Goal: Task Accomplishment & Management: Use online tool/utility

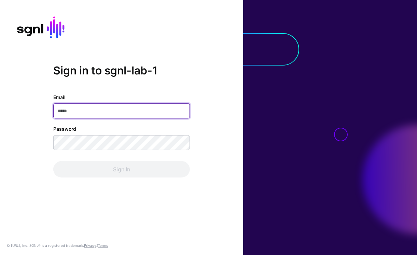
click at [88, 111] on input "Email" at bounding box center [121, 111] width 137 height 15
paste input "**********"
type input "**********"
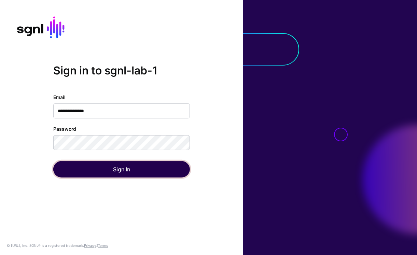
click at [137, 170] on button "Sign In" at bounding box center [121, 169] width 137 height 16
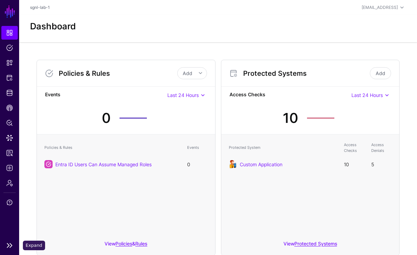
click at [13, 246] on link at bounding box center [9, 246] width 19 height 8
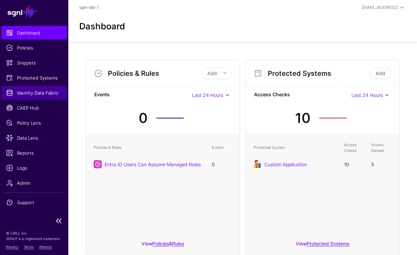
click at [38, 94] on span "Identity Data Fabric" at bounding box center [34, 93] width 56 height 7
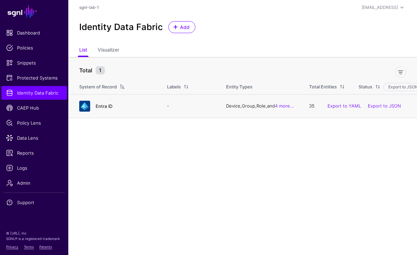
click at [102, 109] on link "Entra ID" at bounding box center [104, 106] width 17 height 5
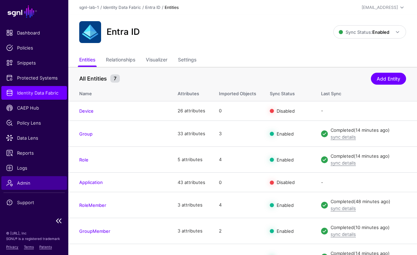
click at [37, 180] on span "Admin" at bounding box center [34, 183] width 56 height 7
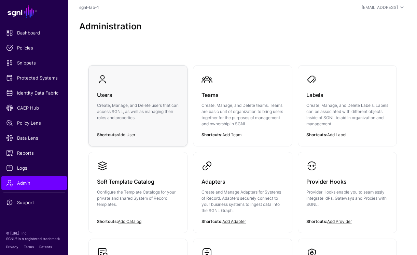
click at [108, 94] on h3 "Users" at bounding box center [138, 95] width 82 height 10
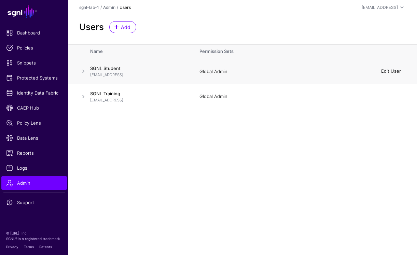
click at [390, 72] on link "Edit User" at bounding box center [391, 71] width 20 height 5
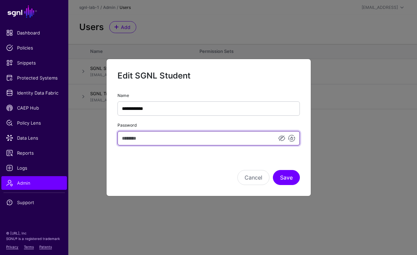
click at [180, 137] on input "Password" at bounding box center [209, 138] width 183 height 14
type input "****"
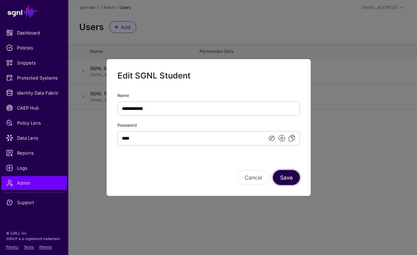
click at [285, 173] on button "Save" at bounding box center [286, 177] width 27 height 15
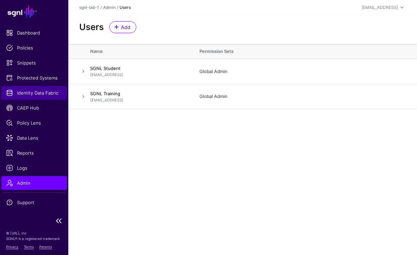
click at [28, 91] on span "Identity Data Fabric" at bounding box center [34, 93] width 56 height 7
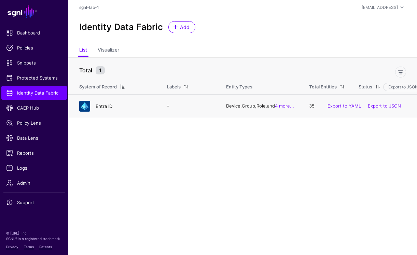
click at [104, 106] on link "Entra ID" at bounding box center [104, 106] width 17 height 5
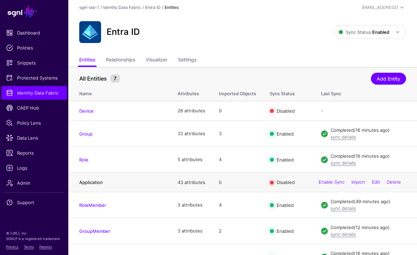
scroll to position [15, 0]
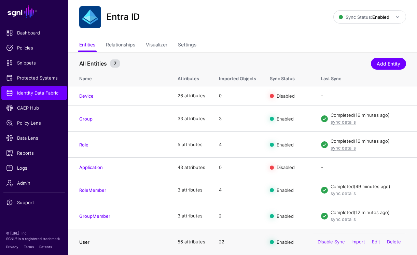
click at [86, 242] on link "User" at bounding box center [84, 242] width 10 height 5
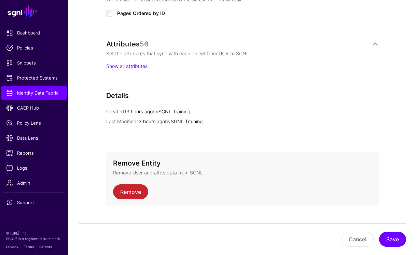
scroll to position [405, 0]
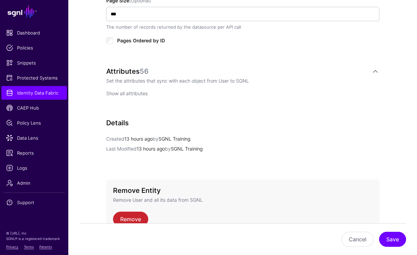
click at [131, 93] on link "Show all attributes" at bounding box center [126, 94] width 41 height 6
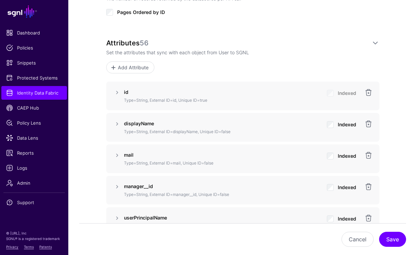
scroll to position [411, 0]
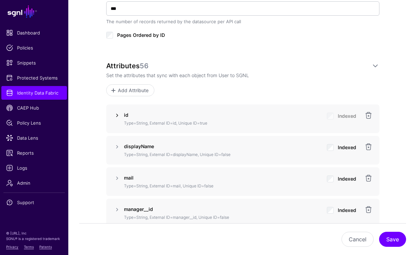
click at [116, 117] on link at bounding box center [117, 115] width 8 height 8
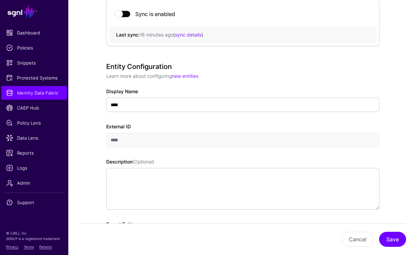
scroll to position [0, 0]
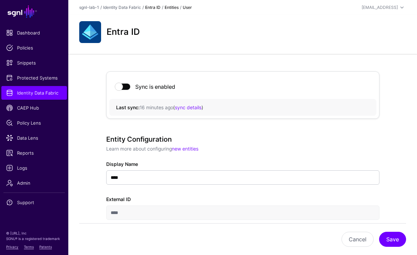
click at [150, 7] on link "Entra ID" at bounding box center [152, 7] width 15 height 5
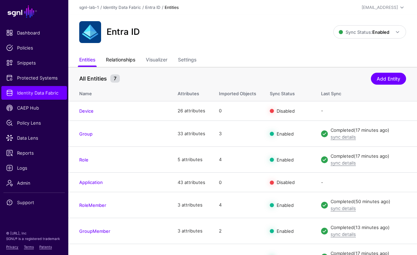
click at [122, 58] on link "Relationships" at bounding box center [120, 60] width 29 height 13
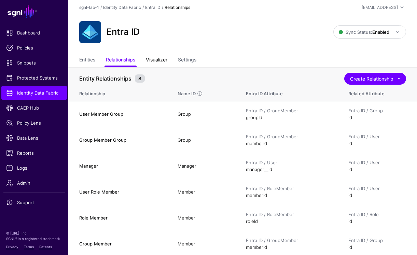
click at [150, 56] on link "Visualizer" at bounding box center [157, 60] width 22 height 13
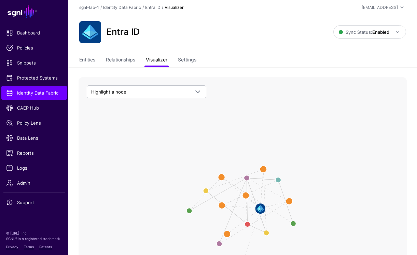
scroll to position [2, 0]
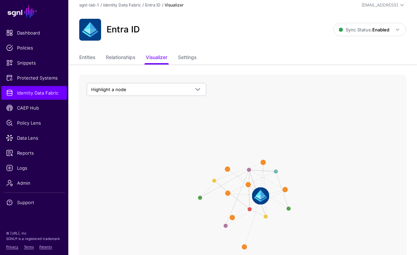
click at [261, 197] on image at bounding box center [260, 195] width 17 height 17
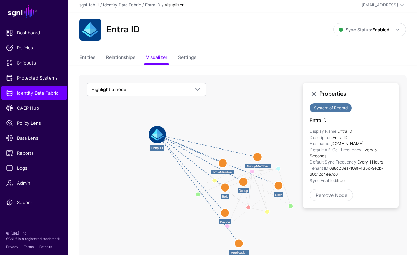
drag, startPoint x: 259, startPoint y: 193, endPoint x: 156, endPoint y: 132, distance: 120.6
click at [156, 132] on image at bounding box center [157, 134] width 17 height 17
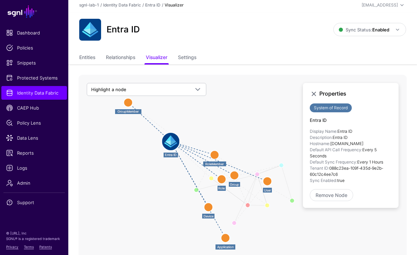
drag, startPoint x: 253, startPoint y: 152, endPoint x: 132, endPoint y: 102, distance: 130.8
click at [132, 102] on circle at bounding box center [128, 102] width 9 height 9
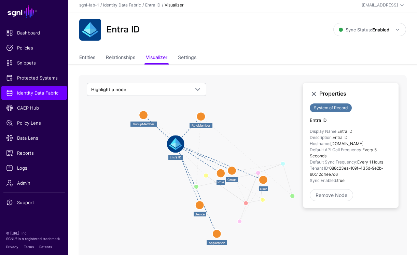
drag, startPoint x: 214, startPoint y: 152, endPoint x: 193, endPoint y: 109, distance: 48.0
click at [197, 112] on circle at bounding box center [201, 116] width 9 height 9
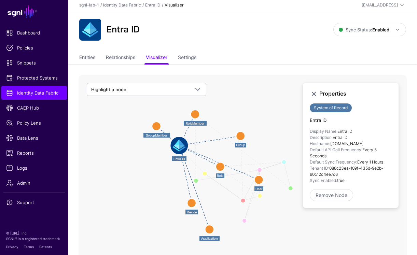
drag, startPoint x: 234, startPoint y: 165, endPoint x: 241, endPoint y: 135, distance: 30.3
click at [241, 135] on circle at bounding box center [240, 136] width 9 height 9
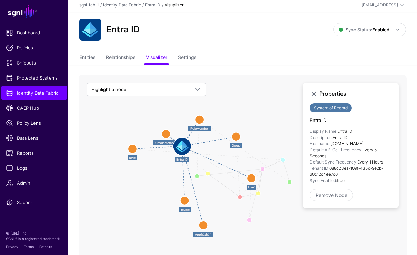
drag, startPoint x: 221, startPoint y: 166, endPoint x: 132, endPoint y: 151, distance: 90.5
click at [132, 151] on circle at bounding box center [132, 149] width 9 height 9
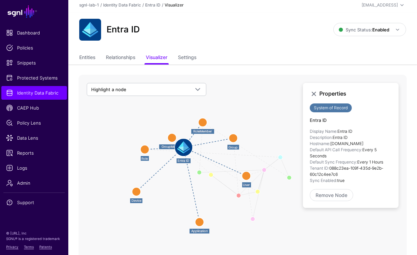
drag, startPoint x: 180, startPoint y: 197, endPoint x: 136, endPoint y: 189, distance: 44.7
click at [136, 189] on circle at bounding box center [136, 191] width 9 height 9
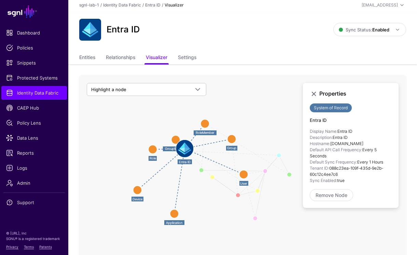
drag, startPoint x: 196, startPoint y: 217, endPoint x: 216, endPoint y: 198, distance: 28.1
click at [173, 211] on circle at bounding box center [174, 214] width 9 height 9
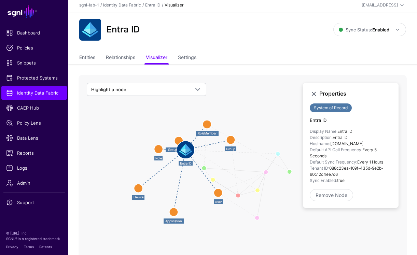
drag, startPoint x: 241, startPoint y: 173, endPoint x: 214, endPoint y: 194, distance: 33.4
click at [214, 194] on circle at bounding box center [218, 193] width 9 height 9
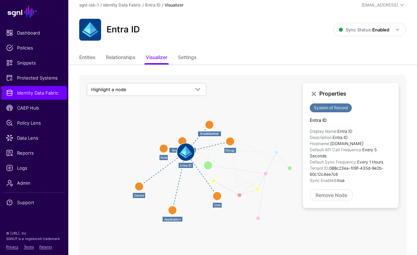
click at [206, 165] on circle at bounding box center [208, 165] width 9 height 9
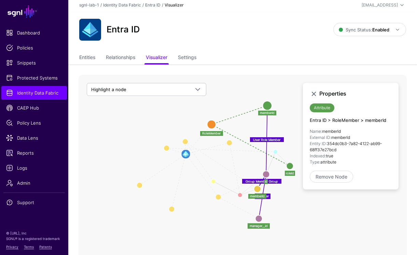
drag, startPoint x: 207, startPoint y: 165, endPoint x: 265, endPoint y: 106, distance: 82.9
click at [265, 106] on circle at bounding box center [267, 105] width 9 height 9
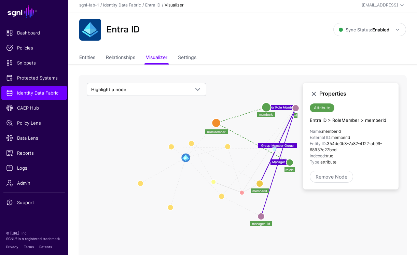
drag, startPoint x: 265, startPoint y: 173, endPoint x: 294, endPoint y: 107, distance: 72.6
click at [294, 107] on circle at bounding box center [295, 108] width 7 height 7
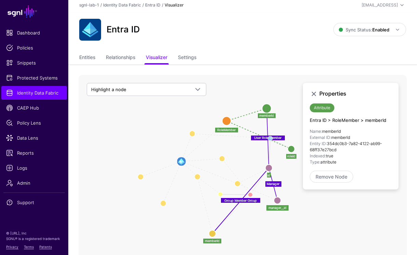
drag, startPoint x: 263, startPoint y: 175, endPoint x: 211, endPoint y: 235, distance: 79.3
click at [211, 235] on circle at bounding box center [212, 233] width 7 height 7
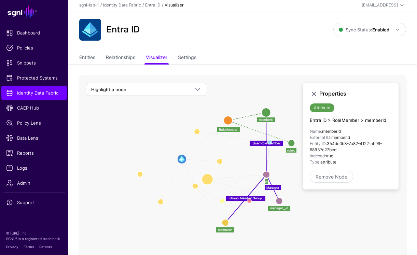
drag, startPoint x: 237, startPoint y: 180, endPoint x: 208, endPoint y: 178, distance: 28.8
click at [208, 178] on circle at bounding box center [208, 179] width 12 height 12
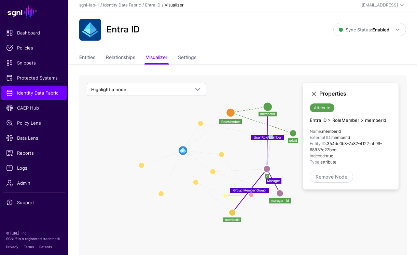
drag, startPoint x: 216, startPoint y: 158, endPoint x: 218, endPoint y: 150, distance: 7.7
click at [218, 150] on icon "Role Member Role User Member Role User Member Group Role Member Group Member Us…" at bounding box center [243, 211] width 328 height 273
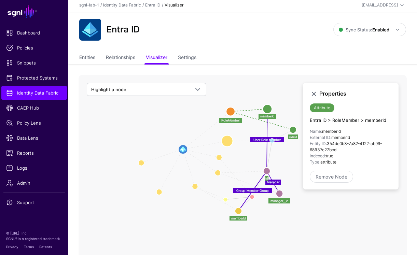
drag, startPoint x: 210, startPoint y: 130, endPoint x: 227, endPoint y: 139, distance: 19.3
click at [227, 139] on circle at bounding box center [227, 141] width 12 height 12
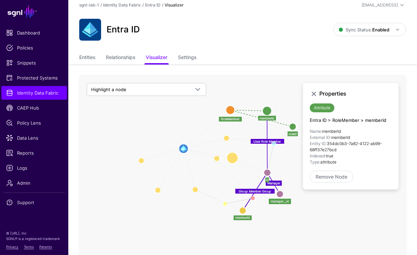
drag, startPoint x: 230, startPoint y: 162, endPoint x: 232, endPoint y: 157, distance: 5.5
click at [232, 157] on circle at bounding box center [233, 158] width 12 height 12
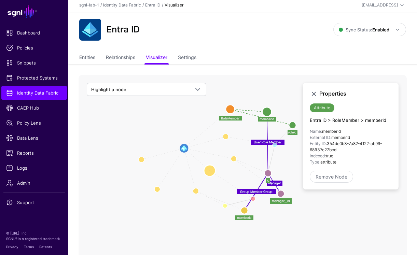
drag, startPoint x: 213, startPoint y: 166, endPoint x: 210, endPoint y: 171, distance: 5.7
click at [210, 171] on circle at bounding box center [210, 171] width 12 height 12
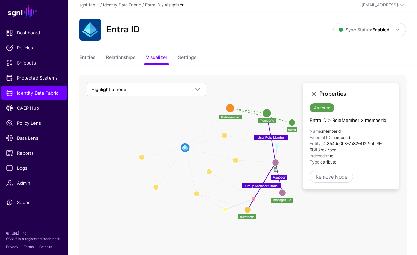
drag, startPoint x: 269, startPoint y: 175, endPoint x: 276, endPoint y: 163, distance: 13.2
click at [276, 163] on circle at bounding box center [275, 162] width 7 height 7
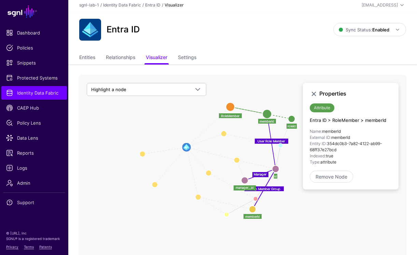
drag, startPoint x: 280, startPoint y: 190, endPoint x: 241, endPoint y: 179, distance: 40.2
click at [241, 179] on circle at bounding box center [244, 180] width 7 height 7
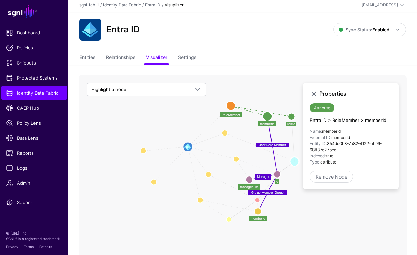
drag, startPoint x: 284, startPoint y: 147, endPoint x: 296, endPoint y: 162, distance: 18.7
click at [296, 162] on circle at bounding box center [294, 161] width 9 height 9
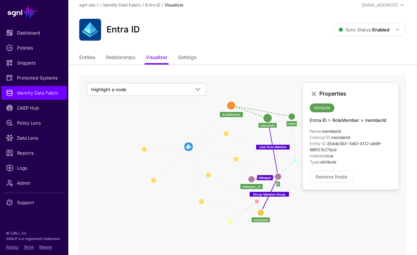
click at [312, 210] on icon "Role Member Role User Member Role User Member Group Role Member Group Member Us…" at bounding box center [243, 211] width 328 height 273
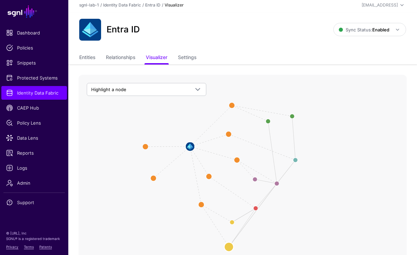
drag, startPoint x: 261, startPoint y: 211, endPoint x: 229, endPoint y: 245, distance: 46.9
click at [229, 245] on circle at bounding box center [229, 246] width 9 height 9
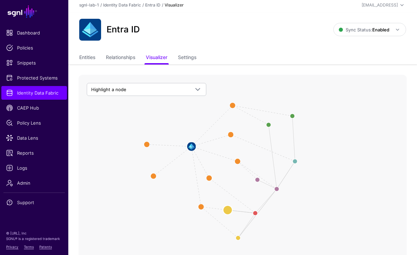
drag, startPoint x: 235, startPoint y: 221, endPoint x: 230, endPoint y: 208, distance: 14.0
click at [230, 208] on circle at bounding box center [227, 209] width 9 height 9
drag, startPoint x: 255, startPoint y: 214, endPoint x: 248, endPoint y: 202, distance: 13.6
click at [248, 202] on circle at bounding box center [248, 203] width 9 height 9
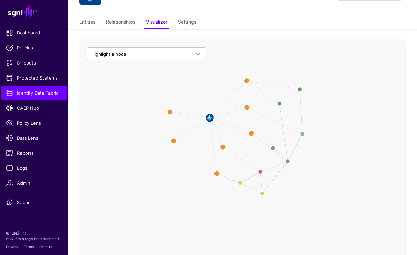
scroll to position [39, 0]
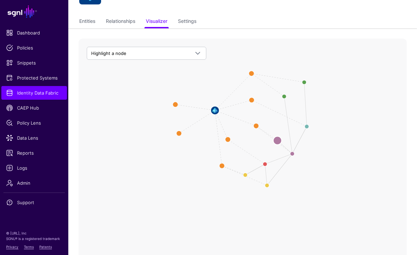
drag, startPoint x: 273, startPoint y: 145, endPoint x: 278, endPoint y: 143, distance: 5.3
click at [276, 139] on icon "Role Member Role User Member Role User Member Group Role Member Group Member Us…" at bounding box center [243, 175] width 328 height 273
drag, startPoint x: 279, startPoint y: 141, endPoint x: 283, endPoint y: 133, distance: 9.0
click at [283, 133] on circle at bounding box center [281, 133] width 9 height 9
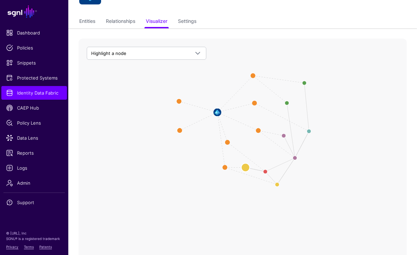
drag, startPoint x: 244, startPoint y: 176, endPoint x: 244, endPoint y: 166, distance: 9.9
click at [244, 166] on circle at bounding box center [245, 167] width 9 height 9
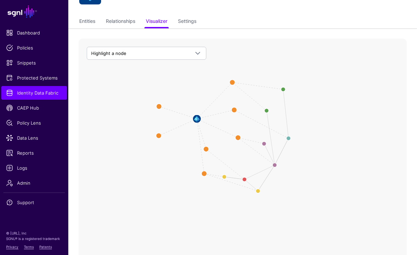
drag, startPoint x: 275, startPoint y: 186, endPoint x: 255, endPoint y: 191, distance: 21.1
click at [255, 191] on icon "Role Member Role User Member Role User Member Group Role Member Group Member Us…" at bounding box center [243, 175] width 328 height 273
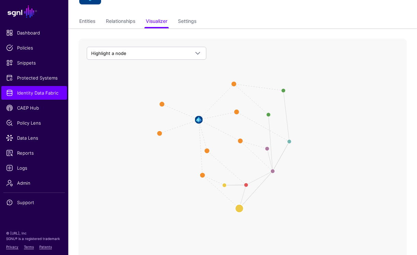
drag, startPoint x: 257, startPoint y: 191, endPoint x: 239, endPoint y: 208, distance: 25.6
click at [239, 208] on circle at bounding box center [239, 208] width 9 height 9
click at [187, 21] on link "Settings" at bounding box center [187, 21] width 18 height 13
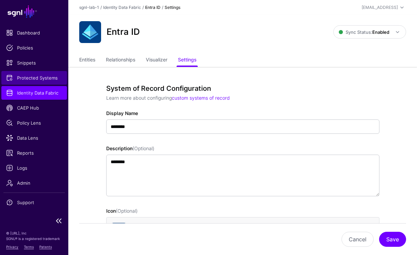
click at [32, 72] on link "Protected Systems" at bounding box center [34, 78] width 66 height 14
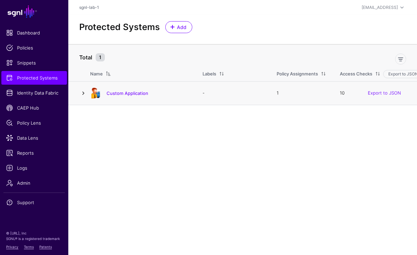
click at [79, 93] on link at bounding box center [83, 93] width 8 height 8
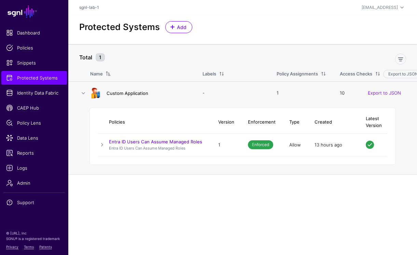
click at [121, 91] on link "Custom Application" at bounding box center [128, 93] width 42 height 5
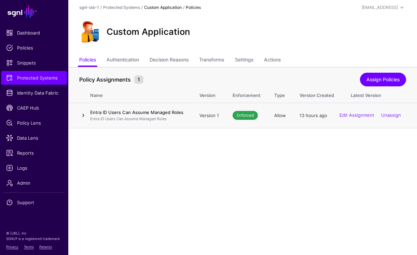
click at [84, 116] on link at bounding box center [83, 115] width 8 height 8
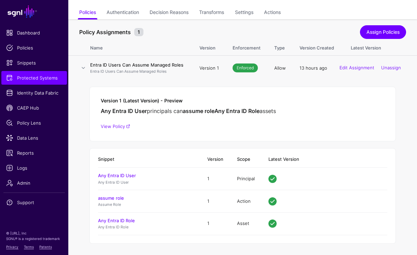
scroll to position [49, 0]
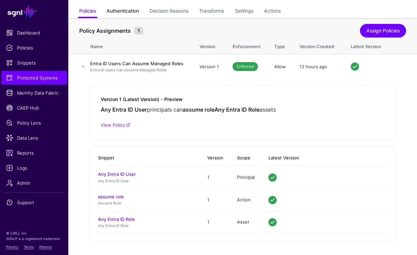
click at [126, 9] on link "Authentication" at bounding box center [123, 11] width 32 height 13
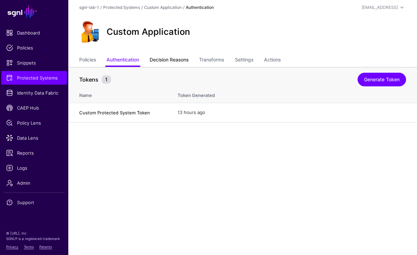
click at [179, 59] on link "Decision Reasons" at bounding box center [169, 60] width 39 height 13
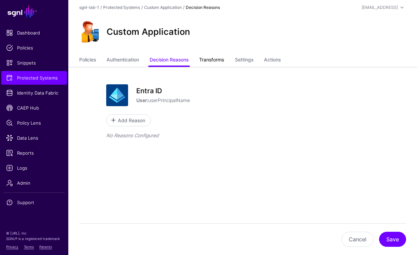
click at [211, 60] on link "Transforms" at bounding box center [211, 60] width 25 height 13
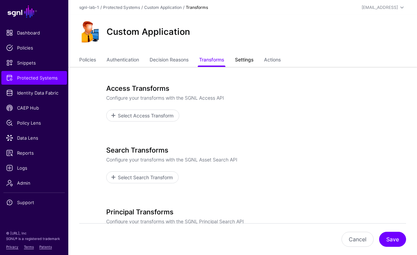
click at [254, 59] on link "Settings" at bounding box center [244, 60] width 18 height 13
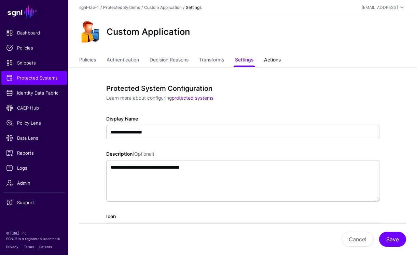
click at [273, 58] on link "Actions" at bounding box center [272, 60] width 17 height 13
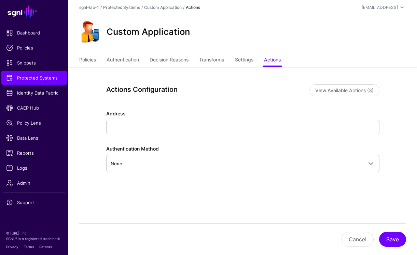
scroll to position [4, 0]
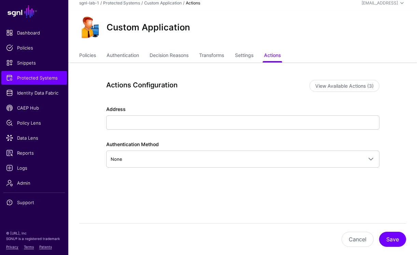
click at [337, 79] on div "Actions Configuration View Available Actions (3) Address Authentication Method …" at bounding box center [243, 159] width 308 height 193
click at [336, 83] on button "View Available Actions (3)" at bounding box center [345, 86] width 70 height 12
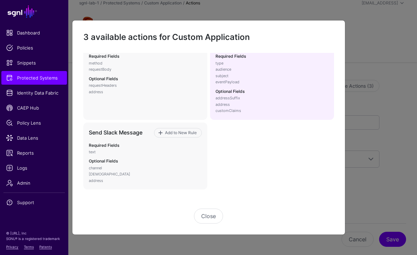
scroll to position [0, 0]
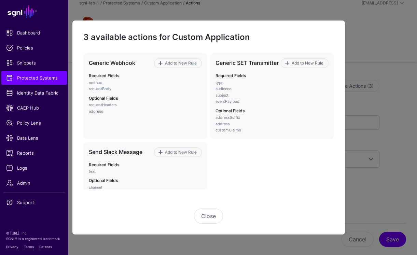
click at [367, 65] on ngb-modal-window "3 available actions for Custom Application Generic Webhook Add to New Rule Requ…" at bounding box center [208, 127] width 417 height 255
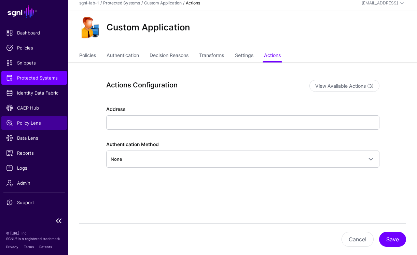
click at [17, 123] on span "Policy Lens" at bounding box center [34, 123] width 56 height 7
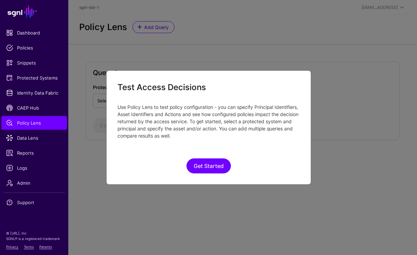
drag, startPoint x: 202, startPoint y: 138, endPoint x: 115, endPoint y: 85, distance: 101.9
click at [115, 85] on div "Test Access Decisions Use Policy Lens to test policy configuration - you can sp…" at bounding box center [208, 127] width 205 height 115
copy div "Test Access Decisions Use Policy Lens to test policy configuration - you can sp…"
drag, startPoint x: 222, startPoint y: 158, endPoint x: 215, endPoint y: 162, distance: 7.7
click at [222, 159] on button "Get Started" at bounding box center [209, 166] width 44 height 15
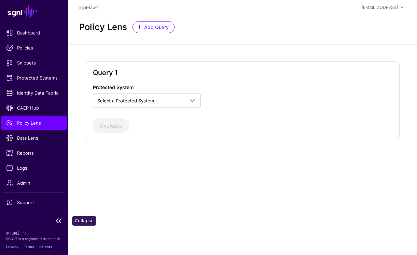
click at [57, 220] on link at bounding box center [34, 221] width 68 height 8
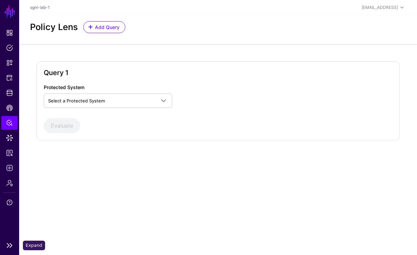
click at [9, 245] on link at bounding box center [9, 246] width 19 height 8
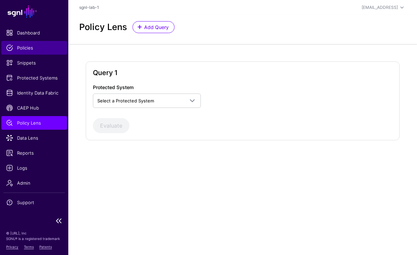
click at [21, 49] on span "Policies" at bounding box center [34, 47] width 56 height 7
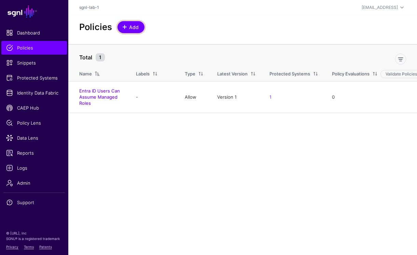
click at [142, 25] on link "Add" at bounding box center [131, 27] width 27 height 12
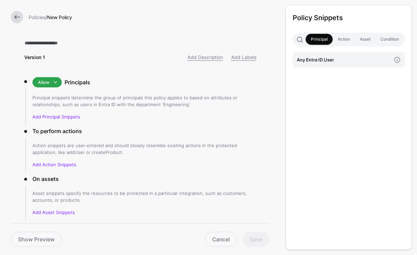
click at [13, 14] on link at bounding box center [17, 17] width 12 height 12
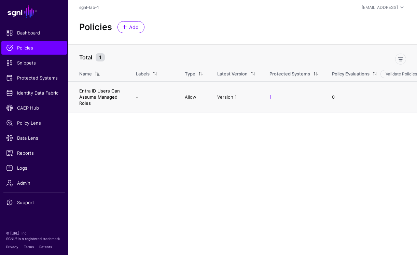
click at [106, 97] on link "Entra ID Users Can Assume Managed Roles" at bounding box center [99, 97] width 41 height 18
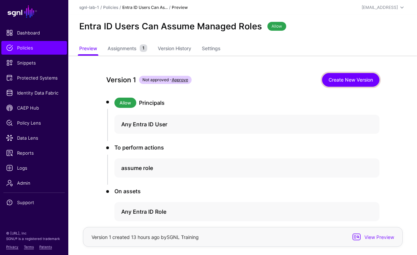
click at [353, 85] on link "Create New Version" at bounding box center [350, 80] width 57 height 14
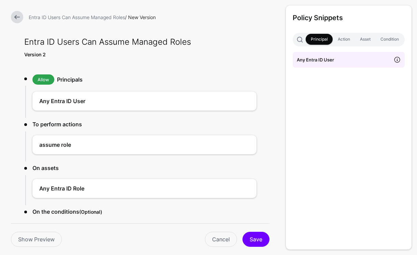
click at [398, 61] on span at bounding box center [397, 59] width 15 height 15
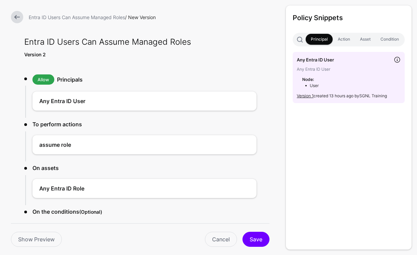
click at [345, 33] on div "Principal Action Asset Condition" at bounding box center [349, 40] width 112 height 14
click at [345, 37] on link "Action" at bounding box center [344, 39] width 22 height 11
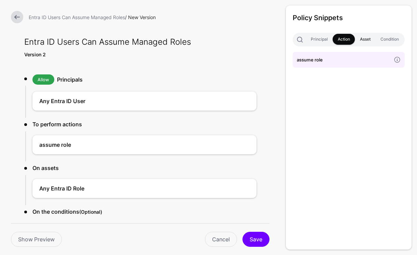
click at [372, 39] on link "Asset" at bounding box center [365, 39] width 21 height 11
click at [387, 40] on link "Condition" at bounding box center [390, 39] width 28 height 11
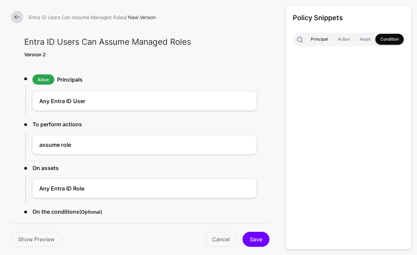
click at [314, 35] on link "Principal" at bounding box center [319, 39] width 27 height 11
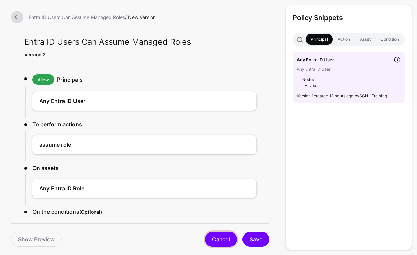
click at [230, 237] on link "Cancel" at bounding box center [221, 239] width 32 height 15
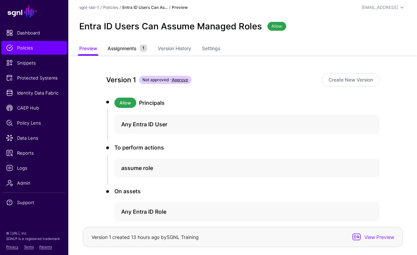
click at [136, 46] on span "Assignments" at bounding box center [122, 48] width 32 height 7
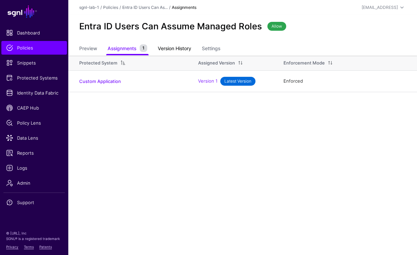
click at [175, 47] on link "Version History" at bounding box center [174, 49] width 33 height 13
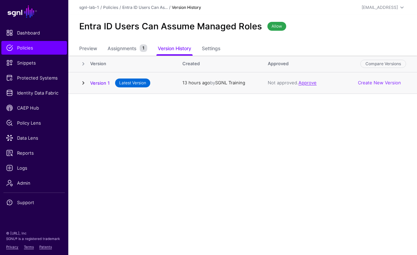
click at [83, 84] on link at bounding box center [83, 83] width 8 height 8
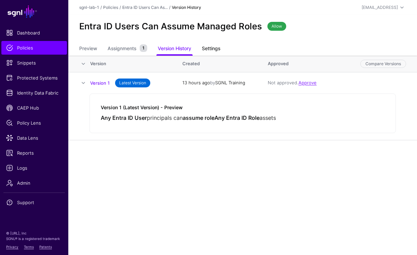
click at [207, 50] on link "Settings" at bounding box center [211, 49] width 18 height 13
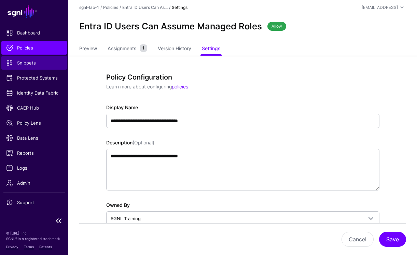
click at [22, 64] on span "Snippets" at bounding box center [34, 62] width 56 height 7
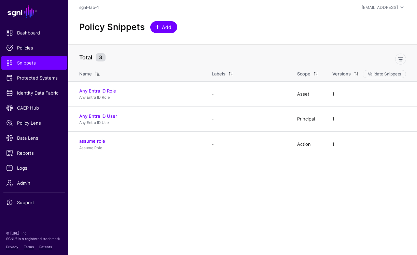
click at [161, 26] on span "Add" at bounding box center [166, 27] width 11 height 7
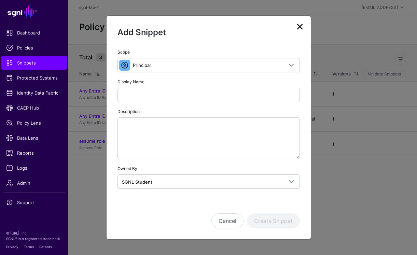
click at [301, 30] on link at bounding box center [300, 26] width 11 height 11
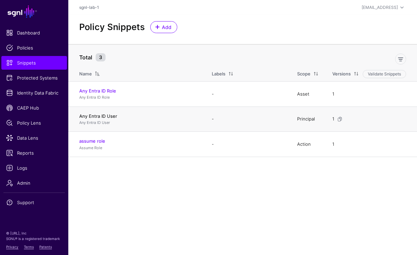
click at [102, 117] on link "Any Entra ID User" at bounding box center [98, 115] width 38 height 5
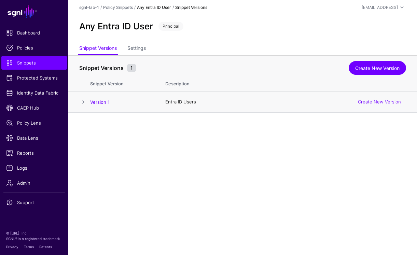
click at [85, 103] on span at bounding box center [83, 102] width 8 height 8
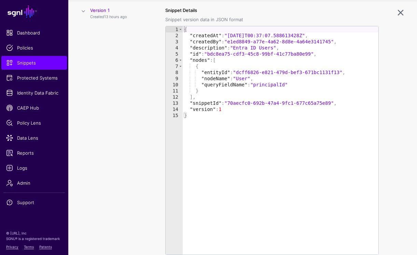
scroll to position [92, 0]
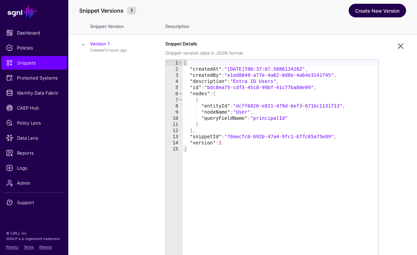
click at [394, 12] on link "Create New Version" at bounding box center [377, 11] width 57 height 14
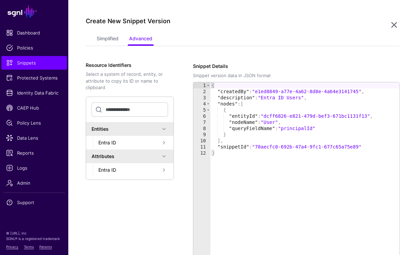
scroll to position [114, 0]
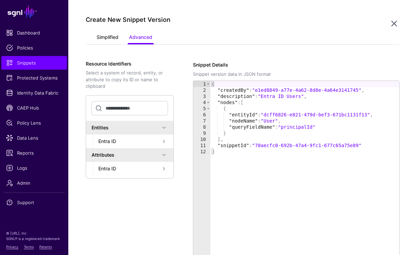
click at [115, 38] on link "Simplified" at bounding box center [108, 37] width 22 height 13
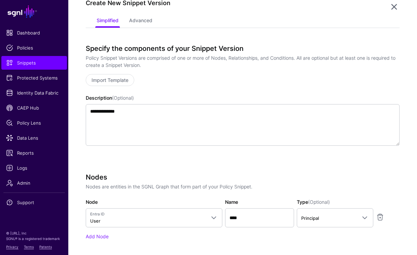
scroll to position [132, 0]
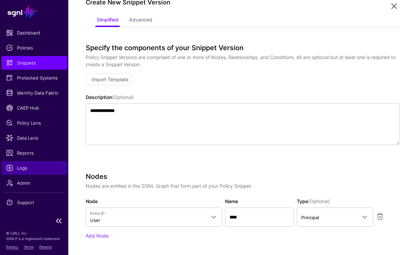
click at [23, 163] on link "Logs" at bounding box center [34, 168] width 66 height 14
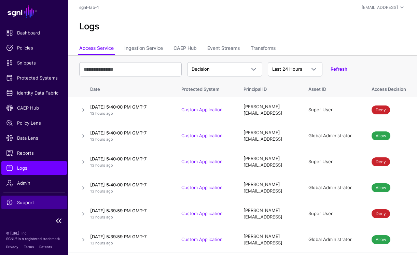
click at [27, 200] on span "Support" at bounding box center [34, 202] width 56 height 7
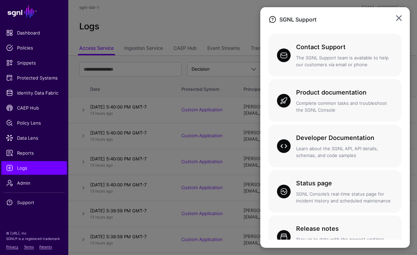
scroll to position [18, 0]
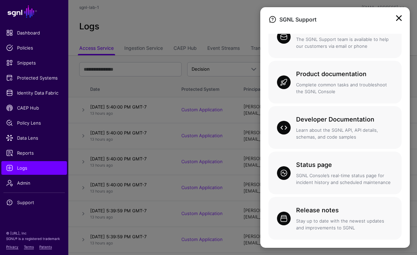
click at [399, 19] on link at bounding box center [399, 18] width 11 height 11
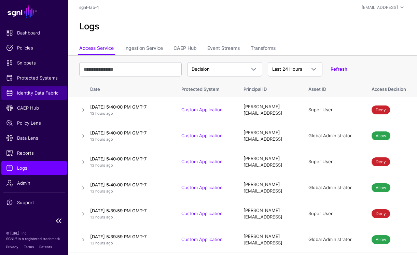
click at [30, 94] on span "Identity Data Fabric" at bounding box center [34, 93] width 56 height 7
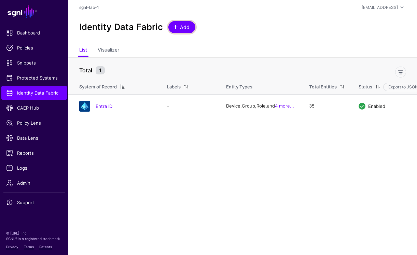
click at [181, 27] on span "Add" at bounding box center [184, 27] width 11 height 7
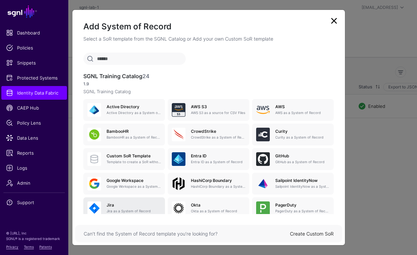
click at [146, 206] on h5 "Jira" at bounding box center [134, 205] width 54 height 5
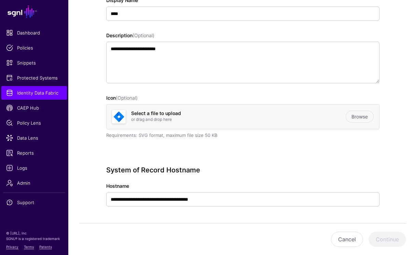
scroll to position [100, 0]
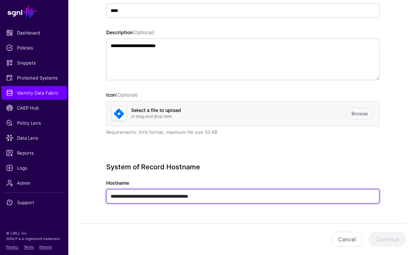
click at [197, 197] on input "**********" at bounding box center [242, 196] width 273 height 14
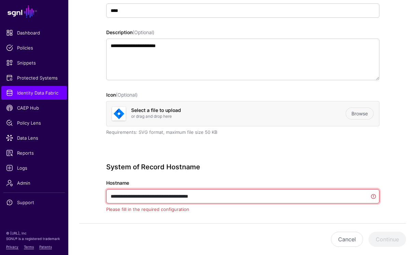
click at [197, 197] on input "**********" at bounding box center [242, 196] width 273 height 14
paste input "text"
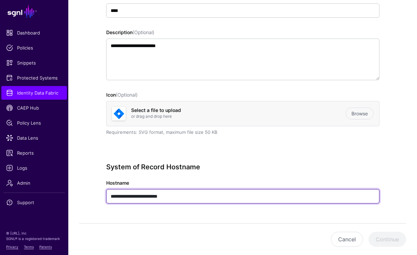
type input "**********"
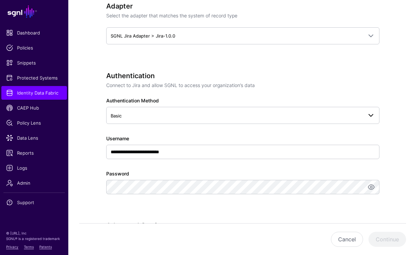
scroll to position [329, 0]
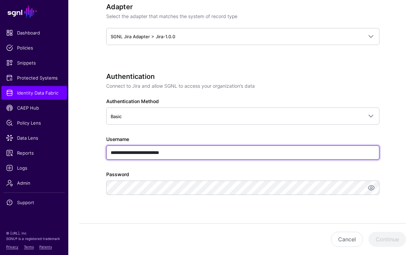
click at [187, 151] on input "**********" at bounding box center [242, 153] width 273 height 14
paste input "text"
type input "**********"
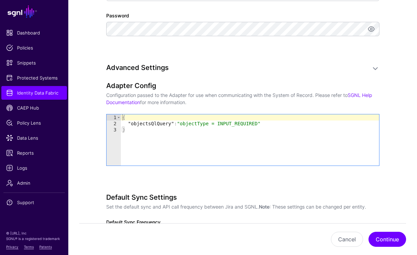
scroll to position [494, 0]
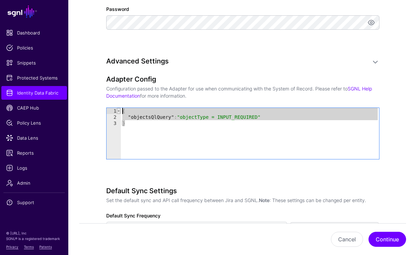
drag, startPoint x: 160, startPoint y: 130, endPoint x: 118, endPoint y: 108, distance: 47.1
click at [118, 108] on div "* 1 2 3 { "objectsQlQuery" : "objectType = INPUT_REQUIRED" } XXXXXXXXXXXXXXXXXX…" at bounding box center [243, 133] width 273 height 51
paste textarea "Cursor at row 1"
type textarea "**********"
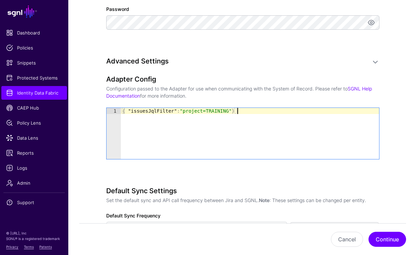
click at [278, 174] on div "**********" at bounding box center [242, 127] width 273 height 104
click at [127, 109] on div "{ "issuesJqlFilter" : "project=TRAINING" }" at bounding box center [250, 140] width 258 height 64
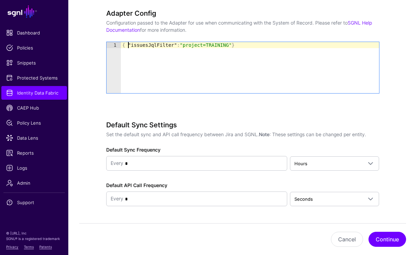
scroll to position [582, 0]
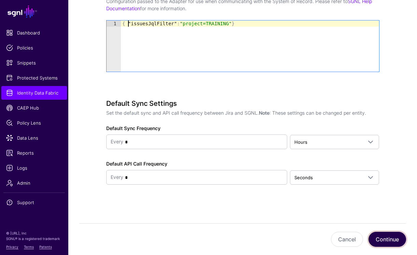
click at [394, 243] on button "Continue" at bounding box center [388, 239] width 38 height 15
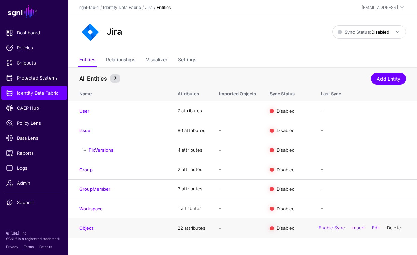
click at [392, 228] on link "Delete" at bounding box center [394, 228] width 14 height 5
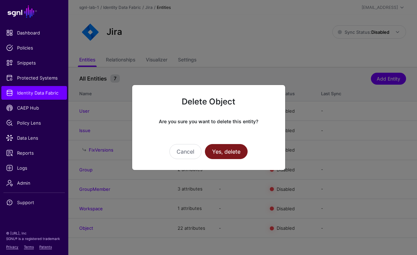
click at [235, 152] on button "Yes, delete" at bounding box center [226, 151] width 43 height 15
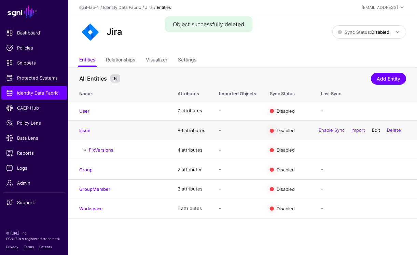
click at [374, 130] on link "Edit" at bounding box center [376, 130] width 8 height 5
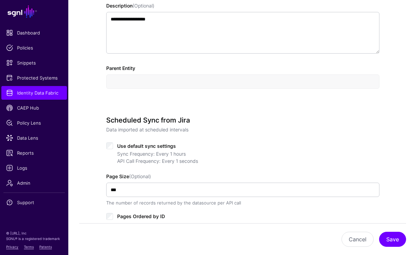
scroll to position [231, 0]
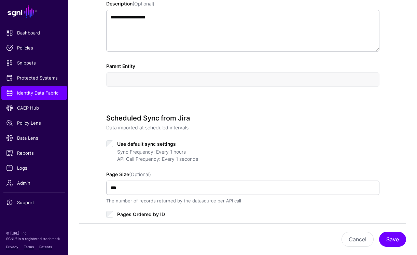
click at [157, 143] on span "Use default sync settings" at bounding box center [146, 144] width 59 height 6
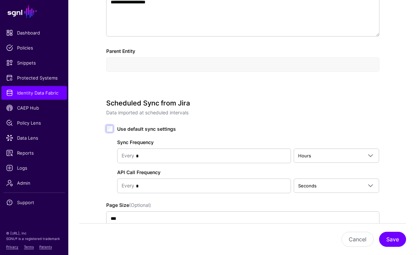
scroll to position [247, 0]
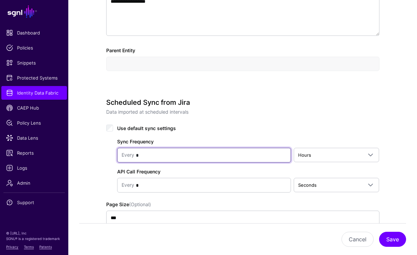
click at [205, 157] on input "*" at bounding box center [210, 156] width 152 height 14
type input "*"
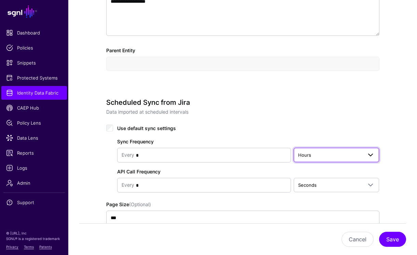
click at [332, 152] on span "Hours" at bounding box center [330, 155] width 65 height 8
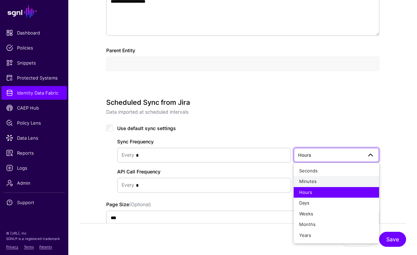
click at [321, 181] on div "Minutes" at bounding box center [336, 181] width 75 height 7
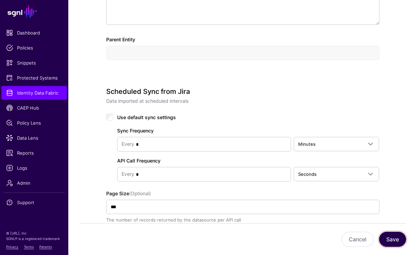
click at [390, 239] on button "Save" at bounding box center [392, 239] width 27 height 15
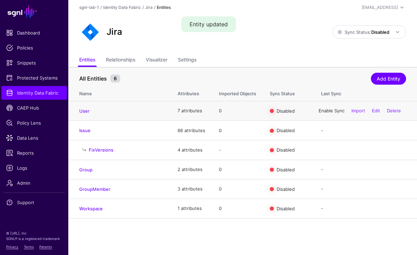
click at [320, 109] on link "Enable Sync" at bounding box center [332, 110] width 26 height 5
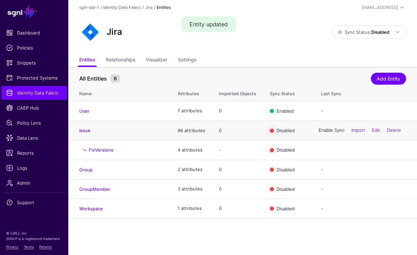
click at [324, 128] on link "Enable Sync" at bounding box center [332, 130] width 26 height 5
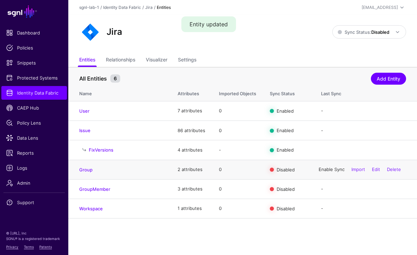
click at [324, 171] on link "Enable Sync" at bounding box center [332, 169] width 26 height 5
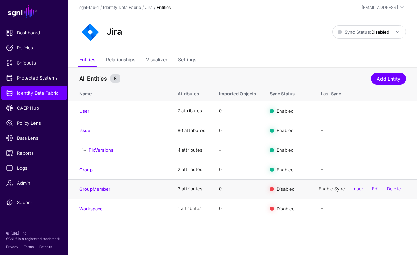
click at [324, 188] on link "Enable Sync" at bounding box center [332, 188] width 26 height 5
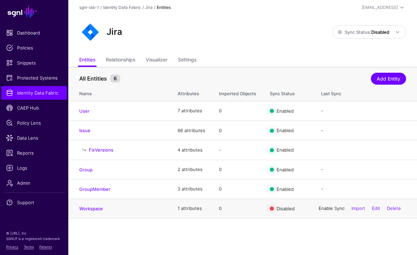
click at [324, 207] on link "Enable Sync" at bounding box center [332, 208] width 26 height 5
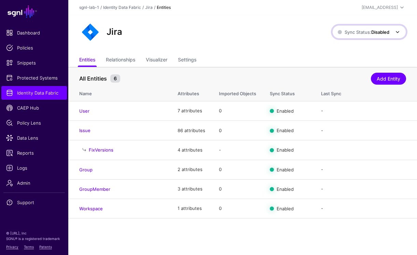
click at [377, 27] on link "Sync Status: Disabled" at bounding box center [370, 31] width 74 height 13
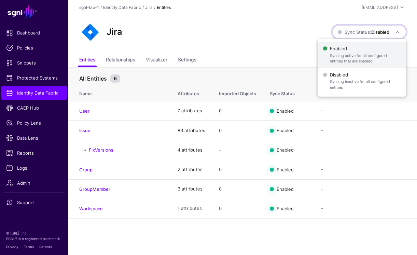
click at [360, 47] on span "Enabled Syncing active for all configured entities that are enabled" at bounding box center [362, 55] width 78 height 22
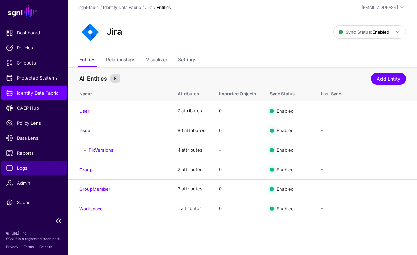
click at [23, 170] on span "Logs" at bounding box center [34, 168] width 56 height 7
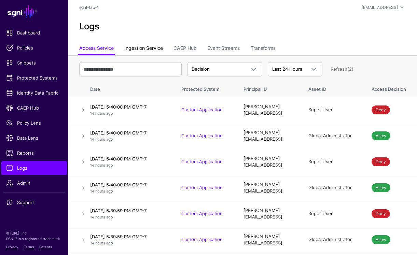
click at [130, 46] on link "Ingestion Service" at bounding box center [143, 48] width 39 height 13
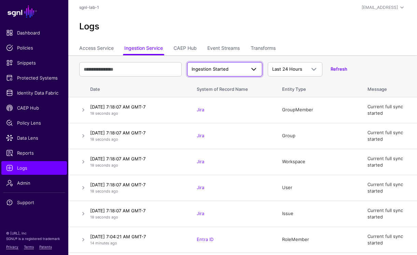
click at [208, 63] on link "Ingestion Started" at bounding box center [224, 69] width 75 height 14
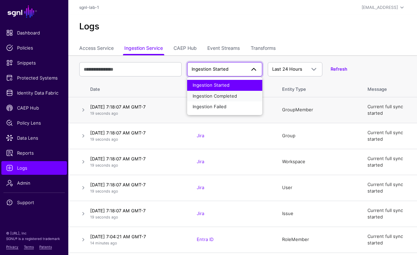
click at [213, 97] on span "Ingestion Completed" at bounding box center [215, 95] width 44 height 5
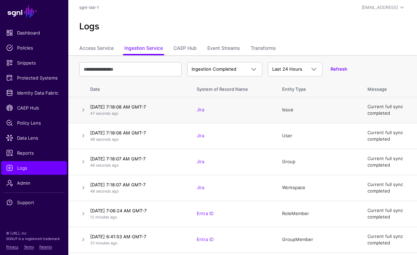
scroll to position [2, 0]
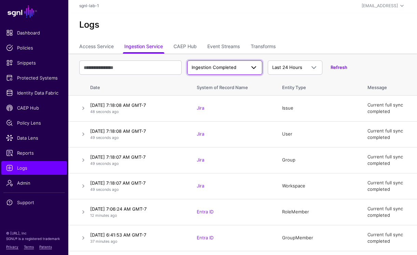
click at [204, 70] on span "Ingestion Completed" at bounding box center [219, 67] width 54 height 7
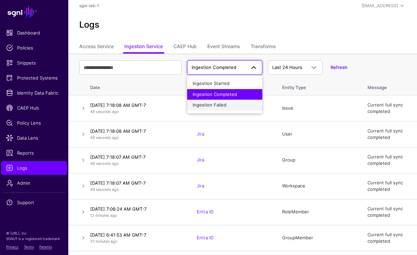
click at [208, 106] on span "Ingestion Failed" at bounding box center [210, 104] width 34 height 5
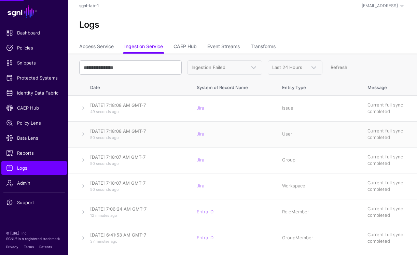
scroll to position [0, 0]
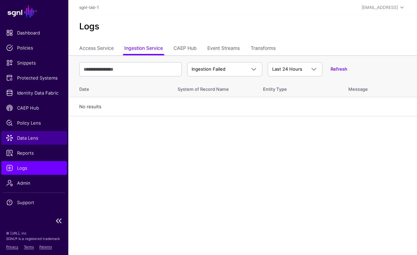
drag, startPoint x: 19, startPoint y: 138, endPoint x: 25, endPoint y: 138, distance: 5.8
click at [19, 138] on span "Data Lens" at bounding box center [34, 138] width 56 height 7
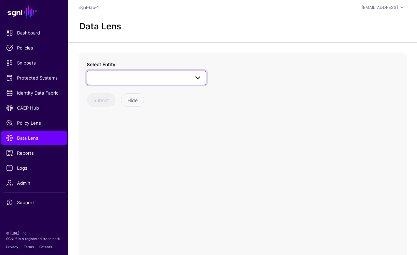
click at [116, 80] on span at bounding box center [146, 78] width 111 height 8
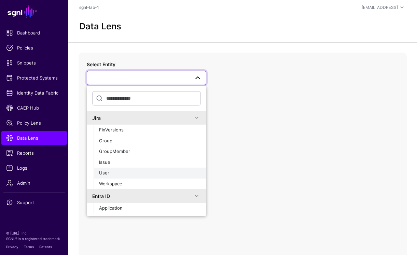
click at [111, 170] on div "User" at bounding box center [150, 173] width 102 height 7
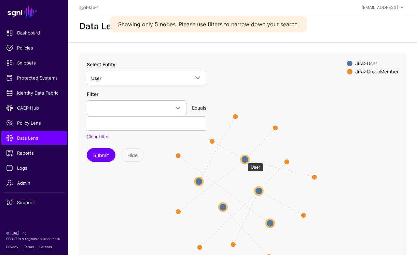
click at [244, 160] on circle at bounding box center [245, 160] width 8 height 8
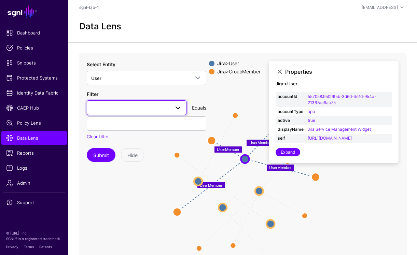
click at [108, 109] on span at bounding box center [136, 108] width 91 height 8
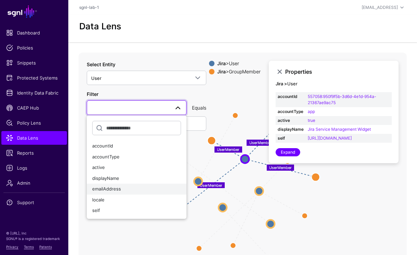
click at [117, 187] on span "emailAddress" at bounding box center [106, 188] width 29 height 5
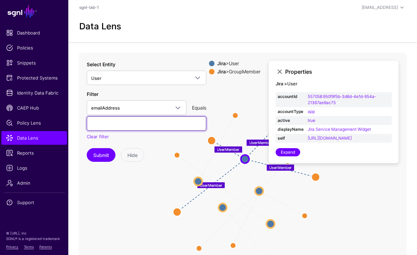
click at [108, 125] on input "text" at bounding box center [147, 124] width 120 height 14
type input "**********"
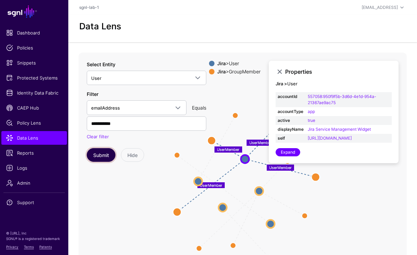
click at [96, 155] on button "Submit" at bounding box center [101, 155] width 29 height 14
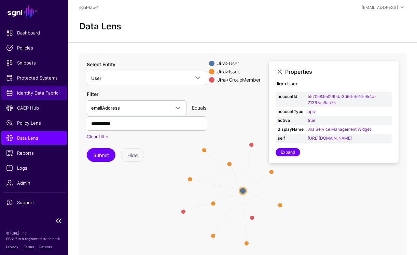
click at [32, 90] on span "Identity Data Fabric" at bounding box center [34, 93] width 56 height 7
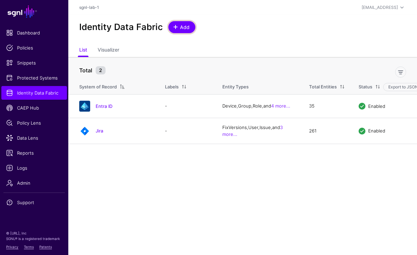
click at [176, 26] on span at bounding box center [175, 26] width 5 height 5
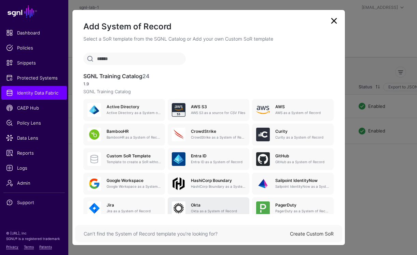
click at [209, 209] on p "Okta as a System of Record" at bounding box center [218, 211] width 54 height 5
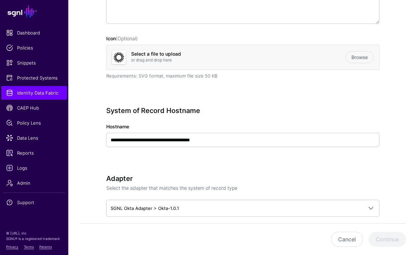
scroll to position [160, 0]
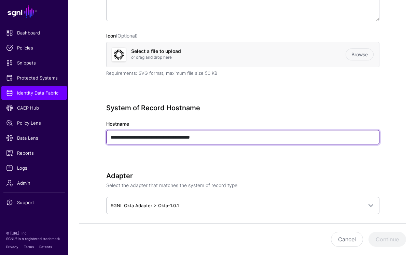
click at [156, 139] on input "**********" at bounding box center [242, 137] width 273 height 14
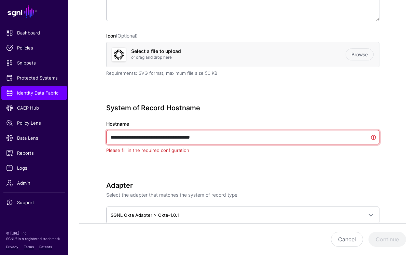
click at [156, 139] on input "**********" at bounding box center [242, 137] width 273 height 14
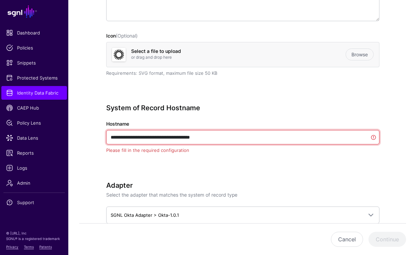
paste input "text"
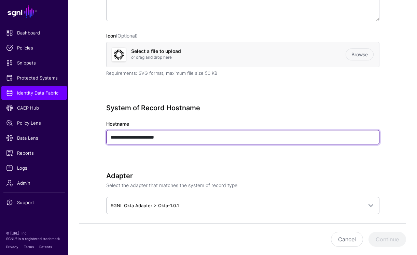
type input "**********"
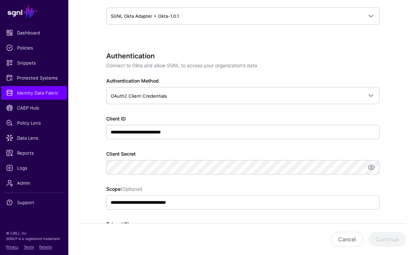
scroll to position [353, 0]
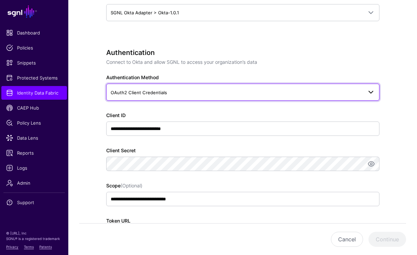
click at [225, 93] on span "OAuth2 Client Credentials" at bounding box center [237, 93] width 252 height 8
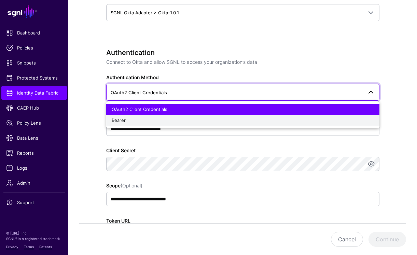
click at [174, 118] on div "Bearer" at bounding box center [243, 120] width 263 height 7
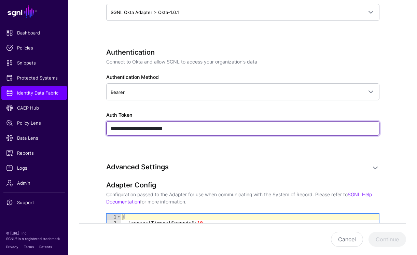
click at [201, 129] on input "**********" at bounding box center [242, 128] width 273 height 14
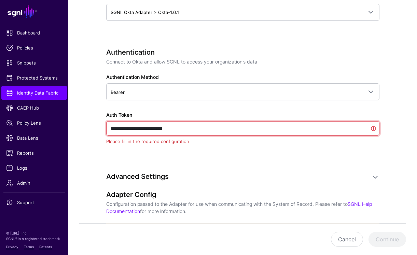
click at [201, 129] on input "**********" at bounding box center [242, 128] width 273 height 14
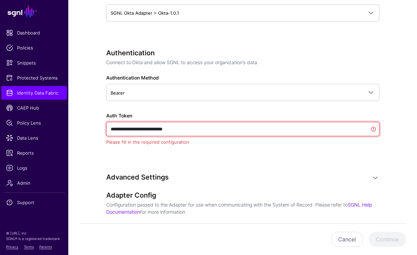
click at [201, 129] on input "**********" at bounding box center [242, 129] width 273 height 14
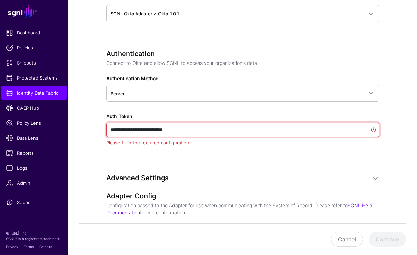
paste input "**********"
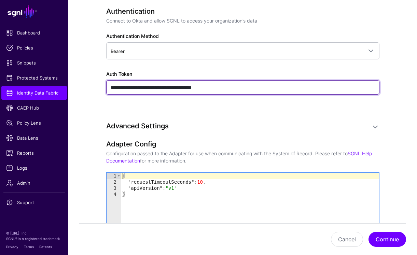
scroll to position [395, 0]
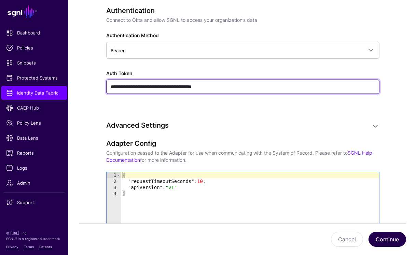
type input "**********"
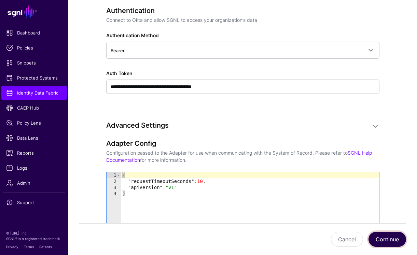
click at [379, 234] on button "Continue" at bounding box center [388, 239] width 38 height 15
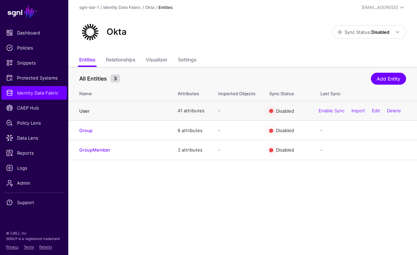
click at [87, 110] on link "User" at bounding box center [84, 110] width 10 height 5
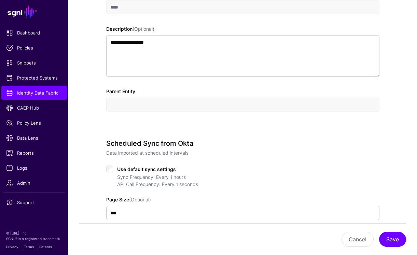
scroll to position [228, 0]
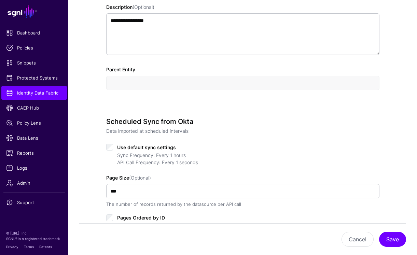
click at [152, 147] on span "Use default sync settings" at bounding box center [146, 148] width 59 height 6
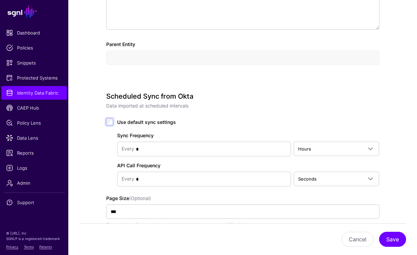
scroll to position [258, 0]
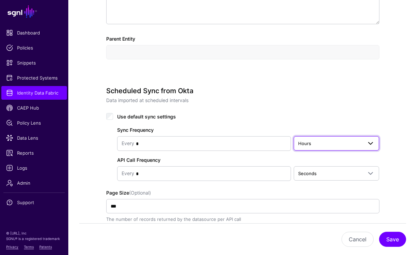
click at [311, 146] on span "Hours" at bounding box center [304, 143] width 13 height 5
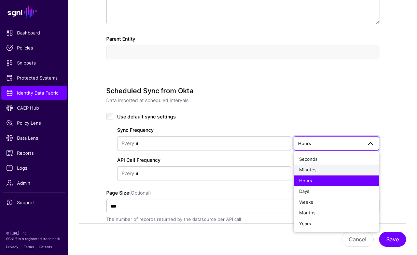
click at [312, 173] on div "Minutes" at bounding box center [336, 170] width 75 height 7
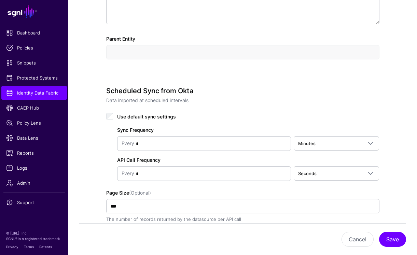
click at [404, 246] on div "Cancel Save" at bounding box center [242, 239] width 327 height 15
click at [399, 236] on button "Save" at bounding box center [392, 239] width 27 height 15
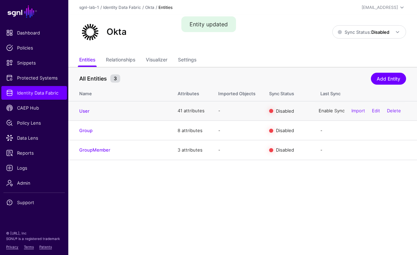
click at [335, 112] on link "Enable Sync" at bounding box center [332, 110] width 26 height 5
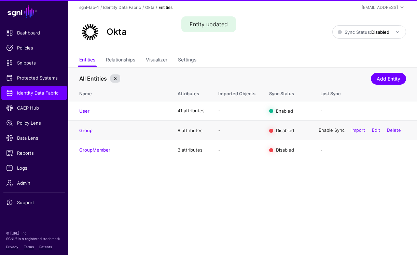
click at [331, 131] on link "Enable Sync" at bounding box center [332, 130] width 26 height 5
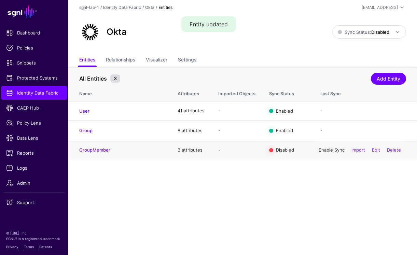
click at [330, 152] on link "Enable Sync" at bounding box center [332, 149] width 26 height 5
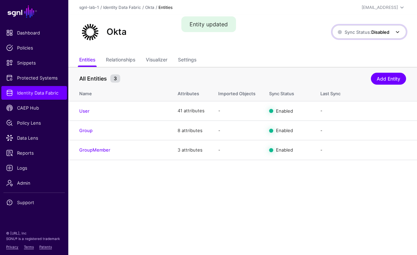
click at [380, 32] on strong "Disabled" at bounding box center [381, 31] width 18 height 5
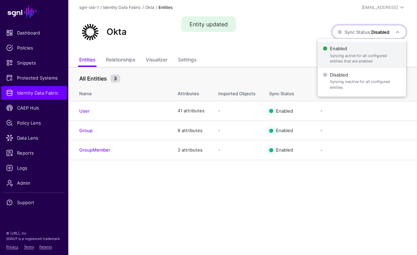
click at [368, 50] on span "Enabled Syncing active for all configured entities that are enabled" at bounding box center [362, 55] width 78 height 22
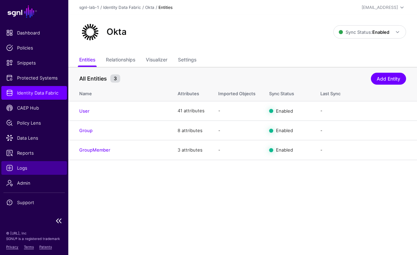
click at [31, 166] on span "Logs" at bounding box center [34, 168] width 56 height 7
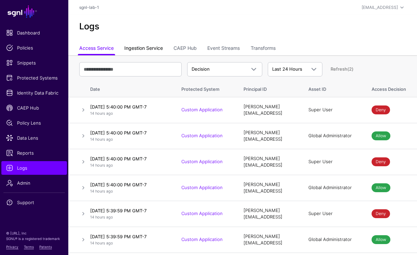
click at [153, 44] on link "Ingestion Service" at bounding box center [143, 48] width 39 height 13
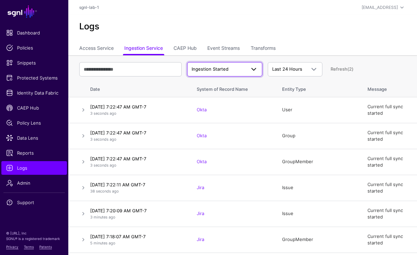
click at [217, 69] on span "Ingestion Started" at bounding box center [210, 68] width 37 height 5
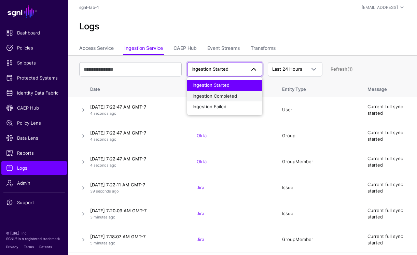
click at [217, 97] on span "Ingestion Completed" at bounding box center [215, 95] width 44 height 5
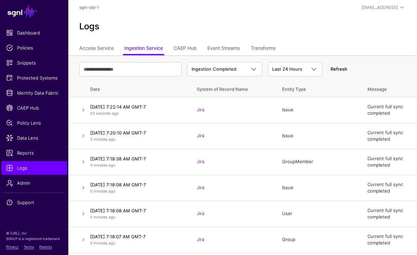
click at [346, 68] on link "Refresh" at bounding box center [339, 68] width 17 height 5
click at [344, 69] on link "Refresh" at bounding box center [339, 68] width 17 height 5
click at [337, 68] on link "Refresh" at bounding box center [339, 68] width 17 height 5
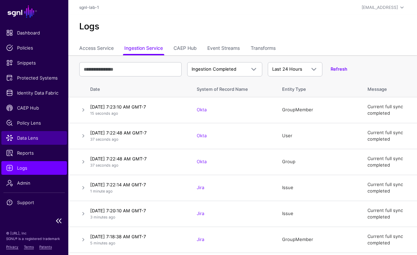
click at [25, 139] on span "Data Lens" at bounding box center [34, 138] width 56 height 7
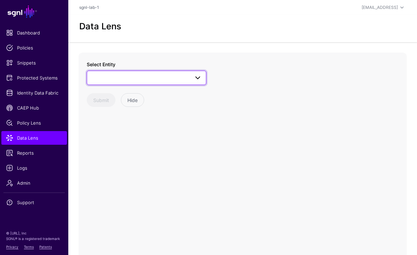
click at [131, 78] on span at bounding box center [146, 78] width 111 height 8
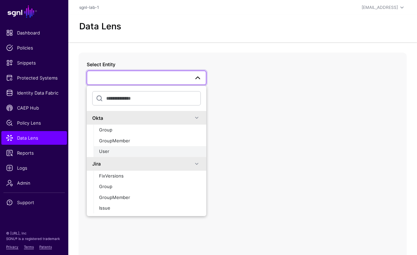
click at [115, 149] on div "User" at bounding box center [150, 151] width 102 height 7
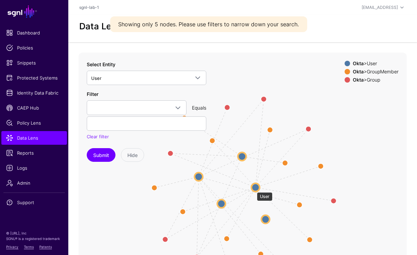
click at [254, 189] on circle at bounding box center [256, 188] width 8 height 8
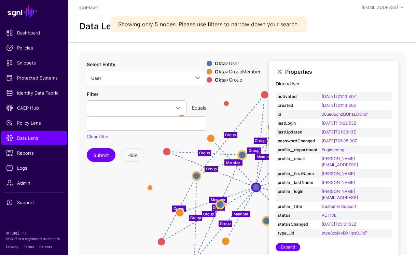
click at [230, 80] on div "Okta > Group" at bounding box center [238, 79] width 49 height 5
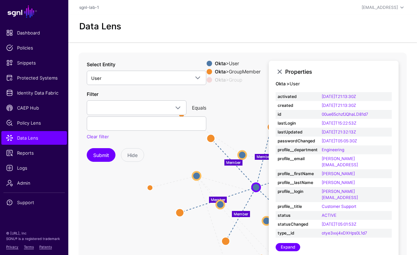
click at [230, 80] on div "Okta > Group" at bounding box center [238, 79] width 49 height 5
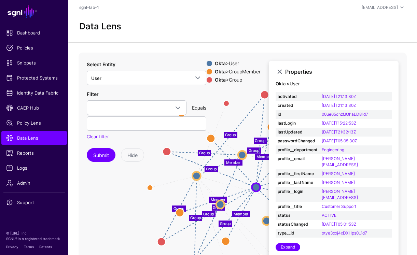
click at [234, 69] on div "Okta > GroupMember" at bounding box center [238, 71] width 49 height 5
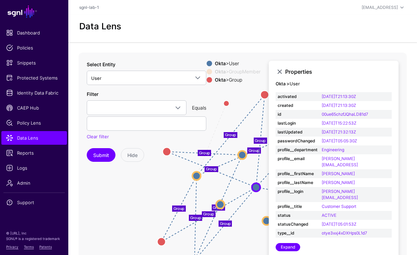
click at [234, 69] on div "Okta > GroupMember" at bounding box center [238, 71] width 49 height 5
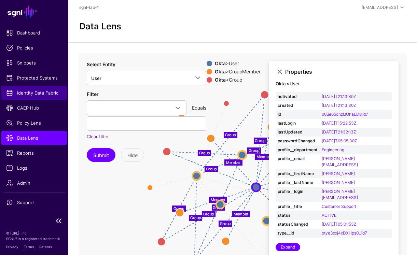
click at [27, 92] on span "Identity Data Fabric" at bounding box center [34, 93] width 56 height 7
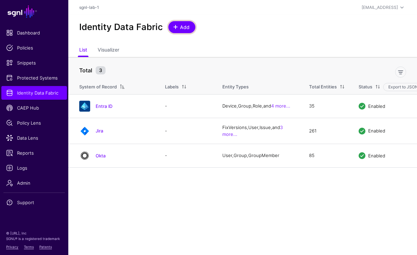
click at [179, 28] on span "Add" at bounding box center [184, 27] width 11 height 7
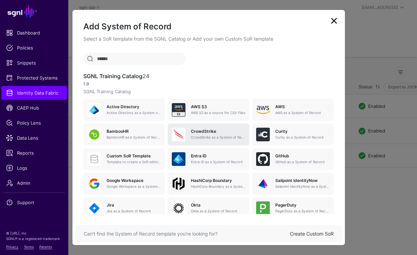
click at [204, 135] on p "CrowdStrike as a System of Record" at bounding box center [218, 137] width 54 height 5
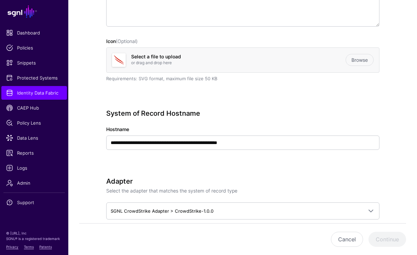
scroll to position [207, 0]
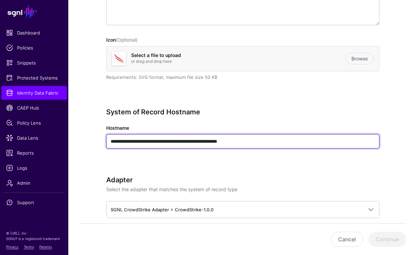
click at [242, 144] on input "**********" at bounding box center [242, 141] width 273 height 14
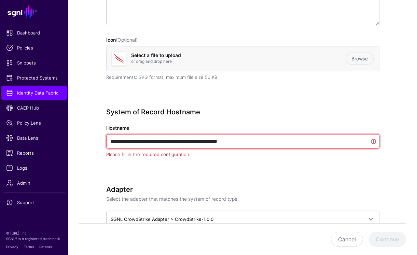
click at [242, 144] on input "**********" at bounding box center [242, 141] width 273 height 14
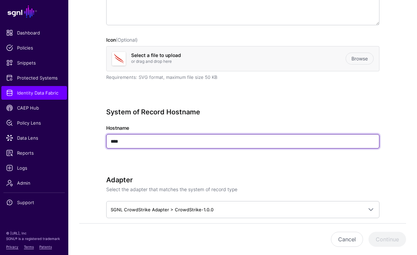
type input "****"
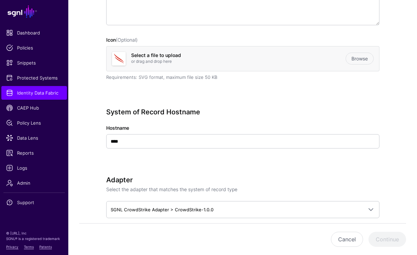
click at [266, 165] on div "System of Record Hostname Hostname ****" at bounding box center [242, 138] width 273 height 60
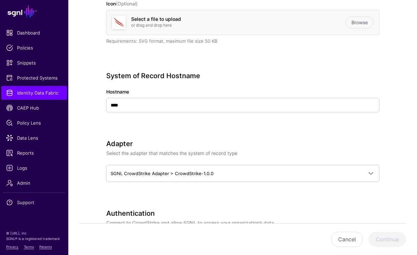
scroll to position [245, 0]
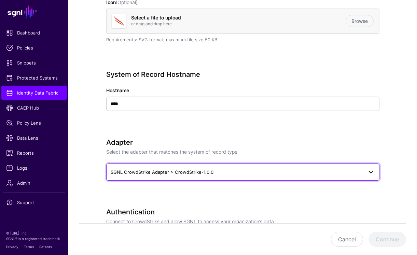
click at [295, 174] on span "SGNL CrowdStrike Adapter > CrowdStrike-1.0.0" at bounding box center [237, 173] width 252 height 8
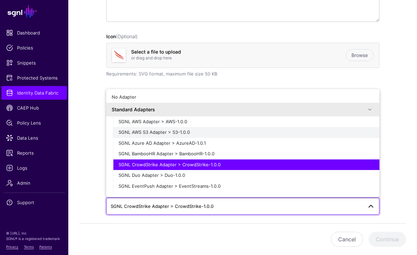
scroll to position [214, 0]
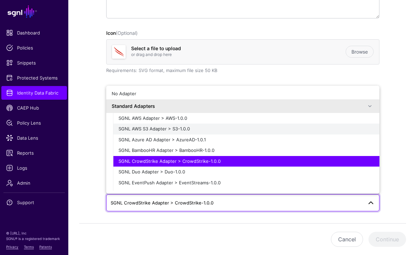
click at [198, 129] on div "SGNL AWS S3 Adapter > S3-1.0.0" at bounding box center [247, 129] width 256 height 7
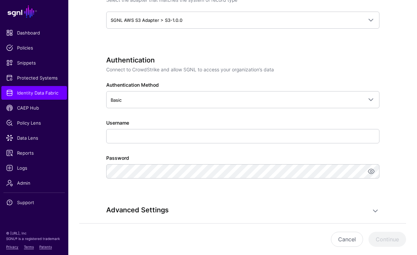
scroll to position [399, 0]
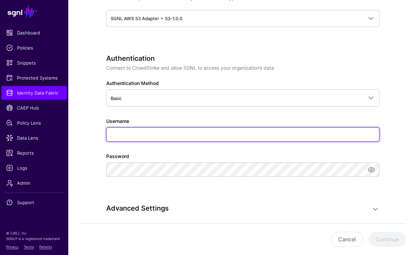
click at [170, 136] on input "Username" at bounding box center [242, 134] width 273 height 14
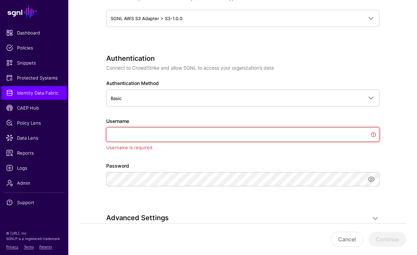
paste input "**********"
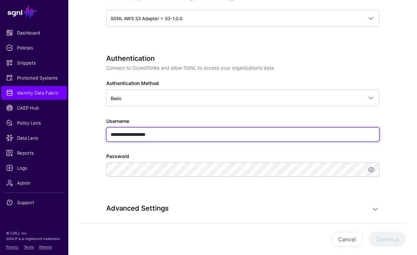
type input "**********"
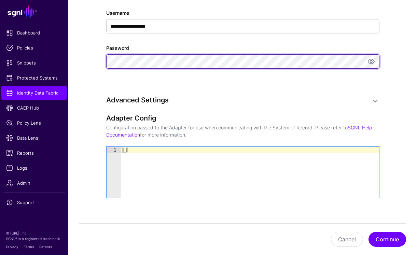
scroll to position [508, 0]
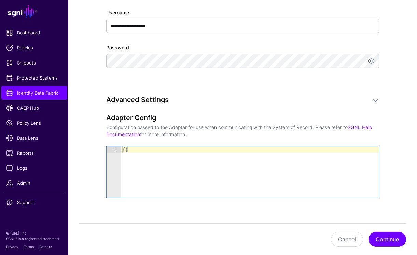
type textarea "**"
click at [199, 163] on div "{ }" at bounding box center [250, 179] width 258 height 64
paste textarea "Cursor at row 1"
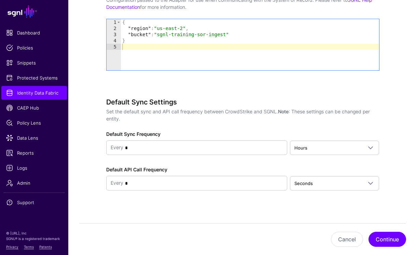
scroll to position [641, 0]
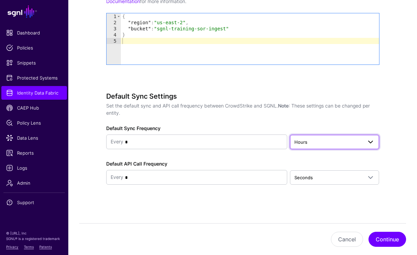
click at [293, 138] on link "Hours" at bounding box center [334, 142] width 89 height 14
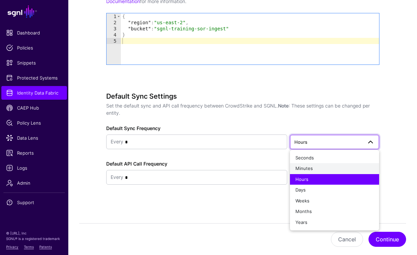
click at [303, 169] on span "Minutes" at bounding box center [304, 168] width 17 height 5
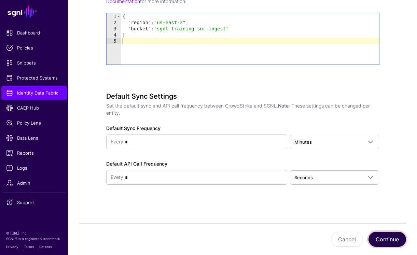
click at [384, 240] on button "Continue" at bounding box center [388, 239] width 38 height 15
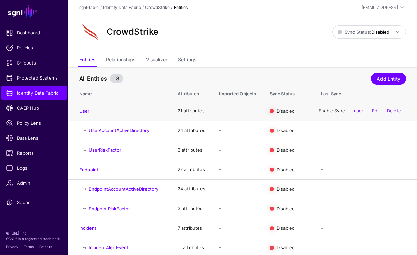
click at [319, 108] on link "Enable Sync" at bounding box center [332, 110] width 26 height 5
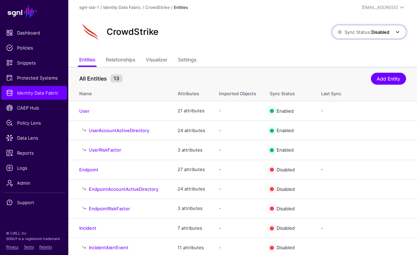
click at [372, 33] on strong "Disabled" at bounding box center [381, 31] width 18 height 5
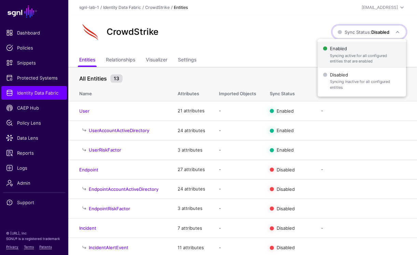
click at [358, 48] on span "Enabled Syncing active for all configured entities that are enabled" at bounding box center [362, 55] width 78 height 22
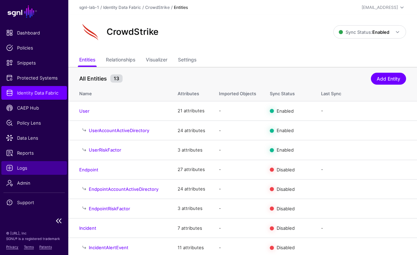
click at [25, 169] on span "Logs" at bounding box center [34, 168] width 56 height 7
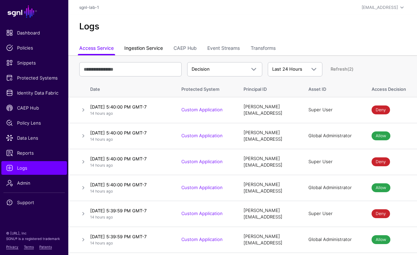
click at [147, 49] on link "Ingestion Service" at bounding box center [143, 48] width 39 height 13
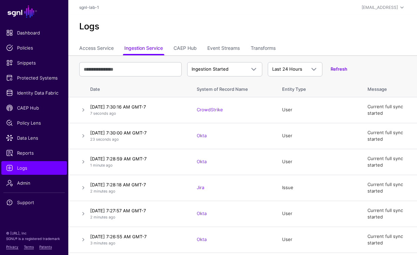
click at [198, 61] on div "Ingestion Started Ingestion Started Ingestion Completed Ingestion Failed Last 2…" at bounding box center [242, 69] width 327 height 20
click at [200, 67] on span "Ingestion Started" at bounding box center [210, 68] width 37 height 5
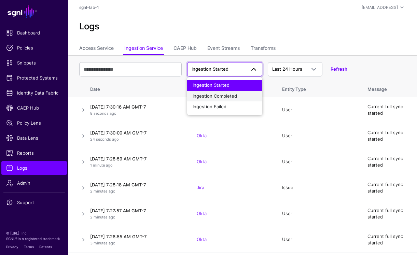
click at [212, 97] on span "Ingestion Completed" at bounding box center [215, 95] width 44 height 5
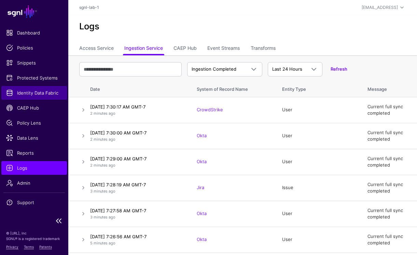
click at [32, 94] on span "Identity Data Fabric" at bounding box center [34, 93] width 56 height 7
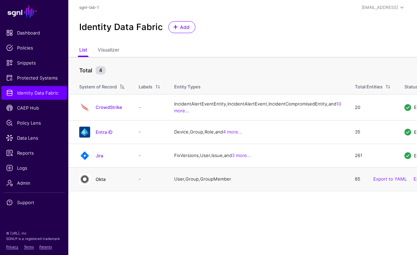
click at [102, 182] on link "Okta" at bounding box center [101, 179] width 10 height 5
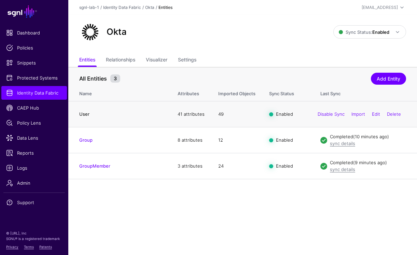
click at [82, 114] on link "User" at bounding box center [84, 113] width 10 height 5
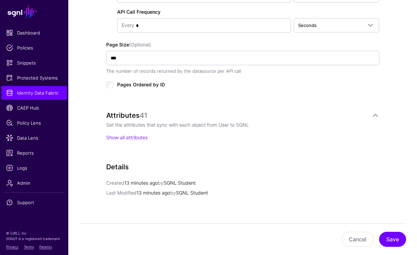
scroll to position [409, 0]
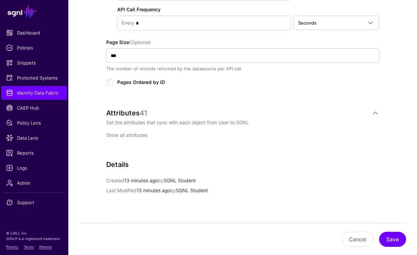
click at [118, 135] on link "Show all attributes" at bounding box center [126, 135] width 41 height 6
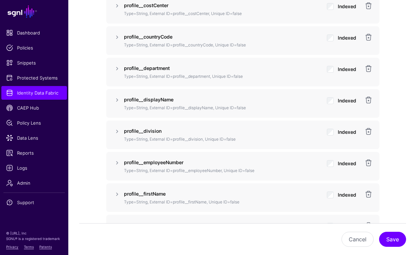
scroll to position [852, 0]
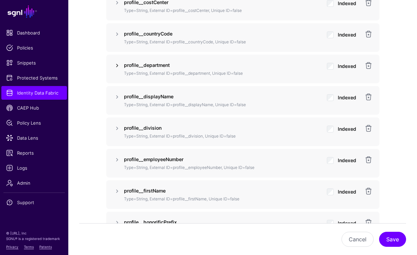
drag, startPoint x: 117, startPoint y: 65, endPoint x: 122, endPoint y: 66, distance: 5.1
click at [117, 65] on link at bounding box center [117, 66] width 8 height 8
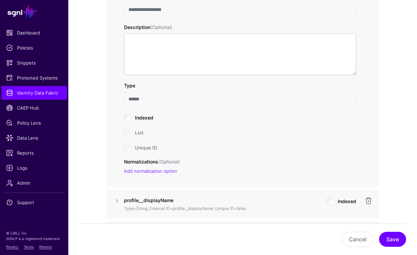
scroll to position [951, 0]
click at [36, 94] on span "Identity Data Fabric" at bounding box center [34, 93] width 56 height 7
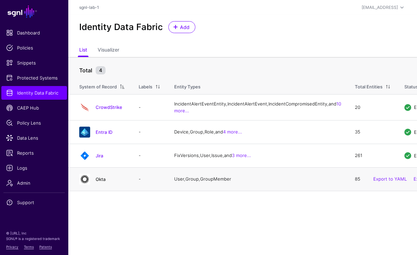
click at [104, 182] on link "Okta" at bounding box center [101, 179] width 10 height 5
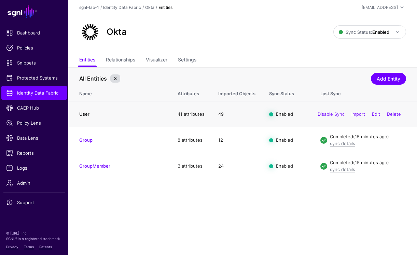
click at [85, 112] on link "User" at bounding box center [84, 113] width 10 height 5
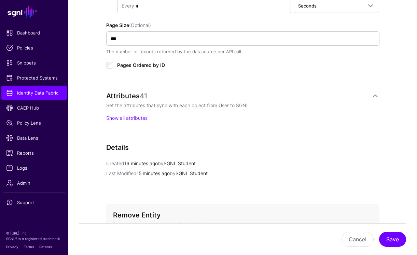
scroll to position [492, 0]
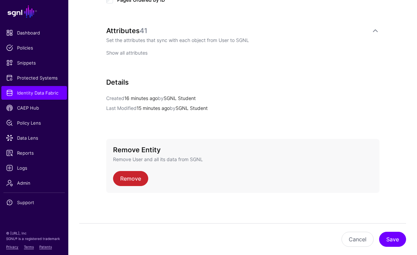
click at [136, 50] on link "Show all attributes" at bounding box center [126, 53] width 41 height 6
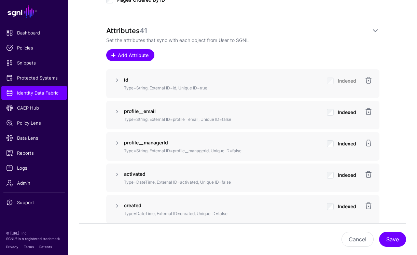
click at [142, 53] on span "Add Attribute" at bounding box center [133, 55] width 32 height 7
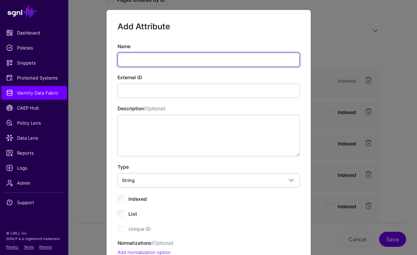
click at [190, 65] on input "Name" at bounding box center [209, 60] width 183 height 14
paste input "**********"
type input "**********"
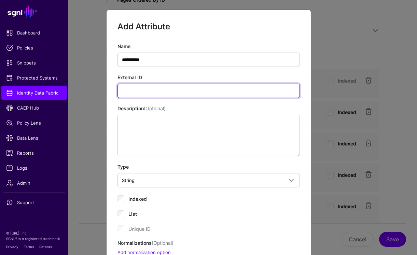
click at [160, 89] on input "External ID" at bounding box center [209, 91] width 183 height 14
paste input "**********"
type input "**********"
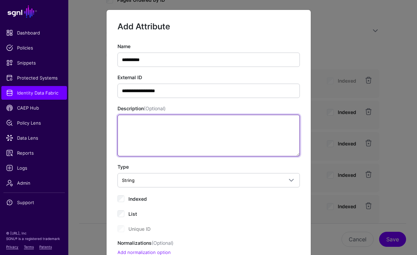
click at [126, 143] on textarea "Description (Optional)" at bounding box center [209, 136] width 183 height 42
paste textarea "**********"
type textarea "**********"
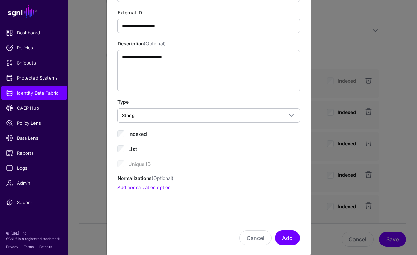
scroll to position [67, 0]
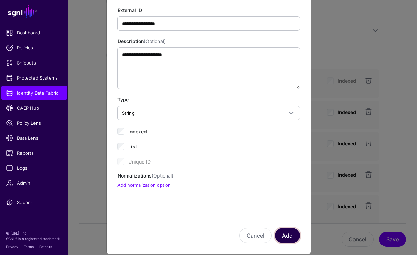
click at [290, 236] on button "Add" at bounding box center [287, 235] width 25 height 15
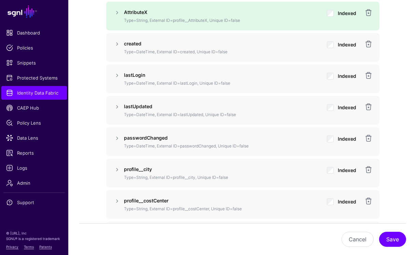
scroll to position [686, 0]
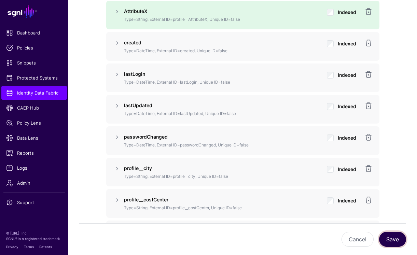
click at [390, 241] on button "Save" at bounding box center [392, 239] width 27 height 15
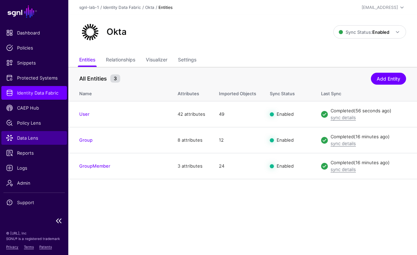
drag, startPoint x: 31, startPoint y: 137, endPoint x: 65, endPoint y: 132, distance: 33.5
click at [31, 137] on span "Data Lens" at bounding box center [34, 138] width 56 height 7
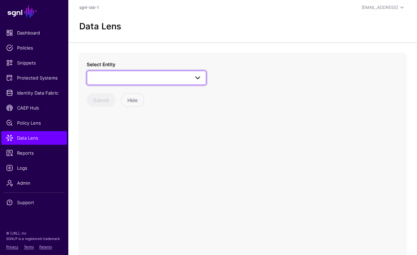
click at [132, 82] on span at bounding box center [146, 78] width 111 height 8
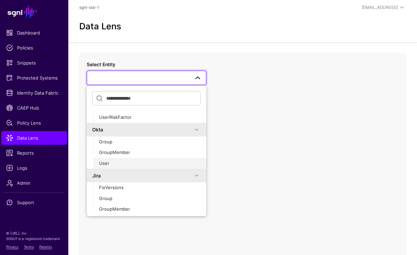
scroll to position [143, 0]
click at [121, 166] on button "User" at bounding box center [150, 163] width 113 height 11
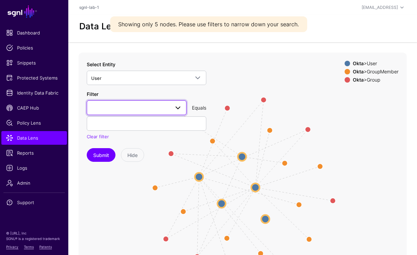
click at [162, 114] on link at bounding box center [137, 107] width 100 height 14
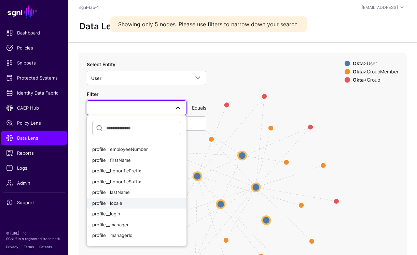
scroll to position [150, 0]
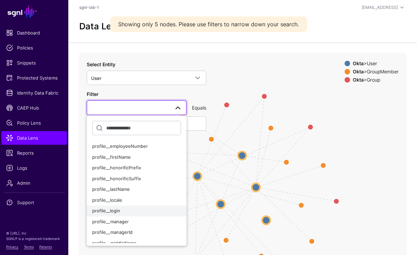
click at [104, 208] on span "profile__login" at bounding box center [106, 210] width 28 height 5
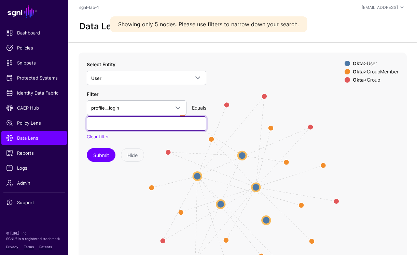
click at [123, 121] on input "text" at bounding box center [147, 124] width 120 height 14
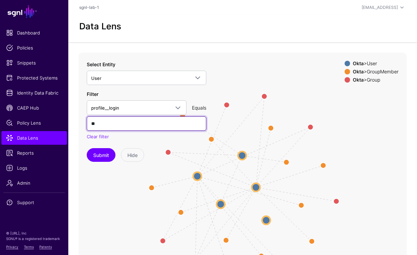
type input "*"
type input "**********"
click at [87, 148] on button "Submit" at bounding box center [101, 155] width 29 height 14
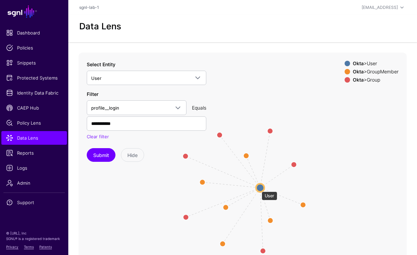
click at [258, 188] on circle at bounding box center [260, 188] width 8 height 8
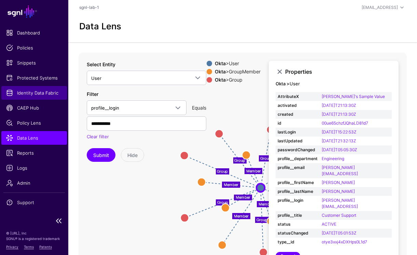
click at [25, 92] on span "Identity Data Fabric" at bounding box center [34, 93] width 56 height 7
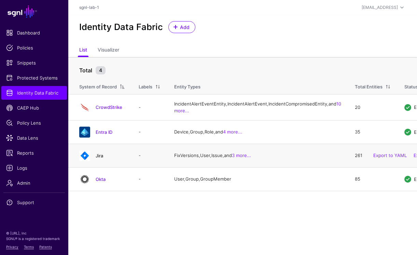
click at [101, 159] on link "Jira" at bounding box center [100, 155] width 8 height 5
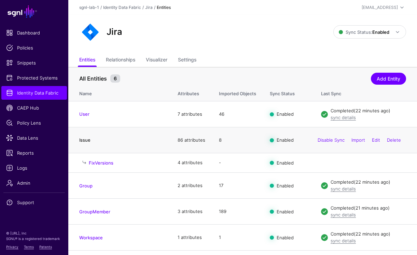
click at [81, 137] on link "Issue" at bounding box center [84, 139] width 11 height 5
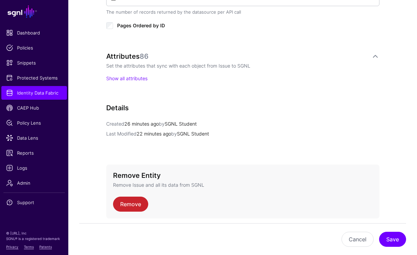
scroll to position [492, 0]
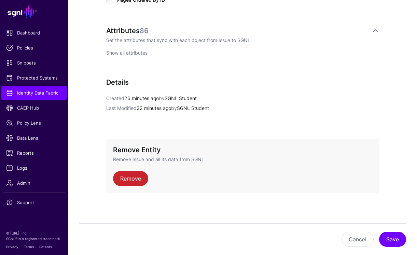
click at [142, 54] on link "Show all attributes" at bounding box center [126, 53] width 41 height 6
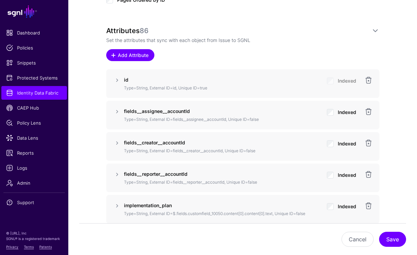
scroll to position [496, 0]
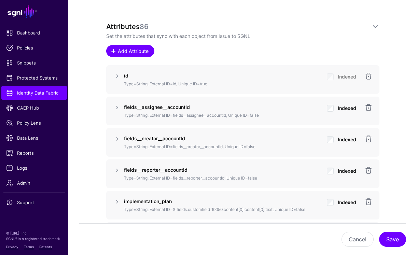
click at [136, 56] on link "Add Attribute" at bounding box center [130, 51] width 48 height 12
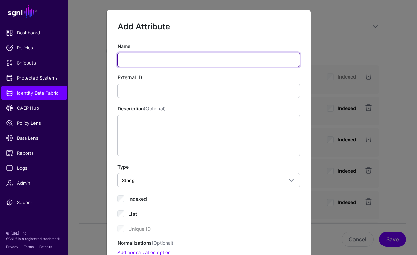
click at [166, 59] on input "Name" at bounding box center [209, 60] width 183 height 14
paste input "**********"
type input "**********"
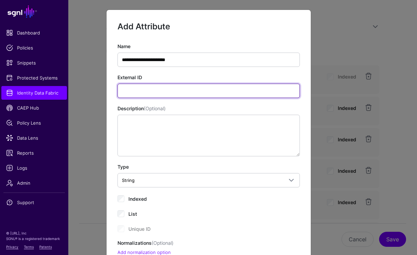
click at [145, 92] on input "External ID" at bounding box center [209, 91] width 183 height 14
paste input "**********"
type input "**********"
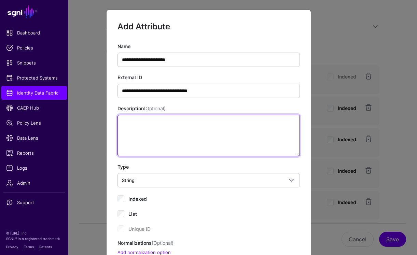
click at [150, 138] on textarea "Description (Optional)" at bounding box center [209, 136] width 183 height 42
paste textarea "**********"
type textarea "**********"
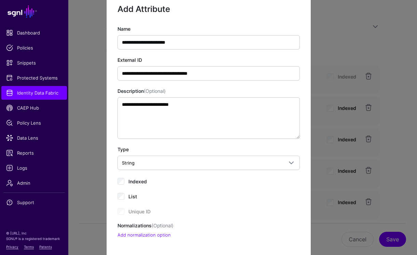
scroll to position [20, 0]
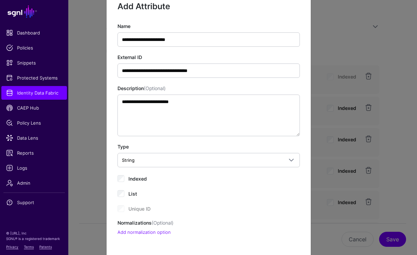
click at [134, 180] on span "Indexed" at bounding box center [138, 179] width 18 height 6
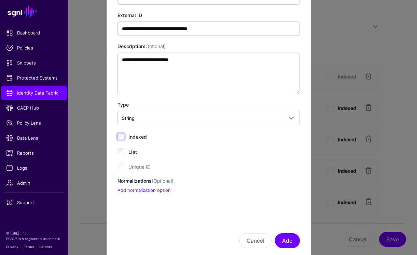
scroll to position [63, 0]
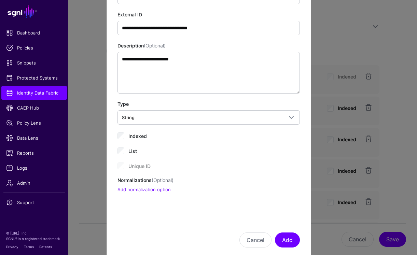
click at [158, 193] on p "Add normalization option" at bounding box center [209, 190] width 183 height 7
click at [165, 190] on link "Add normalization option" at bounding box center [144, 189] width 53 height 5
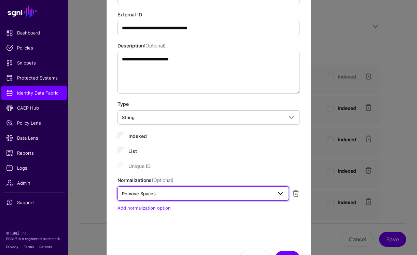
click at [226, 198] on link "Remove Spaces" at bounding box center [204, 194] width 172 height 14
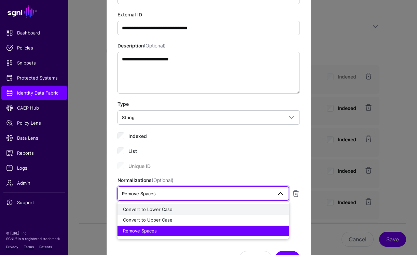
click at [179, 212] on div "Convert to Lower Case" at bounding box center [203, 209] width 161 height 7
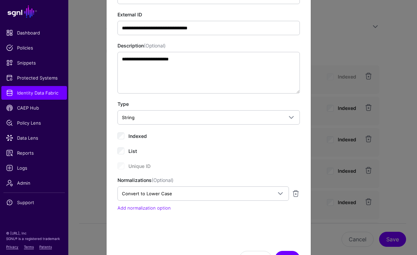
scroll to position [95, 0]
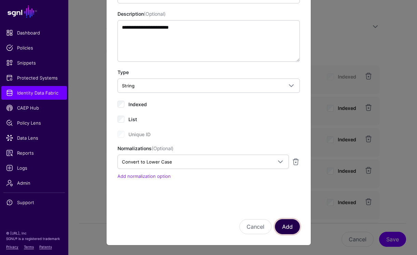
click at [288, 224] on button "Add" at bounding box center [287, 226] width 25 height 15
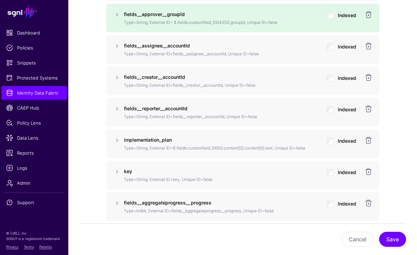
scroll to position [592, 0]
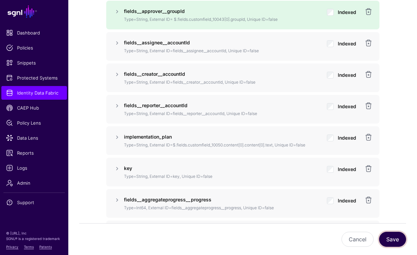
click at [393, 237] on button "Save" at bounding box center [392, 239] width 27 height 15
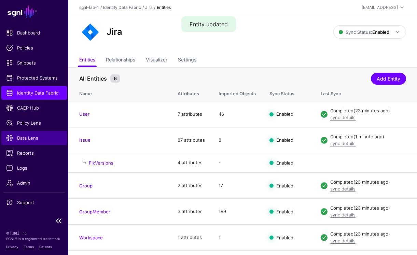
click at [25, 137] on span "Data Lens" at bounding box center [34, 138] width 56 height 7
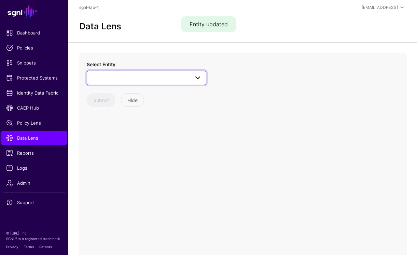
click at [113, 76] on span at bounding box center [146, 78] width 111 height 8
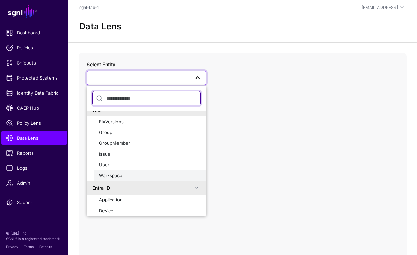
scroll to position [210, 0]
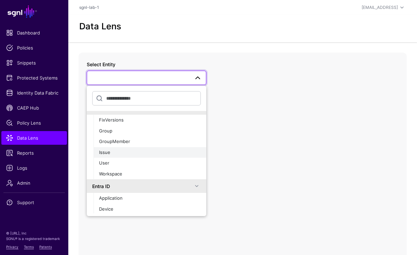
click at [110, 155] on div "Issue" at bounding box center [150, 152] width 102 height 7
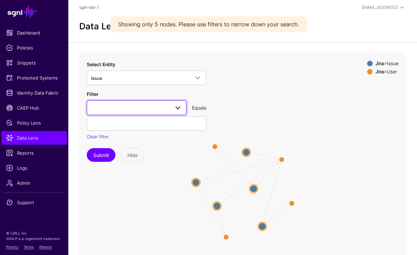
click at [125, 107] on span at bounding box center [136, 108] width 91 height 8
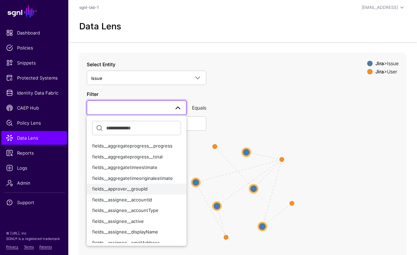
click at [127, 187] on span "fields__approver__groupId" at bounding box center [119, 188] width 55 height 5
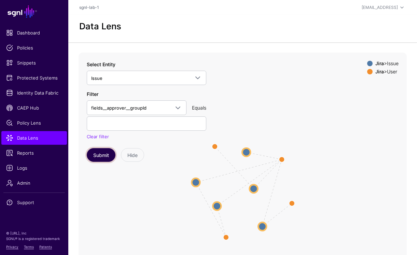
click at [92, 150] on button "Submit" at bounding box center [101, 155] width 29 height 14
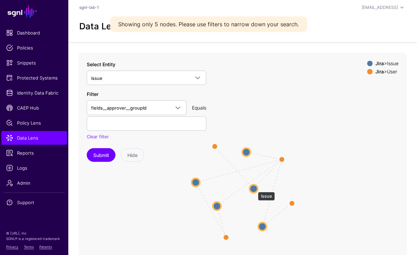
click at [255, 189] on circle at bounding box center [254, 189] width 8 height 8
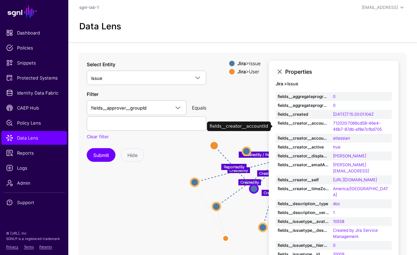
scroll to position [0, 0]
click at [215, 145] on circle at bounding box center [214, 146] width 8 height 8
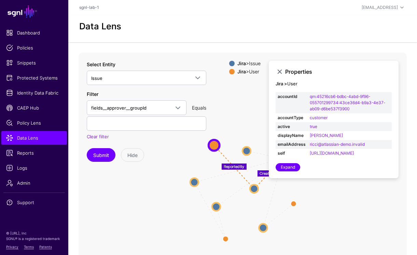
scroll to position [1, 0]
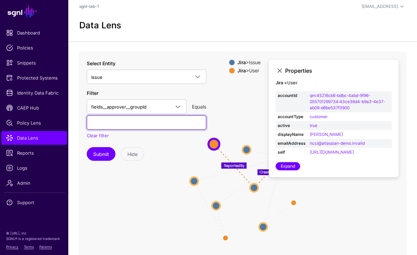
click at [166, 121] on input "text" at bounding box center [147, 123] width 120 height 14
type input "**********"
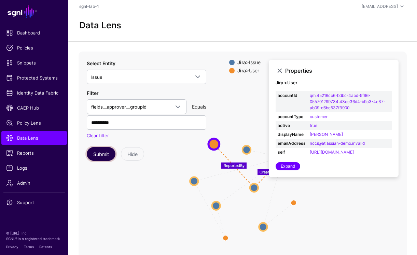
click at [100, 154] on button "Submit" at bounding box center [101, 154] width 29 height 14
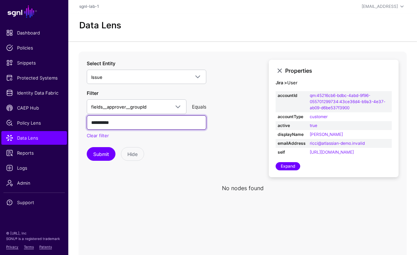
click at [109, 124] on input "**********" at bounding box center [147, 123] width 120 height 14
paste input "**********"
type input "**********"
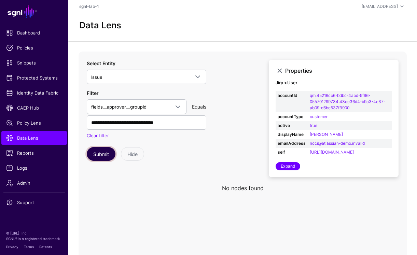
click at [99, 149] on button "Submit" at bounding box center [101, 154] width 29 height 14
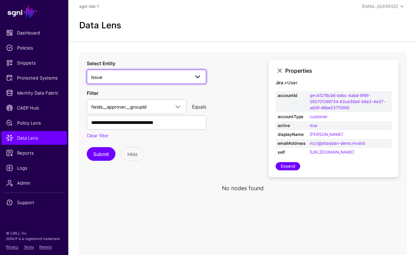
click at [172, 77] on span "Issue" at bounding box center [140, 77] width 98 height 8
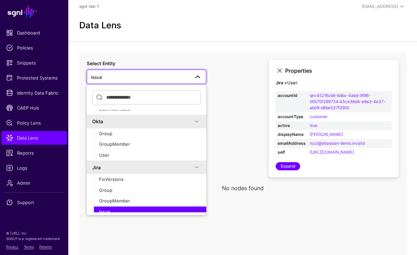
scroll to position [165, 0]
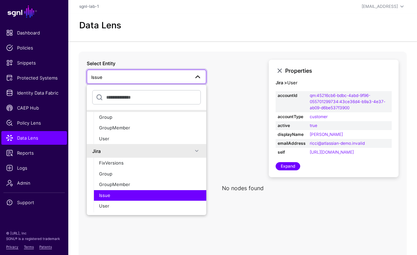
click at [118, 192] on button "Issue" at bounding box center [150, 195] width 113 height 11
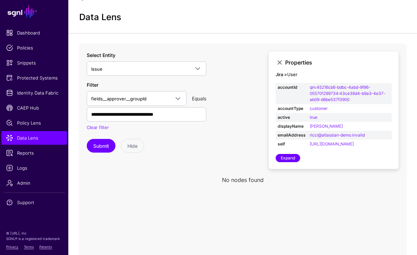
scroll to position [8, 0]
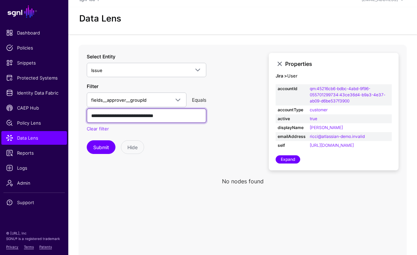
click at [165, 122] on input "**********" at bounding box center [147, 116] width 120 height 14
click at [89, 117] on input "**********" at bounding box center [147, 116] width 120 height 14
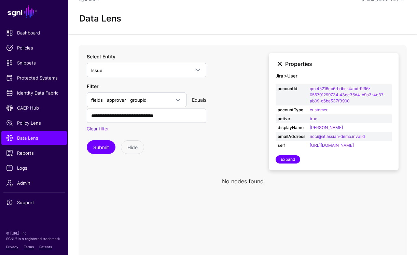
click at [276, 60] on link at bounding box center [280, 64] width 8 height 8
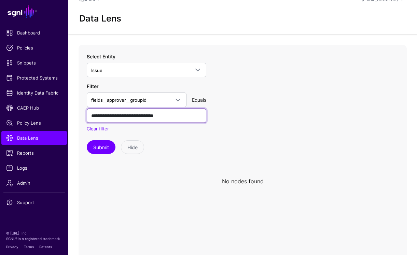
click at [196, 116] on input "**********" at bounding box center [147, 116] width 120 height 14
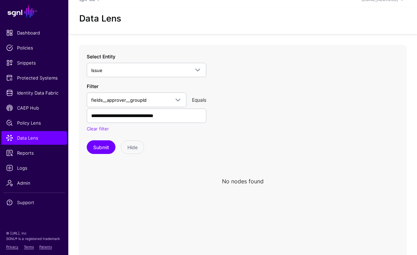
click at [108, 140] on div "Select Entity Issue CrowdStrike Detection Device Endpoint Endpoint Incident End…" at bounding box center [147, 103] width 120 height 101
click at [107, 143] on button "Submit" at bounding box center [101, 147] width 29 height 14
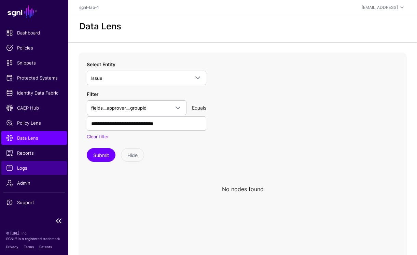
click at [26, 172] on link "Logs" at bounding box center [34, 168] width 66 height 14
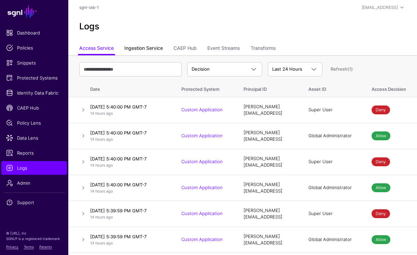
click at [159, 51] on link "Ingestion Service" at bounding box center [143, 48] width 39 height 13
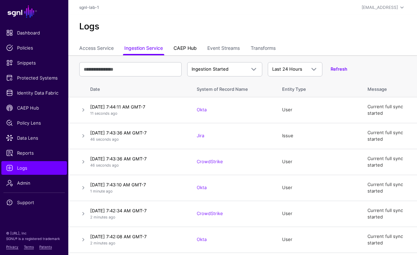
click at [183, 48] on link "CAEP Hub" at bounding box center [185, 48] width 23 height 13
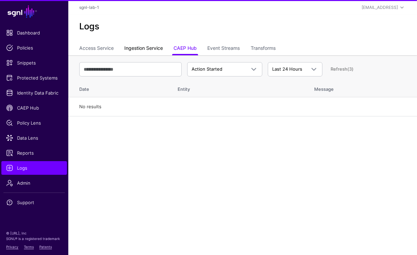
click at [162, 48] on link "Ingestion Service" at bounding box center [143, 48] width 39 height 13
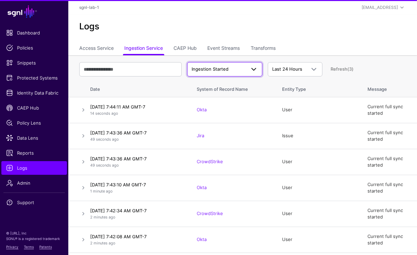
click at [201, 68] on span "Ingestion Started" at bounding box center [210, 68] width 37 height 5
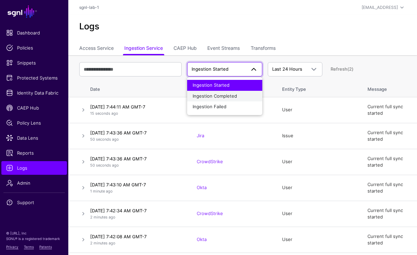
click at [210, 97] on span "Ingestion Completed" at bounding box center [215, 95] width 44 height 5
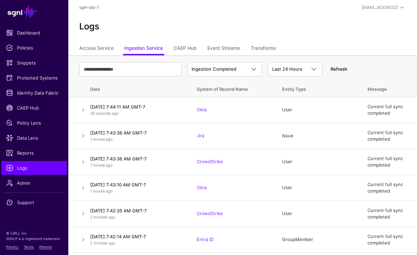
click at [334, 67] on link "Refresh" at bounding box center [339, 68] width 17 height 5
click at [33, 136] on span "Data Lens" at bounding box center [34, 138] width 56 height 7
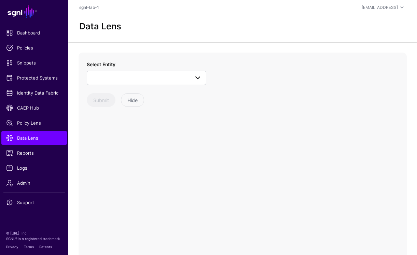
scroll to position [1, 0]
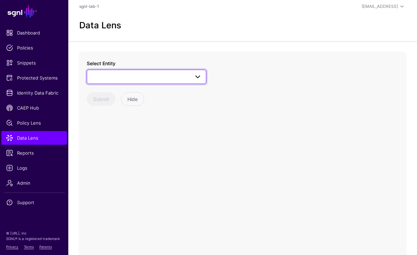
click at [143, 78] on span at bounding box center [146, 77] width 111 height 8
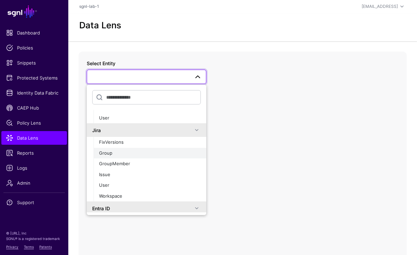
scroll to position [187, 0]
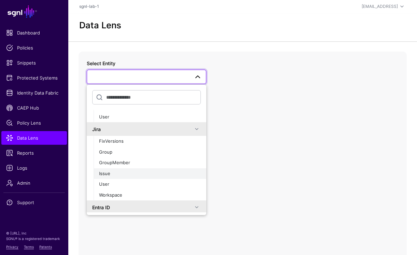
click at [115, 174] on div "Issue" at bounding box center [150, 174] width 102 height 7
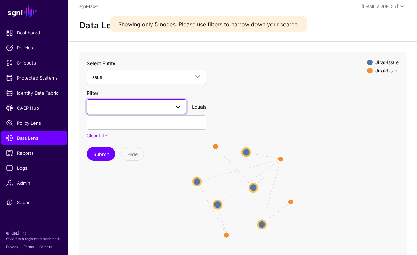
click at [181, 108] on span at bounding box center [178, 107] width 8 height 8
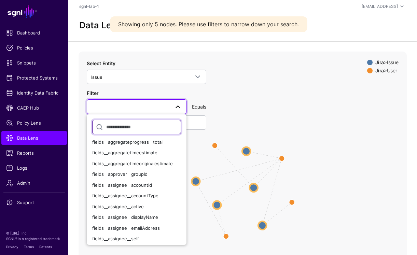
scroll to position [16, 0]
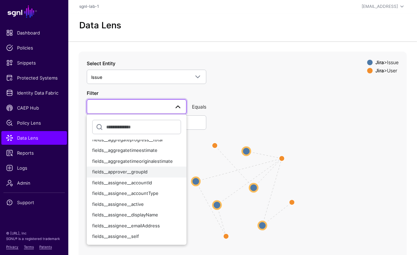
click at [123, 171] on span "fields__approver__groupId" at bounding box center [119, 171] width 55 height 5
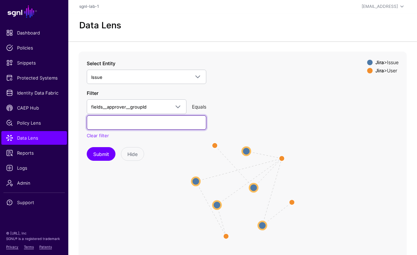
click at [178, 121] on input "text" at bounding box center [147, 123] width 120 height 14
paste input "**********"
type input "**********"
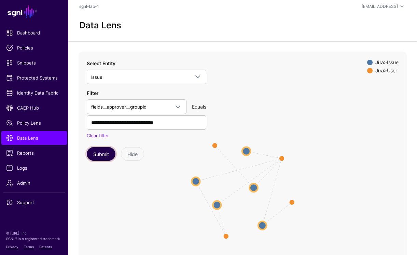
click at [111, 152] on button "Submit" at bounding box center [101, 154] width 29 height 14
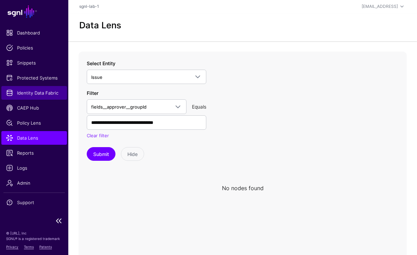
click at [41, 97] on link "Identity Data Fabric" at bounding box center [34, 93] width 66 height 14
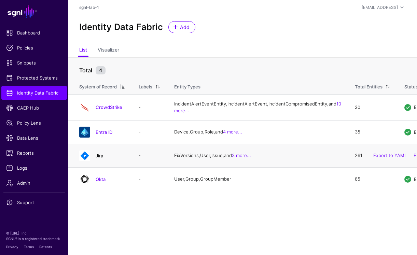
click at [102, 159] on link "Jira" at bounding box center [100, 155] width 8 height 5
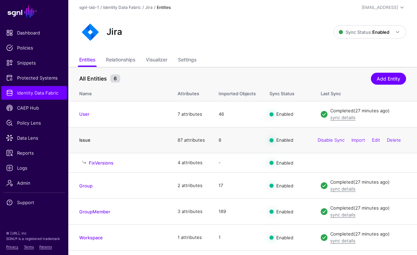
click at [85, 139] on link "Issue" at bounding box center [84, 139] width 11 height 5
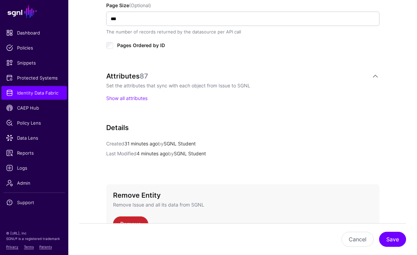
scroll to position [492, 0]
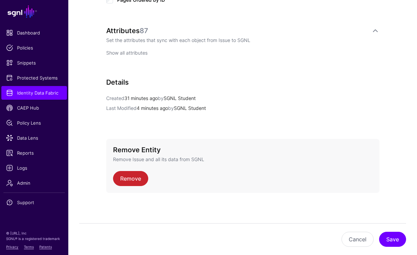
click at [129, 55] on link "Show all attributes" at bounding box center [126, 53] width 41 height 6
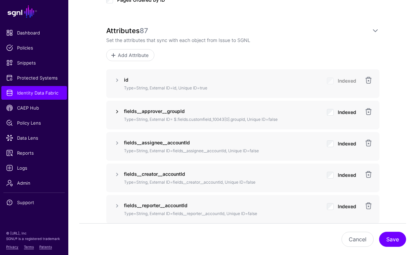
click at [119, 112] on link at bounding box center [117, 112] width 8 height 8
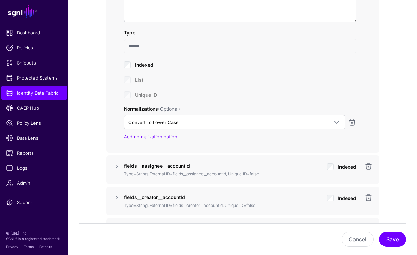
scroll to position [701, 0]
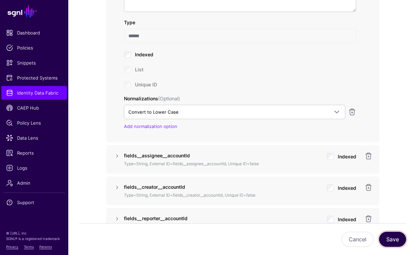
click at [386, 240] on button "Save" at bounding box center [392, 239] width 27 height 15
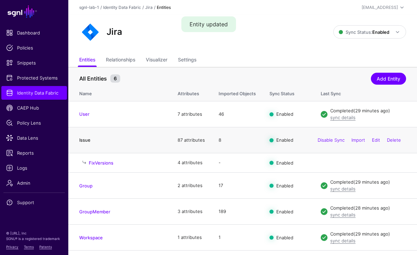
click at [88, 140] on link "Issue" at bounding box center [84, 139] width 11 height 5
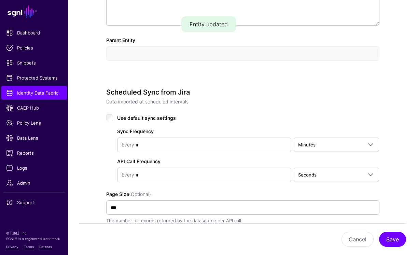
scroll to position [295, 0]
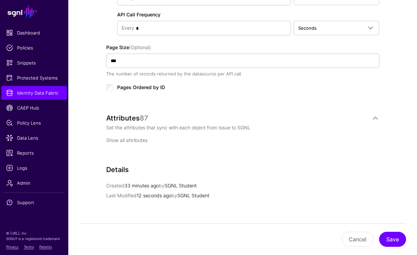
click at [128, 139] on link "Show all attributes" at bounding box center [126, 140] width 41 height 6
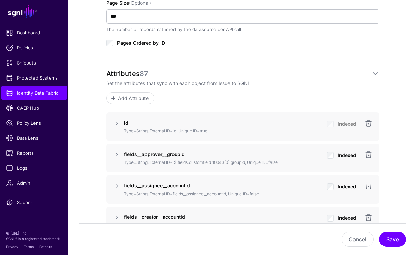
scroll to position [449, 0]
click at [166, 153] on strong "fields__approver__groupId" at bounding box center [154, 154] width 61 height 6
click at [122, 154] on div "fields__approver__groupId Type=String, External ID= $.fields.customfield_10043[…" at bounding box center [242, 157] width 243 height 15
click at [118, 154] on link at bounding box center [117, 154] width 8 height 8
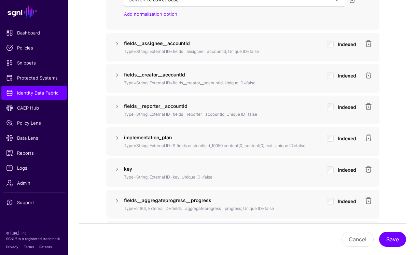
scroll to position [784, 0]
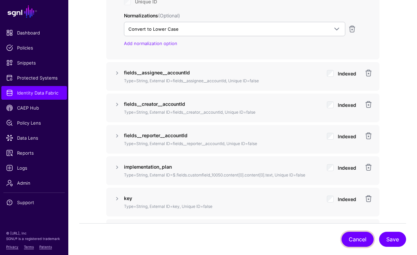
drag, startPoint x: 345, startPoint y: 236, endPoint x: 333, endPoint y: 228, distance: 13.8
click at [345, 236] on button "Cancel" at bounding box center [358, 239] width 32 height 15
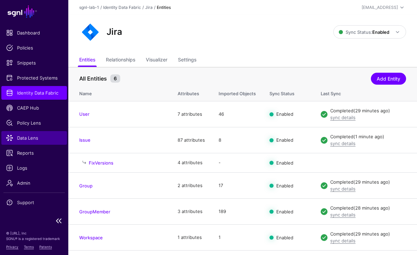
click at [21, 137] on span "Data Lens" at bounding box center [34, 138] width 56 height 7
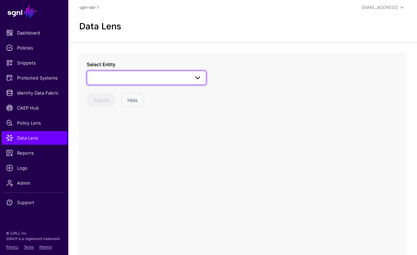
click at [130, 80] on span at bounding box center [146, 78] width 111 height 8
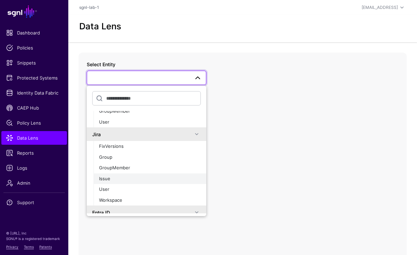
scroll to position [184, 0]
click at [113, 178] on div "Issue" at bounding box center [150, 178] width 102 height 7
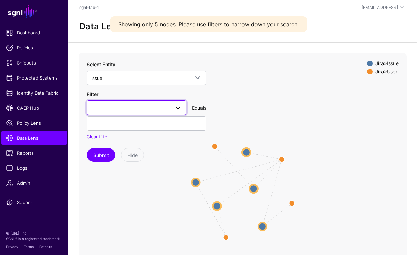
scroll to position [1, 0]
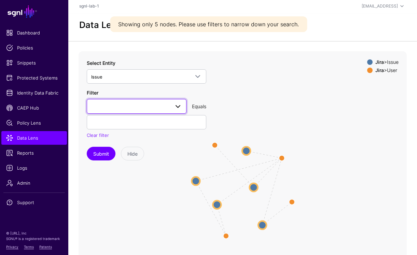
click at [177, 105] on span at bounding box center [178, 107] width 8 height 8
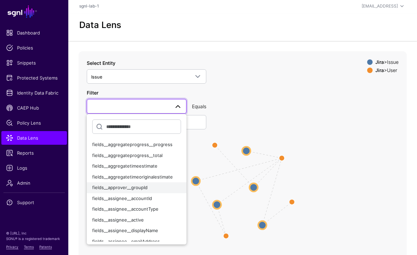
click at [140, 188] on span "fields__approver__groupId" at bounding box center [119, 187] width 55 height 5
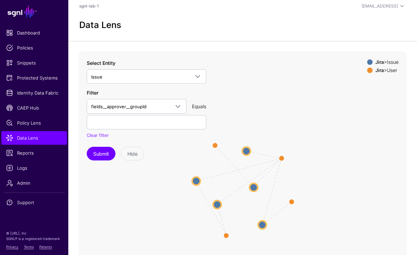
scroll to position [2, 0]
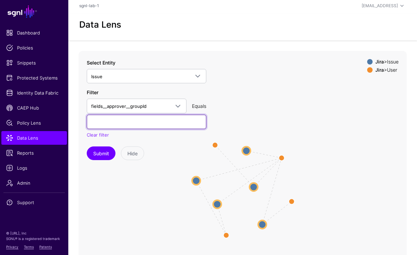
click at [121, 125] on input "text" at bounding box center [147, 122] width 120 height 14
paste input "**********"
type input "**********"
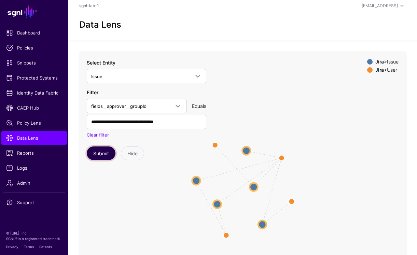
click at [100, 150] on button "Submit" at bounding box center [101, 154] width 29 height 14
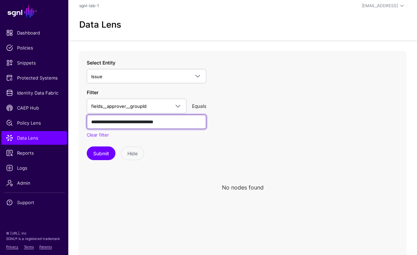
click at [147, 122] on input "**********" at bounding box center [147, 122] width 120 height 14
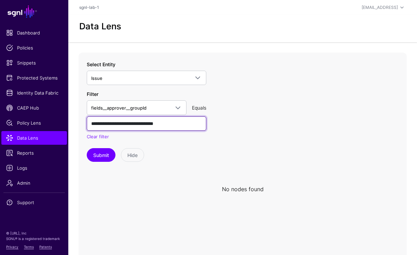
click at [147, 123] on input "**********" at bounding box center [147, 124] width 120 height 14
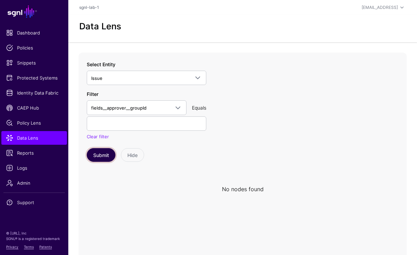
click at [103, 154] on button "Submit" at bounding box center [101, 155] width 29 height 14
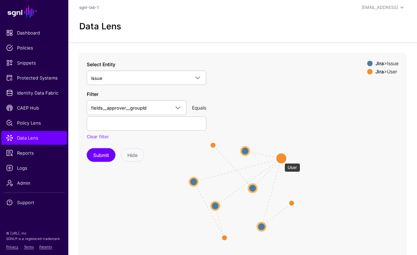
click at [281, 160] on circle at bounding box center [281, 158] width 11 height 11
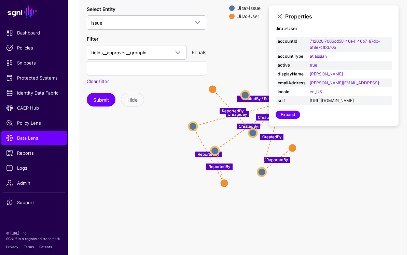
scroll to position [34, 0]
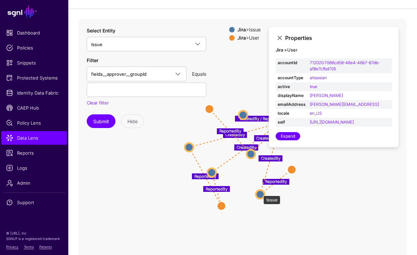
click at [260, 192] on circle at bounding box center [260, 194] width 9 height 9
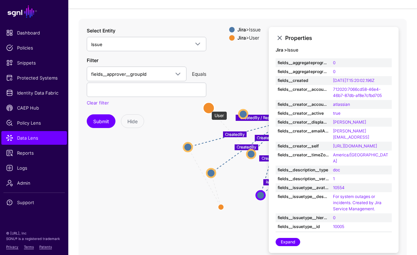
click at [208, 108] on circle at bounding box center [209, 109] width 12 height 12
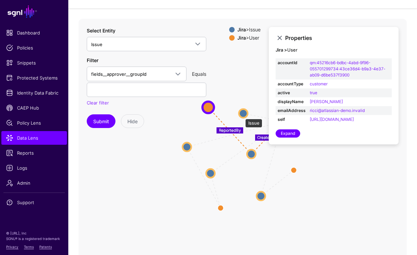
click at [242, 116] on circle at bounding box center [243, 113] width 9 height 9
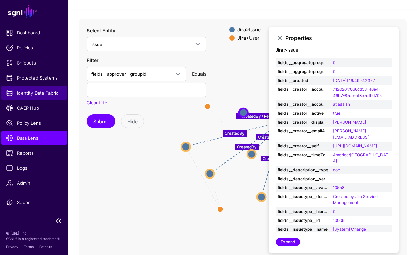
click at [32, 96] on link "Identity Data Fabric" at bounding box center [34, 93] width 66 height 14
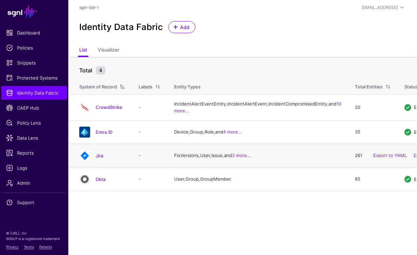
click at [103, 159] on h4 "Jira" at bounding box center [110, 156] width 29 height 6
click at [105, 159] on h4 "Jira" at bounding box center [110, 156] width 29 height 6
click at [104, 159] on h4 "Jira" at bounding box center [110, 156] width 29 height 6
click at [101, 159] on link "Jira" at bounding box center [100, 155] width 8 height 5
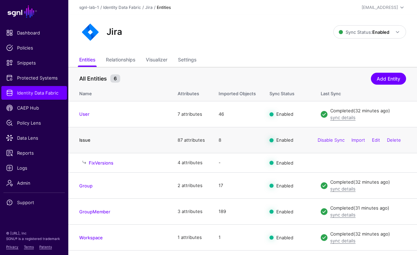
click at [85, 138] on link "Issue" at bounding box center [84, 139] width 11 height 5
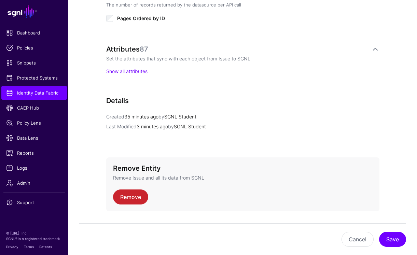
scroll to position [492, 0]
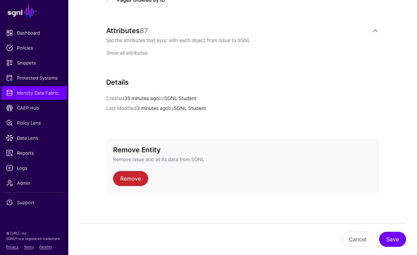
click at [133, 53] on link "Show all attributes" at bounding box center [126, 53] width 41 height 6
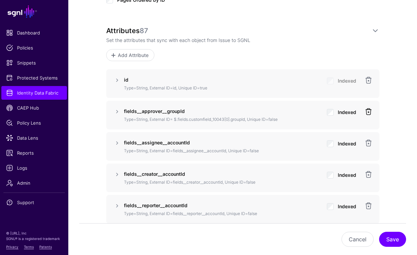
click at [366, 111] on link at bounding box center [369, 112] width 8 height 8
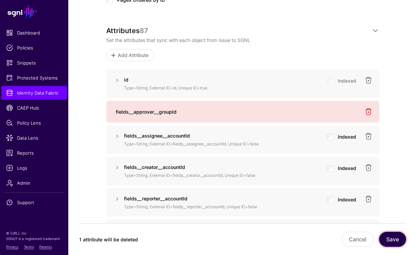
click at [392, 241] on button "Save" at bounding box center [392, 239] width 27 height 15
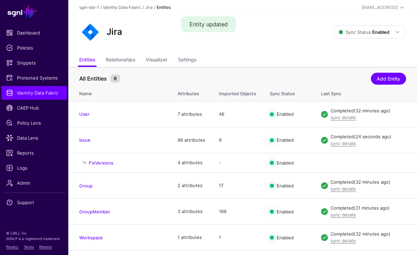
drag, startPoint x: 90, startPoint y: 142, endPoint x: 116, endPoint y: 142, distance: 26.3
click at [90, 142] on link "Issue" at bounding box center [84, 139] width 11 height 5
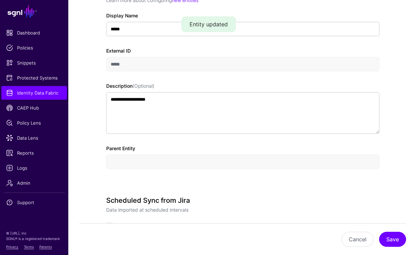
scroll to position [163, 0]
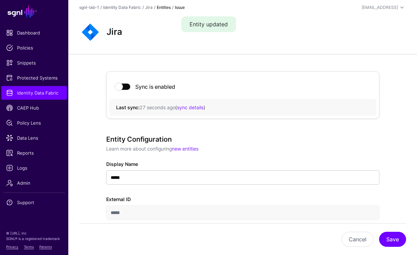
scroll to position [492, 0]
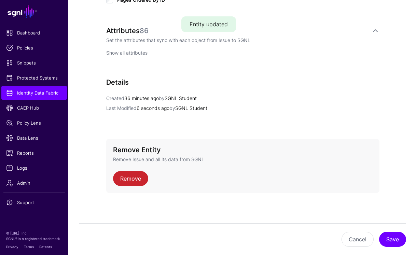
click at [125, 53] on link "Show all attributes" at bounding box center [126, 53] width 41 height 6
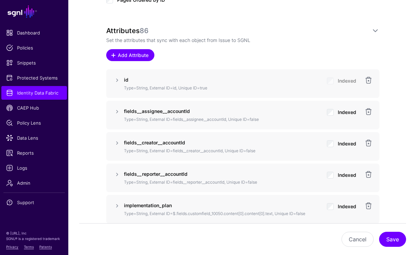
click at [124, 57] on span "Add Attribute" at bounding box center [133, 55] width 32 height 7
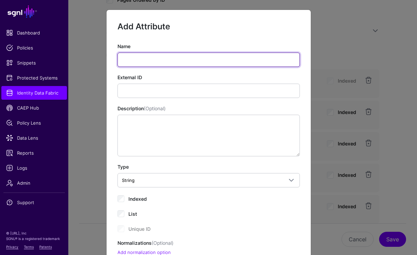
click at [177, 62] on input "Name" at bounding box center [209, 60] width 183 height 14
paste input "**********"
type input "**********"
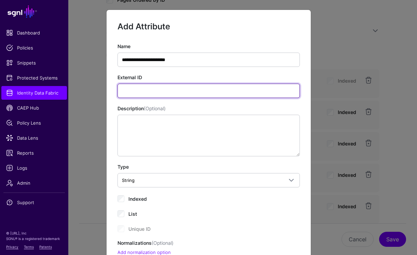
click at [172, 92] on input "External ID" at bounding box center [209, 91] width 183 height 14
paste input "**********"
type input "**********"
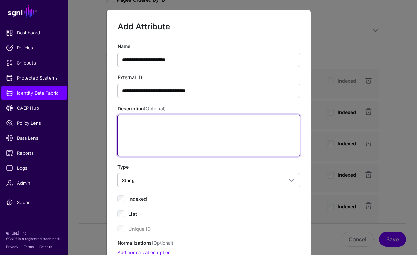
click at [197, 139] on textarea "Description (Optional)" at bounding box center [209, 136] width 183 height 42
paste textarea "**********"
type textarea "**********"
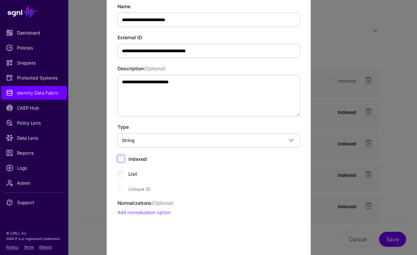
scroll to position [41, 0]
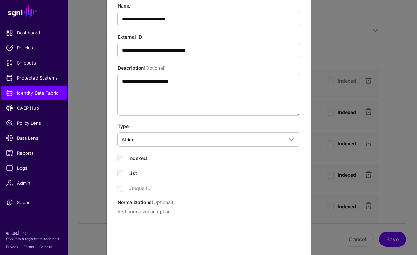
click at [143, 209] on link "Add normalization option" at bounding box center [144, 211] width 53 height 5
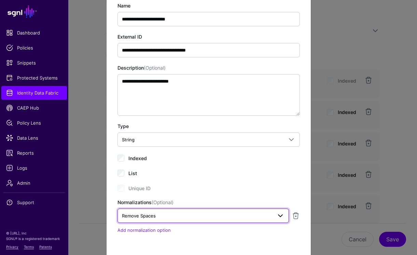
click at [153, 214] on span "Remove Spaces" at bounding box center [139, 215] width 34 height 5
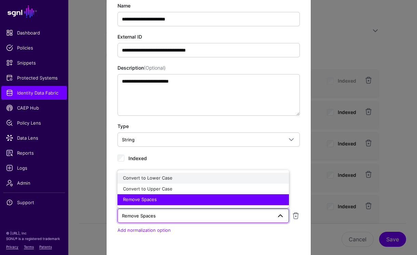
click at [159, 177] on span "Convert to Lower Case" at bounding box center [148, 177] width 50 height 5
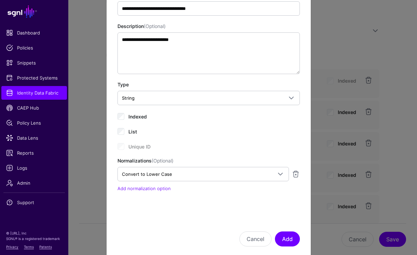
scroll to position [95, 0]
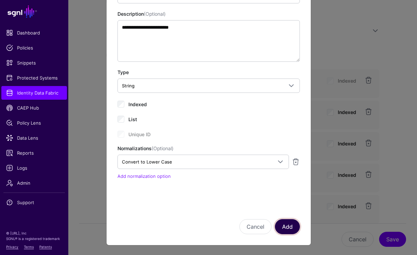
click at [282, 229] on button "Add" at bounding box center [287, 226] width 25 height 15
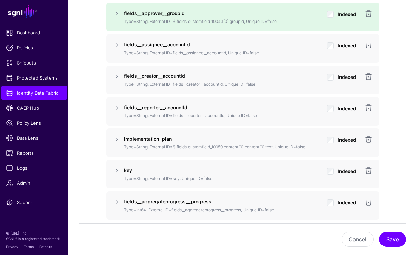
scroll to position [592, 0]
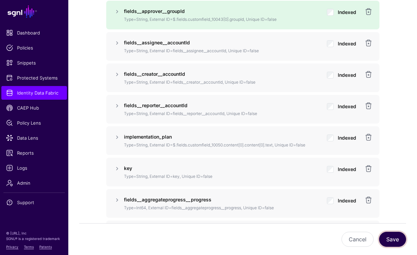
click at [387, 239] on button "Save" at bounding box center [392, 239] width 27 height 15
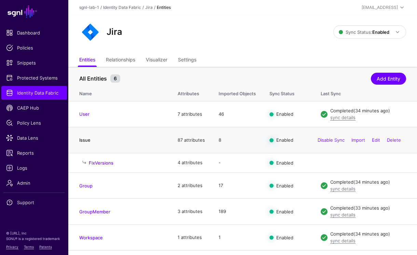
click at [84, 139] on link "Issue" at bounding box center [84, 139] width 11 height 5
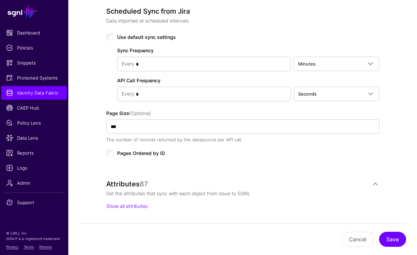
scroll to position [340, 0]
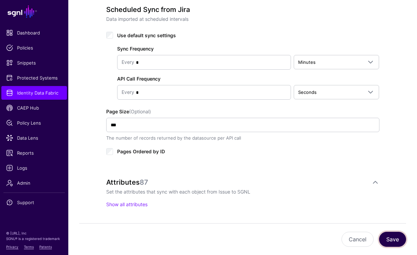
click at [388, 234] on button "Save" at bounding box center [392, 239] width 27 height 15
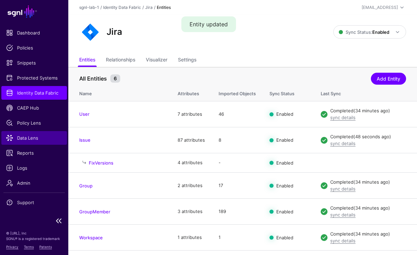
drag, startPoint x: 26, startPoint y: 137, endPoint x: 50, endPoint y: 140, distance: 24.8
click at [26, 137] on span "Data Lens" at bounding box center [34, 138] width 56 height 7
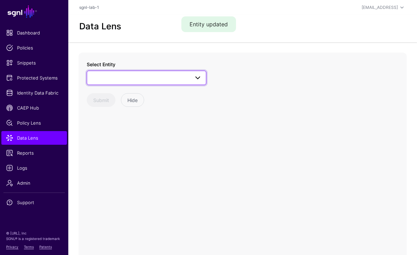
click at [148, 80] on span at bounding box center [146, 78] width 111 height 8
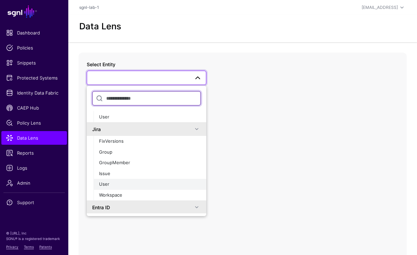
scroll to position [190, 0]
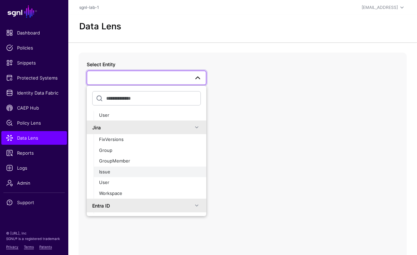
click at [114, 170] on div "Issue" at bounding box center [150, 172] width 102 height 7
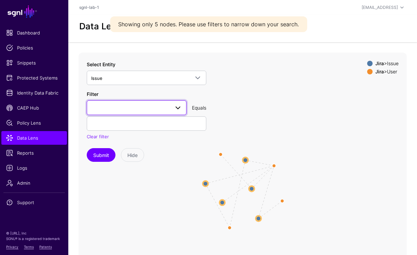
click at [152, 108] on span at bounding box center [136, 108] width 91 height 8
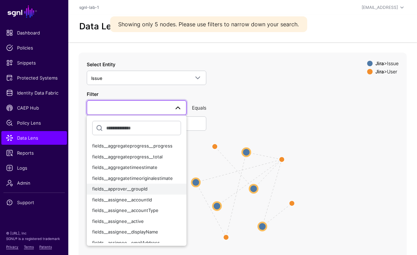
click at [132, 188] on span "fields__approver__groupId" at bounding box center [119, 188] width 55 height 5
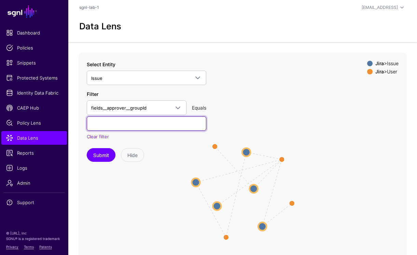
click at [117, 122] on input "text" at bounding box center [147, 124] width 120 height 14
paste input "**********"
type input "**********"
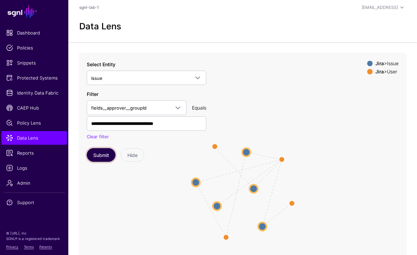
click at [106, 151] on button "Submit" at bounding box center [101, 155] width 29 height 14
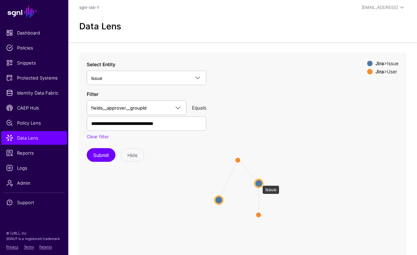
click at [259, 182] on circle at bounding box center [259, 183] width 8 height 8
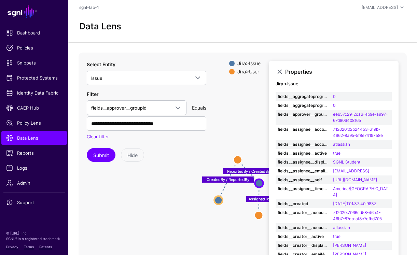
click at [151, 53] on icon "CreatedBy / ReportedBy AssignedTo ReportedBy / CreatedBy User User User User Is…" at bounding box center [243, 189] width 328 height 273
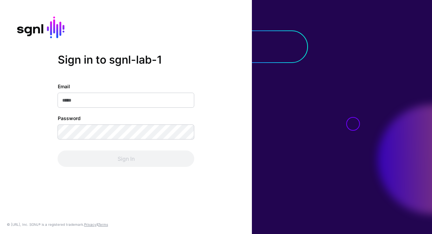
click at [421, 233] on div at bounding box center [342, 117] width 180 height 234
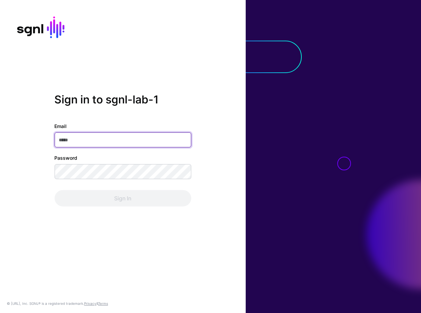
click at [96, 144] on input "Email" at bounding box center [122, 140] width 137 height 15
paste input "**********"
type input "**********"
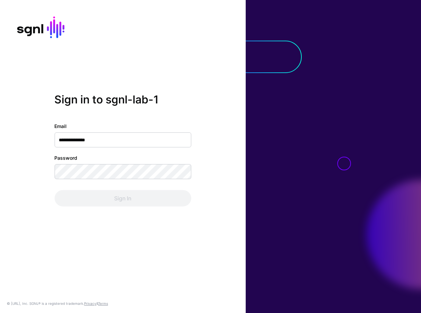
click at [113, 163] on div "Password" at bounding box center [122, 166] width 137 height 25
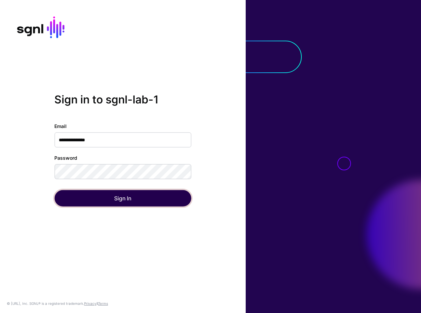
click at [122, 194] on button "Sign In" at bounding box center [122, 198] width 137 height 16
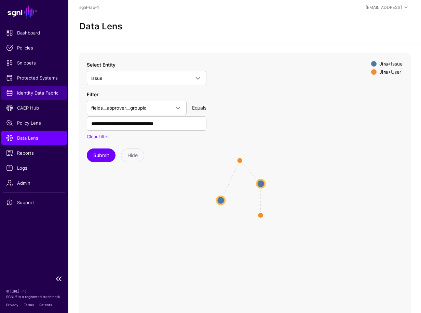
click at [34, 92] on span "Identity Data Fabric" at bounding box center [34, 93] width 56 height 7
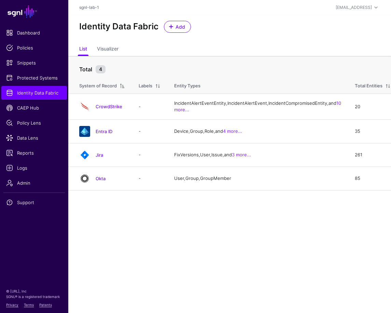
click at [98, 158] on link "Jira" at bounding box center [100, 154] width 8 height 5
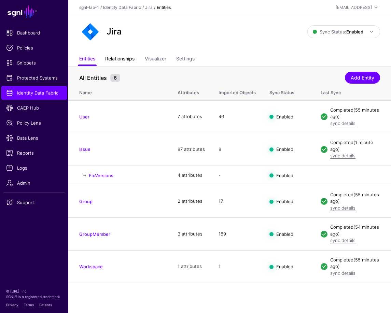
click at [132, 60] on link "Relationships" at bounding box center [119, 59] width 29 height 13
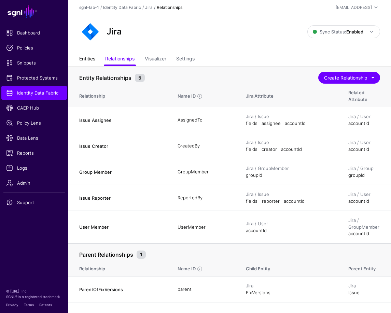
click at [85, 60] on link "Entities" at bounding box center [87, 59] width 16 height 13
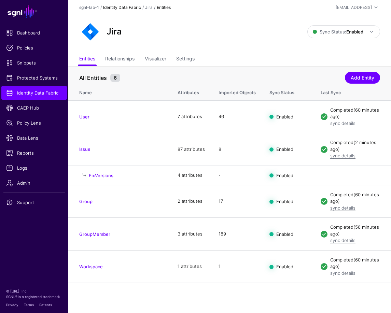
click at [124, 7] on link "Identity Data Fabric" at bounding box center [122, 7] width 38 height 5
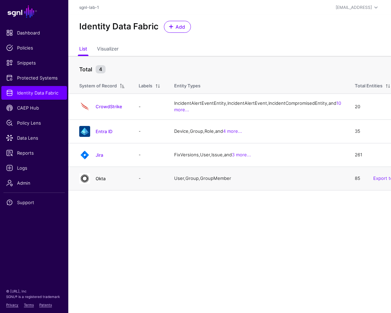
click at [102, 181] on link "Okta" at bounding box center [101, 178] width 10 height 5
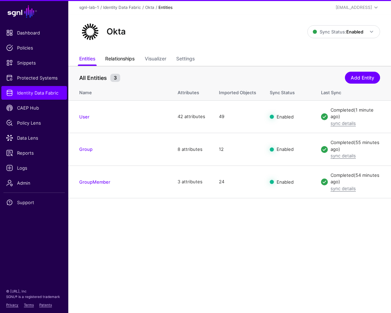
click at [132, 59] on link "Relationships" at bounding box center [119, 59] width 29 height 13
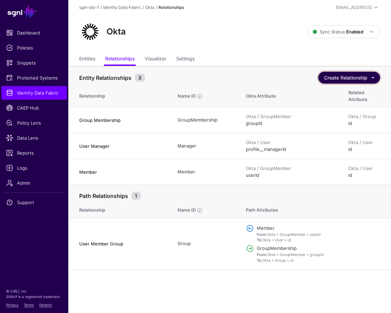
click at [323, 80] on button "Create Relationship" at bounding box center [350, 78] width 62 height 12
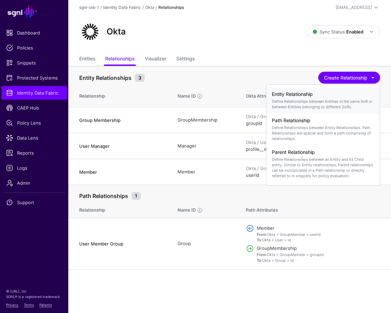
click at [311, 97] on h4 "Entity Relationship" at bounding box center [323, 95] width 103 height 6
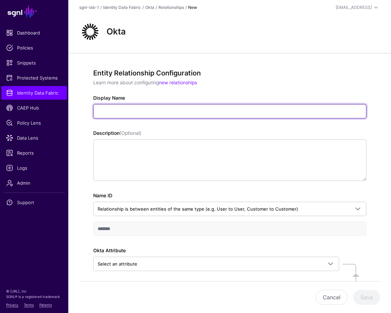
click at [143, 108] on input "Display Name" at bounding box center [229, 111] width 273 height 14
paste input "**********"
click at [98, 110] on input "**********" at bounding box center [229, 111] width 273 height 14
click at [179, 111] on input "**********" at bounding box center [229, 111] width 273 height 14
paste input "*****"
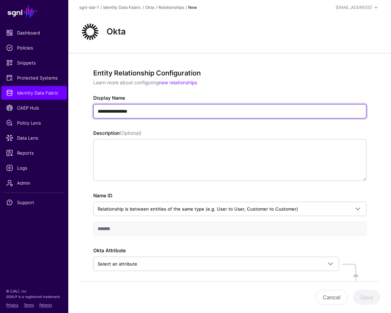
type input "**********"
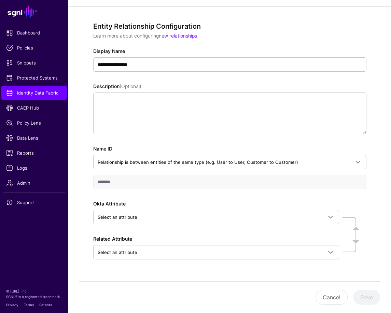
scroll to position [47, 0]
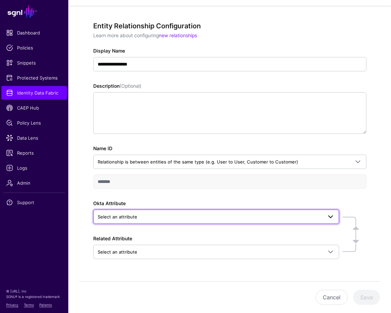
click at [154, 216] on span "Select an attribute" at bounding box center [210, 217] width 225 height 8
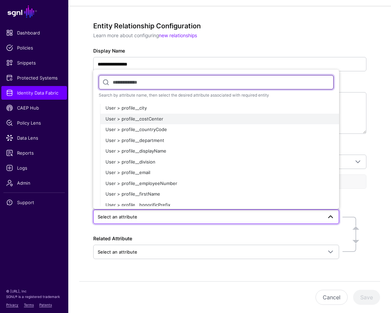
scroll to position [211, 0]
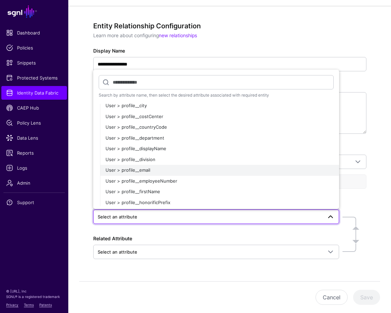
click at [144, 170] on span "User > profile__email" at bounding box center [128, 169] width 45 height 5
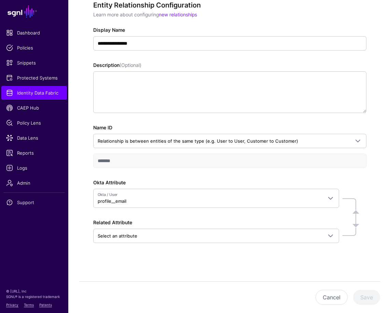
scroll to position [69, 0]
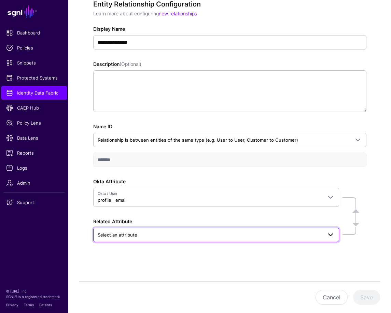
click at [137, 232] on span "Select an attribute" at bounding box center [210, 235] width 225 height 8
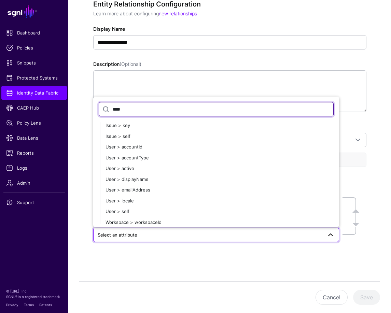
scroll to position [1030, 0]
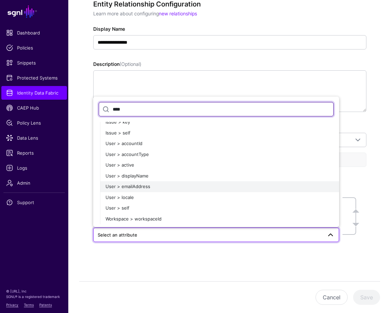
type input "****"
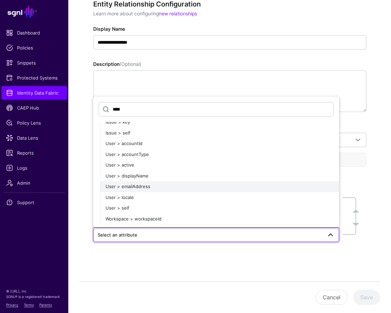
click at [148, 184] on span "User > emailAddress" at bounding box center [128, 186] width 45 height 5
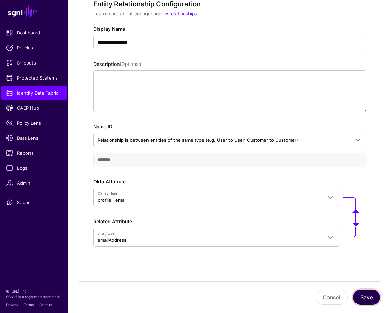
click at [372, 296] on button "Save" at bounding box center [366, 297] width 27 height 15
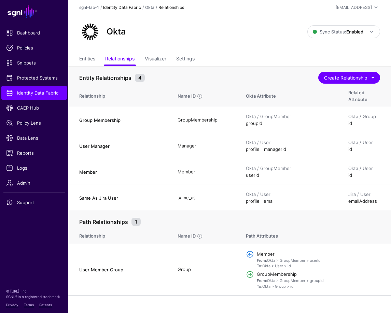
click at [126, 7] on link "Identity Data Fabric" at bounding box center [122, 7] width 38 height 5
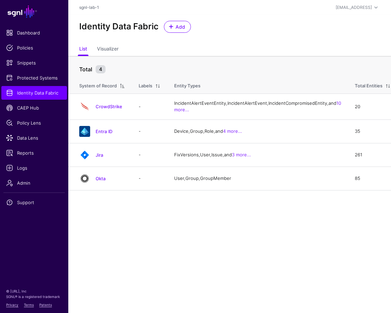
click at [100, 158] on link "Jira" at bounding box center [100, 154] width 8 height 5
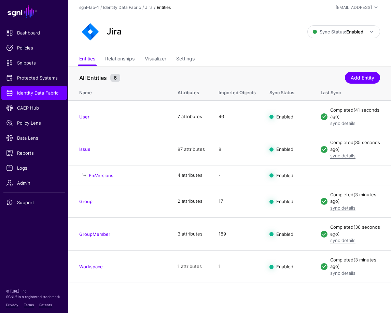
click at [123, 52] on div "Jira Sync Status: Enabled Enabled Syncing active for all configured entities th…" at bounding box center [229, 34] width 323 height 38
click at [123, 55] on link "Relationships" at bounding box center [119, 59] width 29 height 13
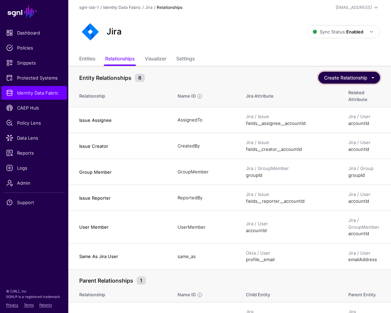
click at [334, 77] on button "Create Relationship" at bounding box center [350, 78] width 62 height 12
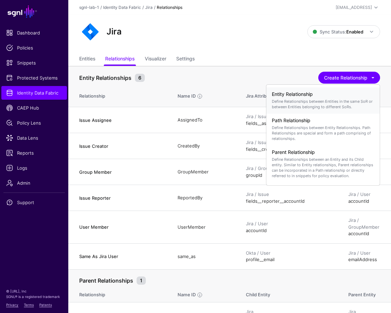
click at [318, 102] on p "Define Relationships between Entities in the same SoR or between Entities belon…" at bounding box center [323, 104] width 103 height 11
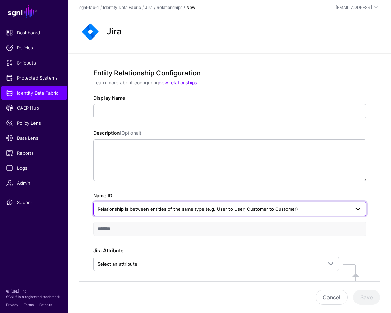
click at [191, 210] on span "Relationship is between entities of the same type (e.g. User to User, Customer …" at bounding box center [198, 208] width 201 height 5
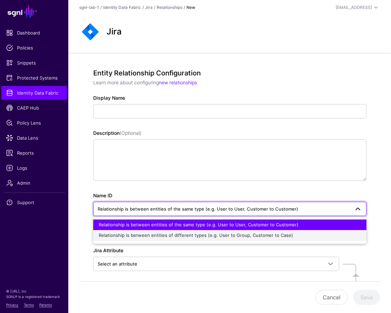
click at [186, 234] on span "Relationship is between entities of different types (e.g. User to Group, Custom…" at bounding box center [196, 235] width 194 height 5
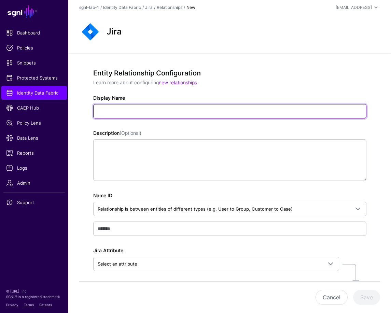
click at [189, 111] on input "Display Name" at bounding box center [229, 111] width 273 height 14
paste input "**********"
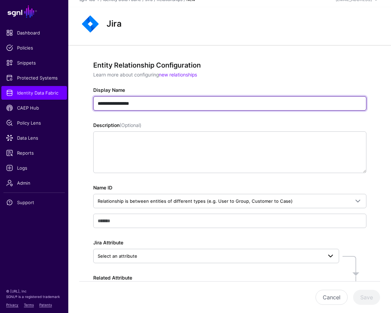
scroll to position [5, 0]
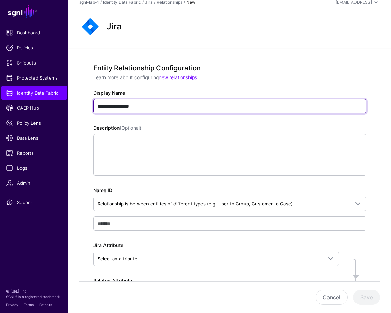
click at [140, 107] on input "**********" at bounding box center [229, 106] width 273 height 14
click at [139, 108] on input "**********" at bounding box center [229, 106] width 273 height 14
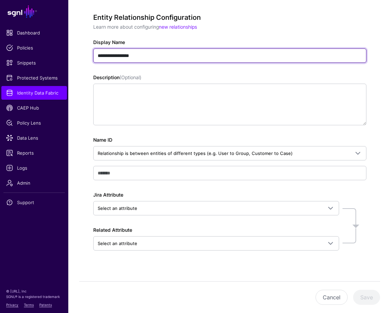
scroll to position [56, 0]
type input "**********"
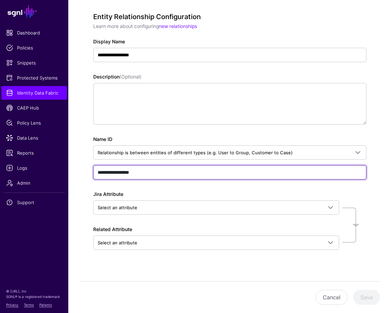
click at [134, 173] on input "**********" at bounding box center [229, 172] width 273 height 14
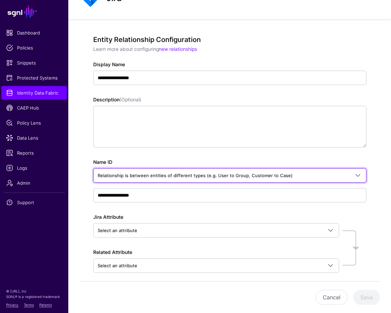
click at [134, 173] on span "Relationship is between entities of different types (e.g. User to Group, Custom…" at bounding box center [195, 175] width 195 height 5
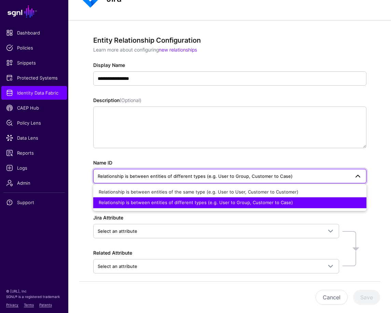
click at [189, 222] on div "Jira Attribute Select an attribute Search by attribute name, then select the de…" at bounding box center [216, 226] width 246 height 24
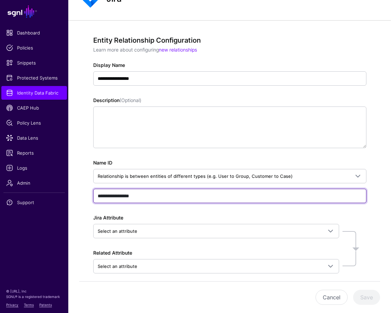
click at [149, 196] on input "**********" at bounding box center [229, 196] width 273 height 14
paste input "text"
type input "**********"
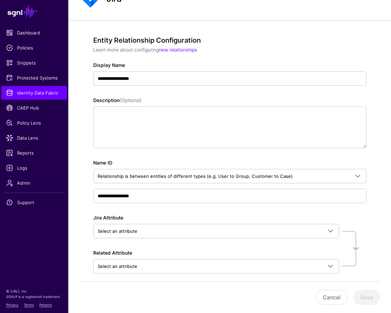
click at [191, 217] on div "Jira Attribute Select an attribute Search by attribute name, then select the de…" at bounding box center [216, 226] width 246 height 24
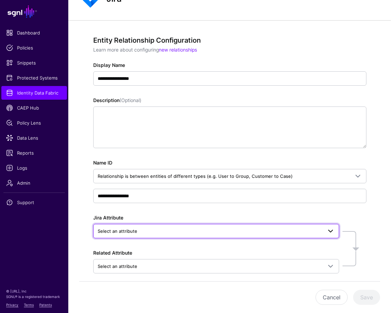
click at [189, 231] on span "Select an attribute" at bounding box center [210, 232] width 225 height 8
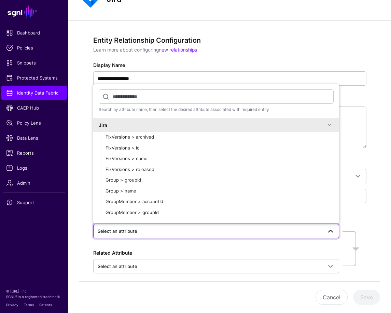
click at [369, 224] on div "**********" at bounding box center [229, 182] width 305 height 325
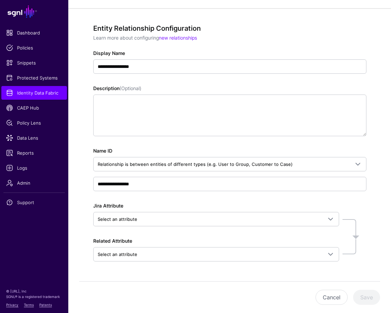
scroll to position [64, 0]
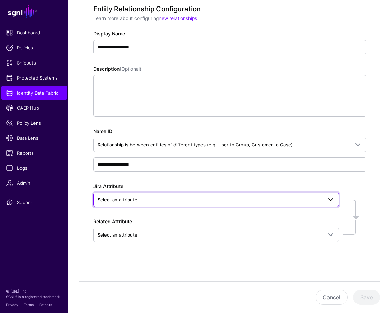
click at [192, 200] on span "Select an attribute" at bounding box center [210, 200] width 225 height 8
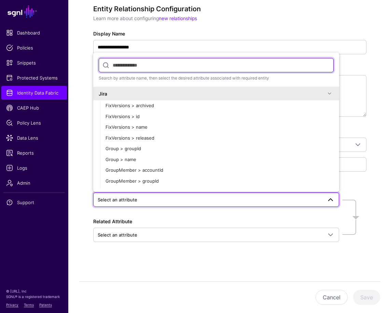
paste input "**********"
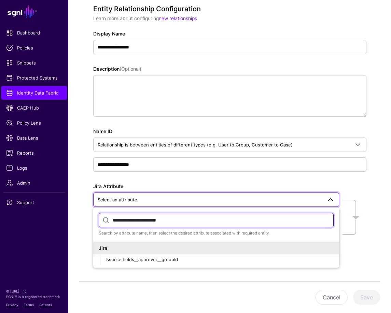
click at [135, 221] on input "**********" at bounding box center [216, 220] width 235 height 14
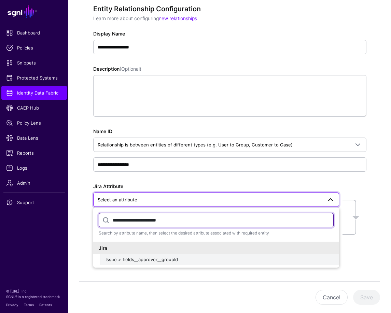
type input "**********"
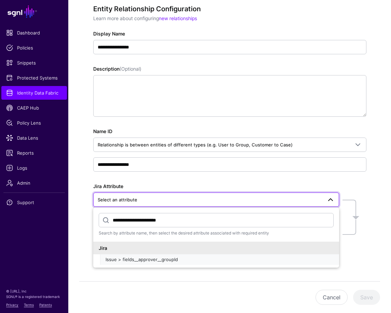
click at [140, 260] on span "Issue > fields__approver__groupId" at bounding box center [142, 259] width 72 height 5
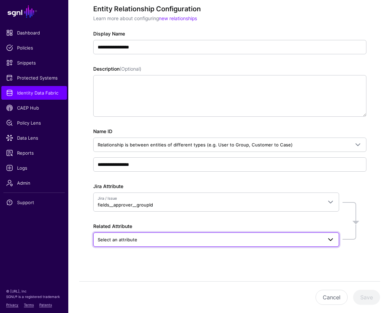
click at [147, 242] on span "Select an attribute" at bounding box center [210, 240] width 225 height 8
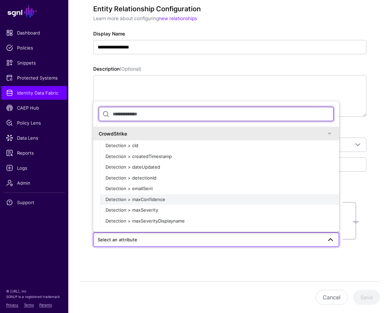
paste input "*******"
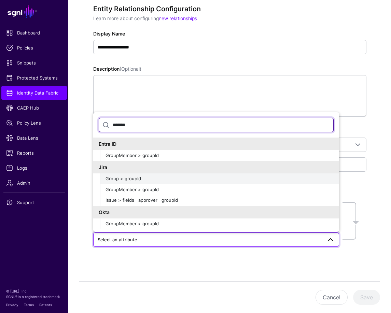
type input "*******"
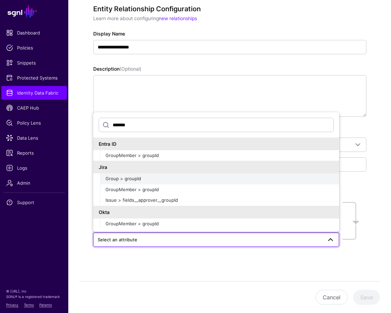
click at [131, 179] on span "Group > groupId" at bounding box center [124, 178] width 36 height 5
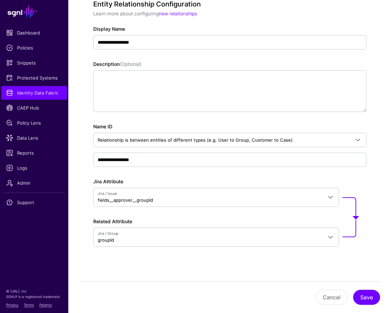
scroll to position [68, 0]
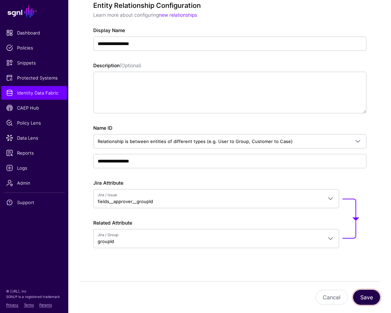
click at [370, 297] on button "Save" at bounding box center [366, 297] width 27 height 15
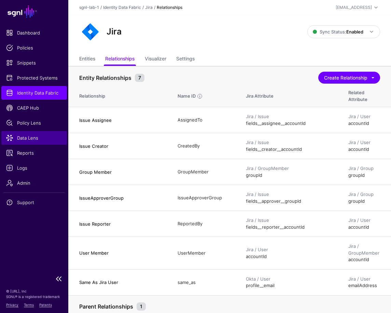
click at [26, 139] on span "Data Lens" at bounding box center [34, 138] width 56 height 7
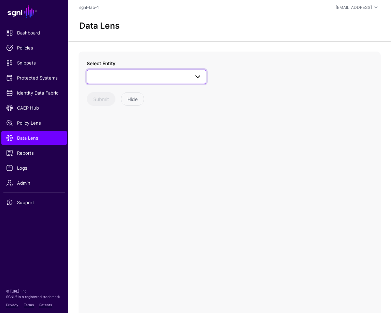
click at [165, 74] on span at bounding box center [146, 77] width 111 height 8
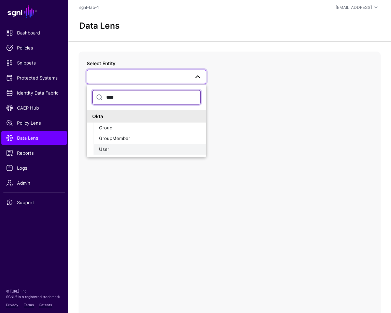
type input "****"
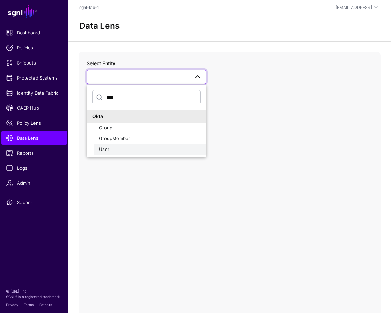
click at [108, 149] on span "User" at bounding box center [104, 149] width 10 height 5
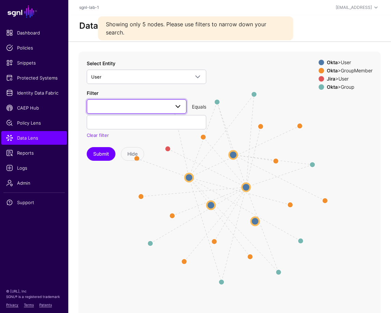
click at [141, 104] on span at bounding box center [136, 107] width 91 height 8
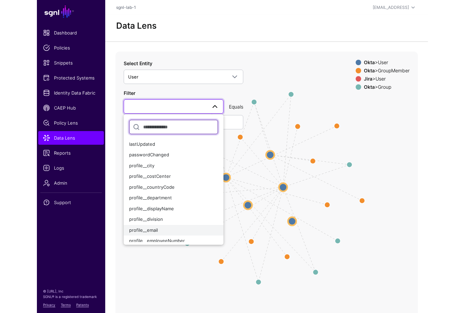
scroll to position [59, 0]
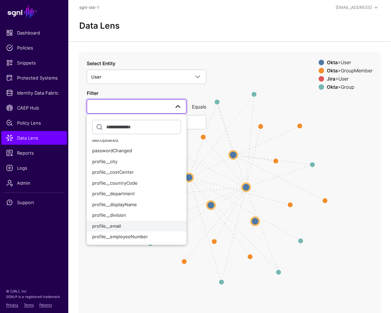
click at [131, 229] on div "profile__email" at bounding box center [136, 226] width 89 height 7
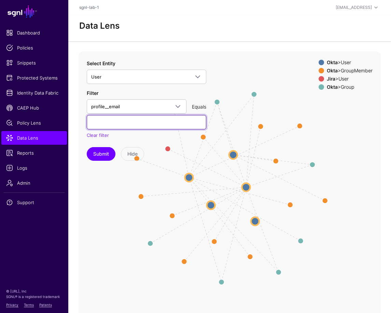
click at [108, 125] on input "text" at bounding box center [147, 122] width 120 height 14
paste input "**********"
type input "**********"
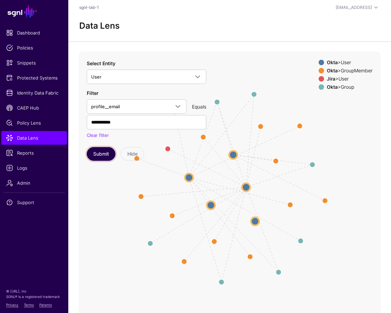
click at [99, 150] on button "Submit" at bounding box center [101, 154] width 29 height 14
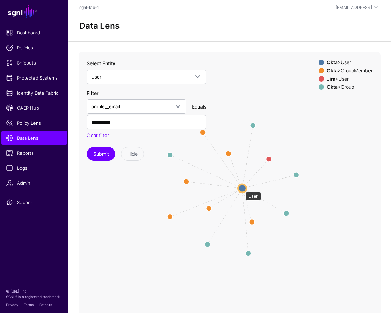
click at [242, 189] on circle at bounding box center [242, 189] width 8 height 8
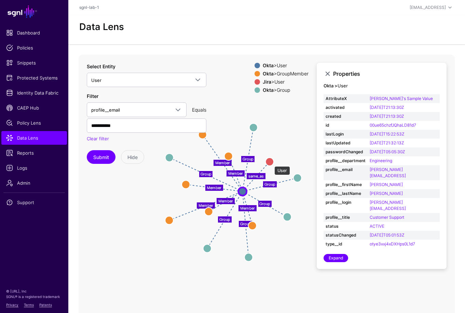
click at [271, 163] on circle at bounding box center [270, 162] width 8 height 8
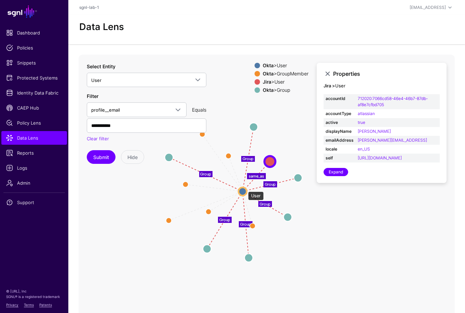
click at [245, 188] on circle at bounding box center [243, 192] width 8 height 8
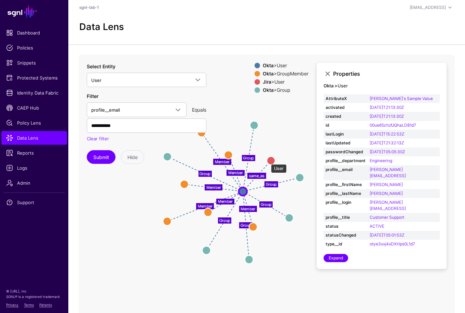
click at [268, 161] on circle at bounding box center [271, 161] width 8 height 8
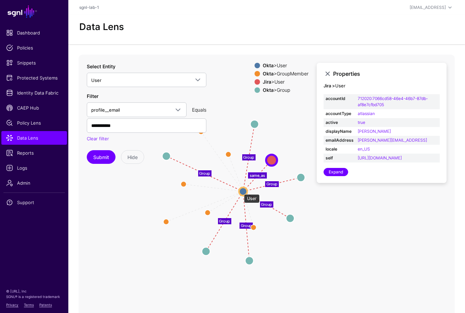
click at [241, 191] on circle at bounding box center [243, 192] width 8 height 8
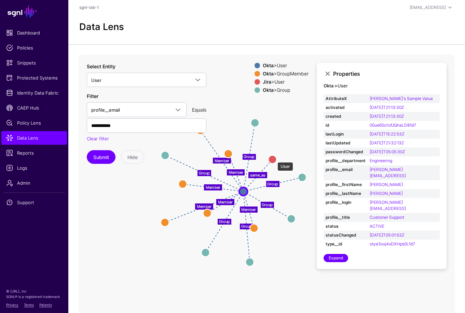
click at [274, 159] on circle at bounding box center [272, 160] width 8 height 8
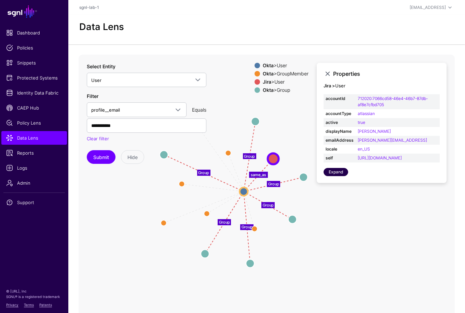
click at [339, 176] on link "Expand" at bounding box center [336, 172] width 25 height 8
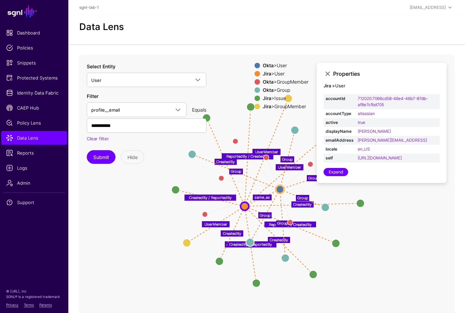
click at [247, 90] on icon "Member Member Member Member Member Member UserMember UserMember UserMember Crea…" at bounding box center [267, 191] width 376 height 273
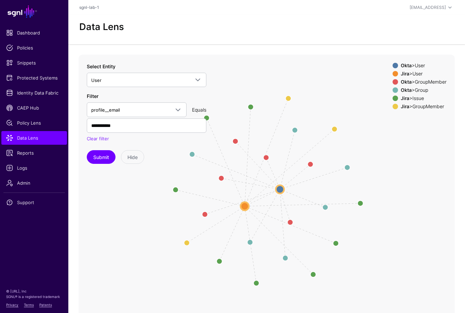
click at [393, 88] on span at bounding box center [395, 90] width 5 height 5
click at [393, 105] on span at bounding box center [395, 106] width 5 height 5
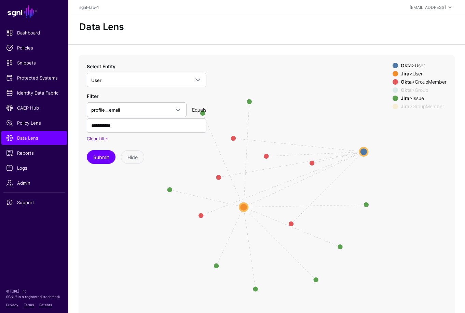
drag, startPoint x: 280, startPoint y: 189, endPoint x: 363, endPoint y: 151, distance: 91.8
click at [363, 151] on circle at bounding box center [364, 152] width 8 height 8
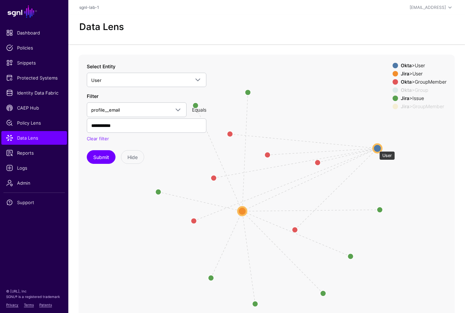
click at [375, 147] on circle at bounding box center [377, 148] width 9 height 9
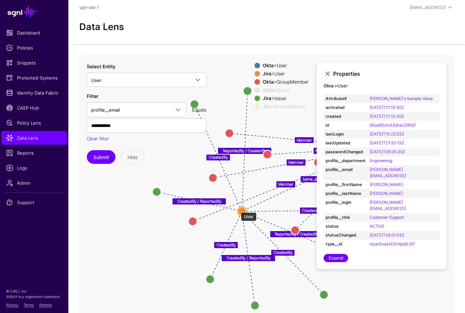
click at [239, 210] on circle at bounding box center [242, 211] width 9 height 9
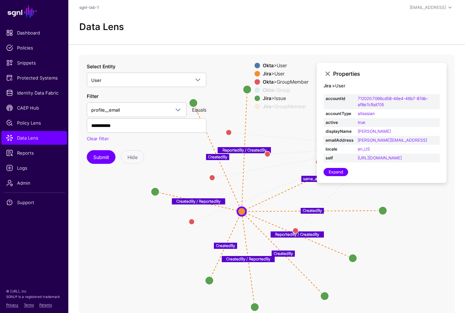
click at [271, 107] on div "Jira > GroupMember" at bounding box center [285, 106] width 49 height 5
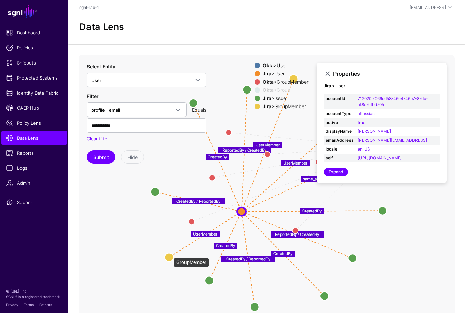
click at [170, 255] on circle at bounding box center [169, 257] width 9 height 9
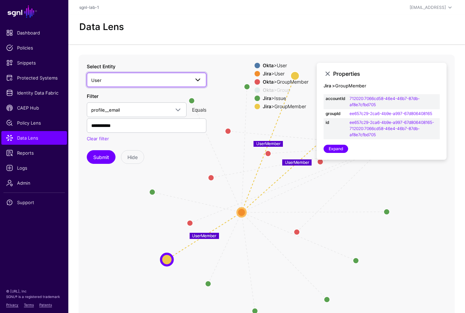
click at [132, 78] on span "User" at bounding box center [140, 81] width 98 height 8
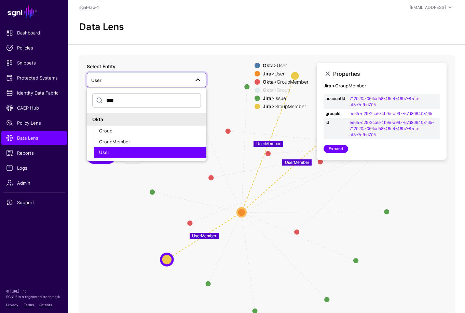
click at [119, 99] on input "****" at bounding box center [146, 100] width 109 height 14
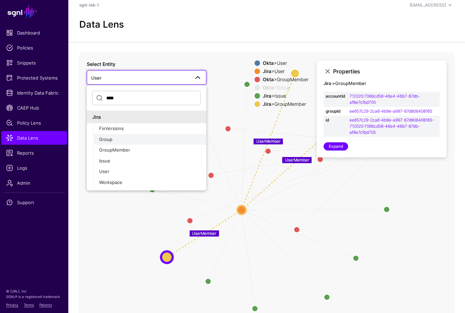
type input "****"
click at [109, 138] on span "Group" at bounding box center [105, 139] width 13 height 5
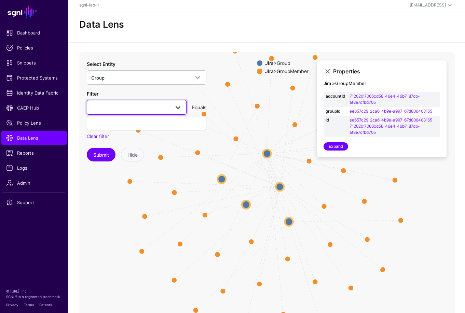
click at [142, 109] on span at bounding box center [136, 107] width 91 height 8
click at [118, 143] on div "groupId" at bounding box center [136, 146] width 89 height 7
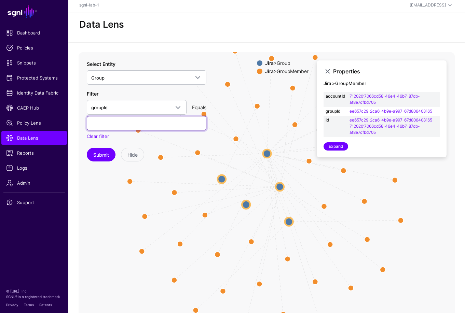
click at [119, 125] on input "text" at bounding box center [147, 123] width 120 height 14
paste input "**********"
type input "**********"
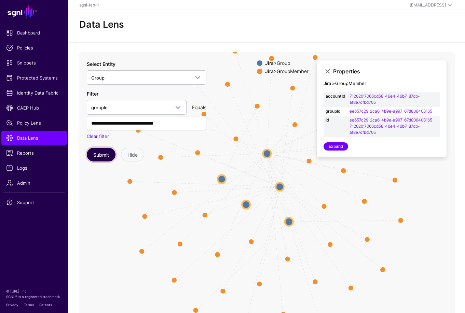
click at [102, 150] on button "Submit" at bounding box center [101, 155] width 29 height 14
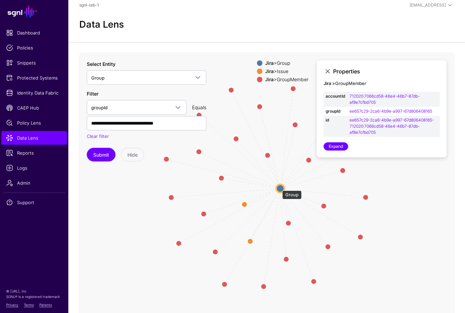
click at [279, 187] on circle at bounding box center [280, 189] width 8 height 8
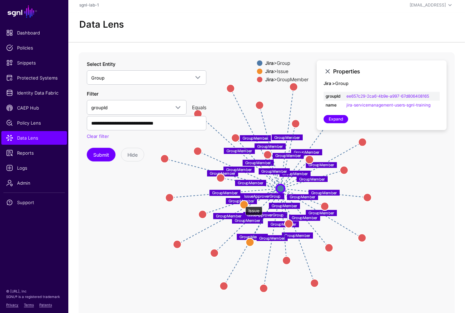
click at [242, 203] on circle at bounding box center [244, 205] width 8 height 8
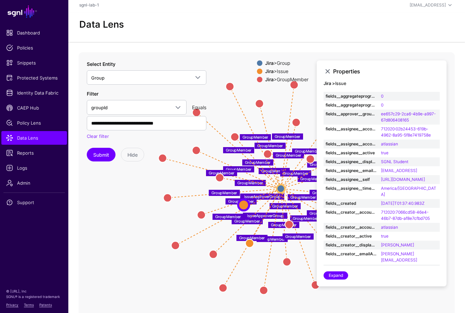
click at [340, 52] on app-datalens-start "Data Lens IssueApproverGroup GroupMember GroupMember GroupMember GroupMember Is…" at bounding box center [266, 169] width 397 height 313
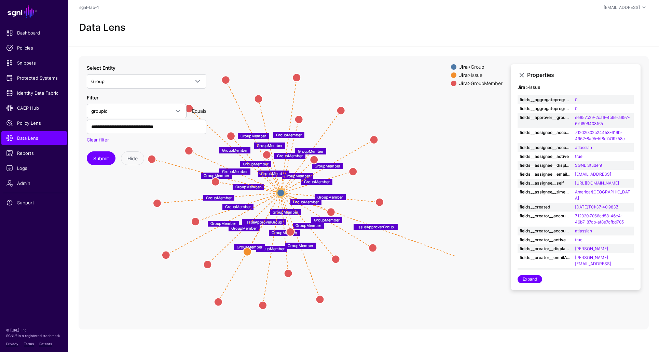
drag, startPoint x: 241, startPoint y: 207, endPoint x: 467, endPoint y: 260, distance: 232.7
click at [467, 260] on div "IssueApproverGroup GroupMember GroupMember GroupMember GroupMember IssueApprove…" at bounding box center [364, 192] width 570 height 273
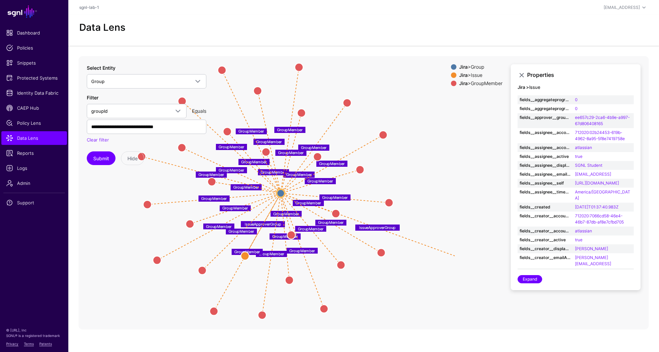
click at [446, 254] on icon "IssueApproverGroup GroupMember GroupMember GroupMember GroupMember IssueApprove…" at bounding box center [267, 192] width 376 height 273
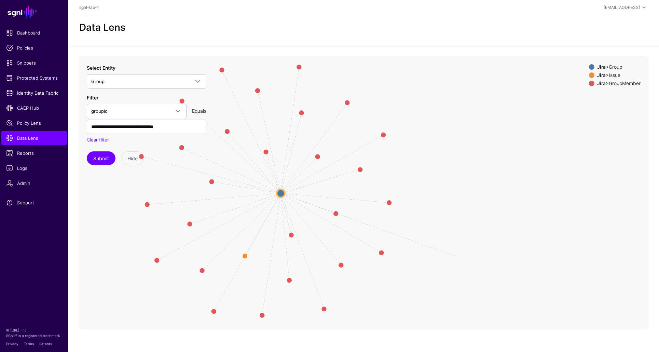
click at [449, 253] on icon "IssueApproverGroup GroupMember GroupMember GroupMember GroupMember IssueApprove…" at bounding box center [267, 192] width 376 height 273
click at [447, 254] on icon "IssueApproverGroup GroupMember GroupMember GroupMember GroupMember IssueApprove…" at bounding box center [267, 192] width 376 height 273
click at [459, 258] on div "IssueApproverGroup GroupMember GroupMember GroupMember GroupMember IssueApprove…" at bounding box center [364, 192] width 570 height 273
drag, startPoint x: 455, startPoint y: 257, endPoint x: 441, endPoint y: 253, distance: 13.9
click at [443, 254] on div "IssueApproverGroup GroupMember GroupMember GroupMember GroupMember IssueApprove…" at bounding box center [364, 192] width 570 height 273
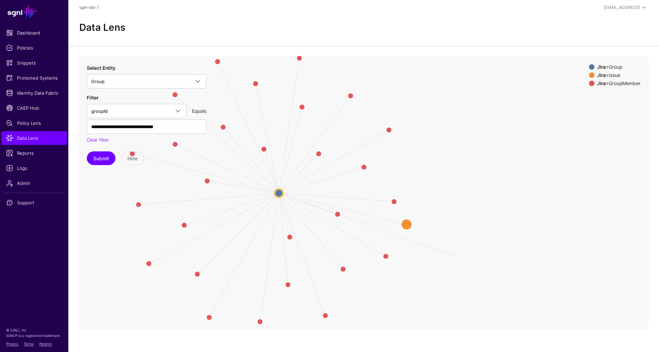
drag, startPoint x: 244, startPoint y: 256, endPoint x: 407, endPoint y: 224, distance: 166.1
click at [407, 225] on circle at bounding box center [406, 224] width 11 height 11
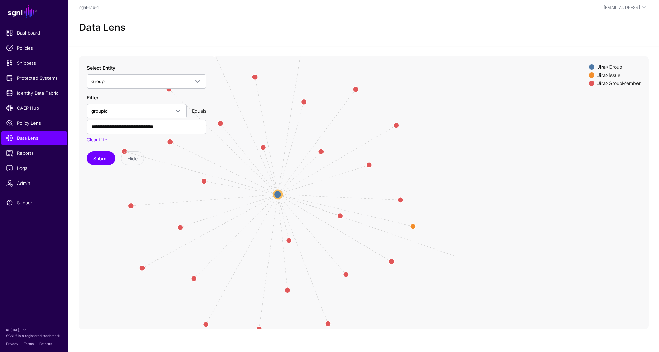
click at [473, 82] on span at bounding box center [591, 83] width 5 height 5
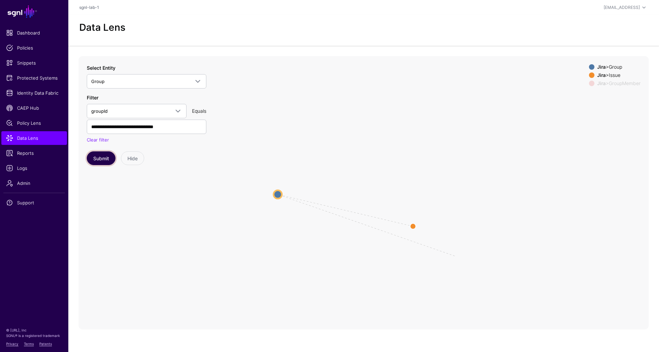
click at [101, 157] on button "Submit" at bounding box center [101, 158] width 29 height 14
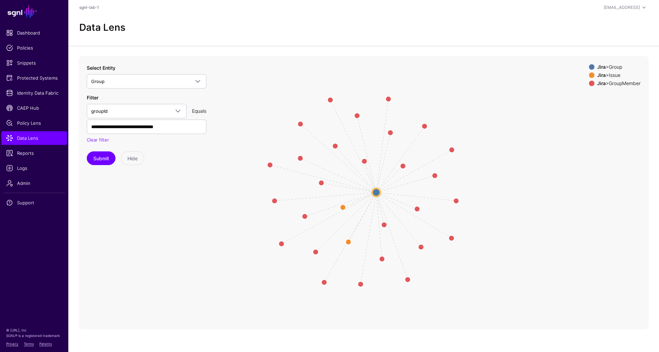
click at [215, 158] on icon "IssueApproverGroup GroupMember GroupMember GroupMember GroupMember IssueApprove…" at bounding box center [364, 192] width 570 height 273
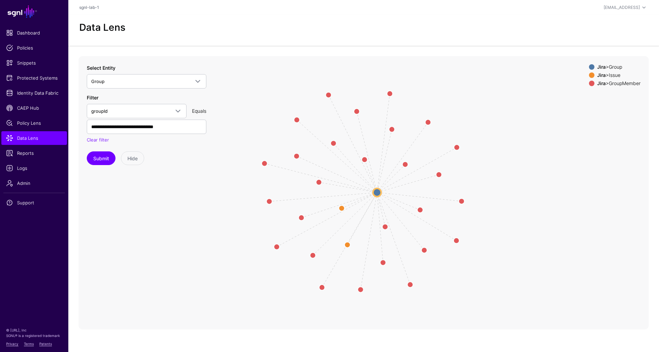
click at [473, 84] on div "Jira > GroupMember" at bounding box center [619, 83] width 46 height 5
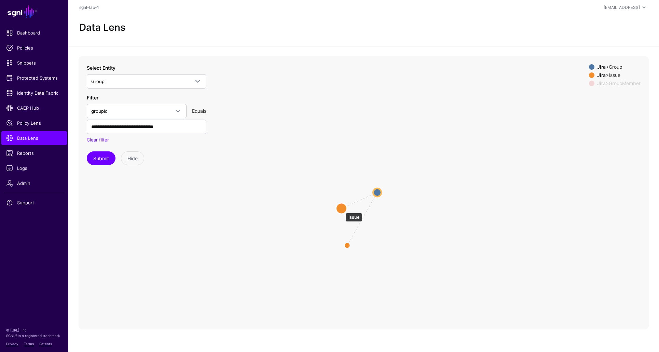
click at [342, 210] on circle at bounding box center [341, 208] width 11 height 11
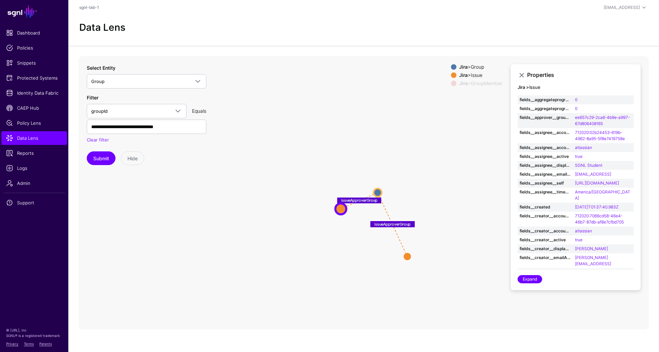
drag, startPoint x: 348, startPoint y: 247, endPoint x: 408, endPoint y: 257, distance: 61.3
click at [408, 257] on circle at bounding box center [407, 256] width 8 height 8
drag, startPoint x: 343, startPoint y: 211, endPoint x: 317, endPoint y: 194, distance: 30.5
click at [317, 194] on circle at bounding box center [313, 194] width 11 height 11
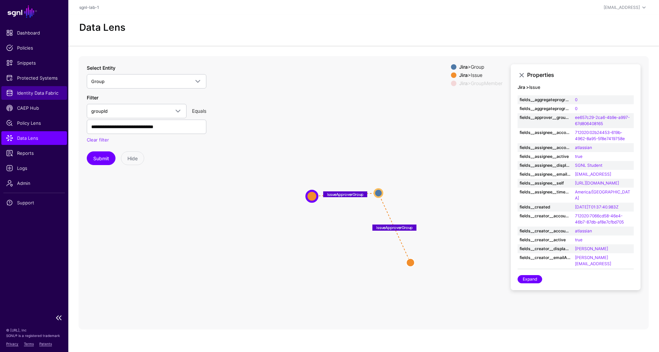
click at [37, 94] on span "Identity Data Fabric" at bounding box center [34, 93] width 56 height 7
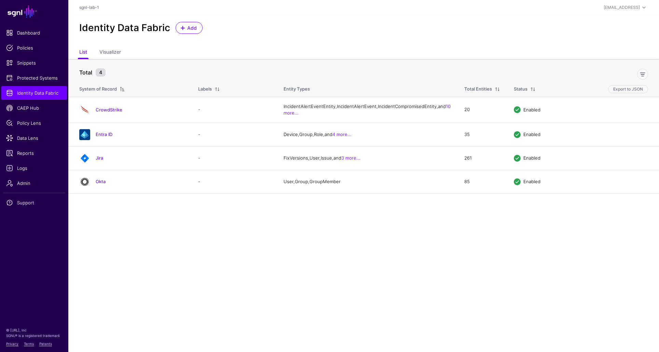
drag, startPoint x: 102, startPoint y: 195, endPoint x: 131, endPoint y: 197, distance: 29.1
click at [102, 184] on link "Okta" at bounding box center [101, 181] width 10 height 5
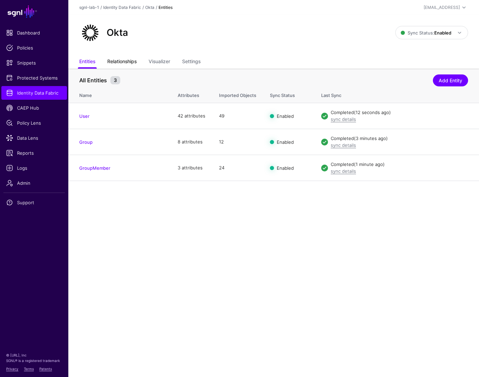
click at [130, 62] on link "Relationships" at bounding box center [121, 62] width 29 height 13
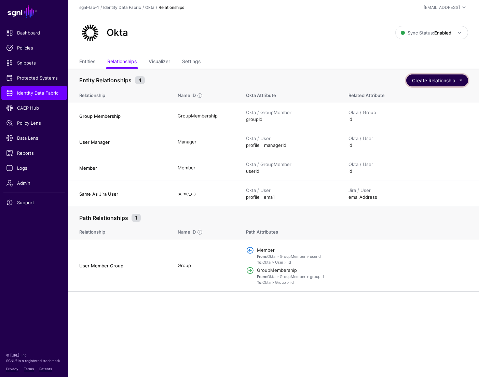
click at [424, 78] on button "Create Relationship" at bounding box center [437, 81] width 62 height 12
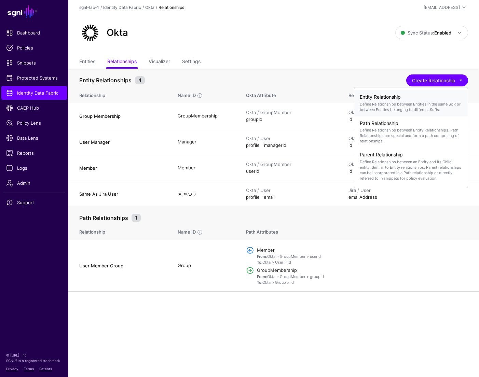
click at [404, 104] on p "Define Relationships between Entities in the same SoR or between Entities belon…" at bounding box center [411, 107] width 103 height 11
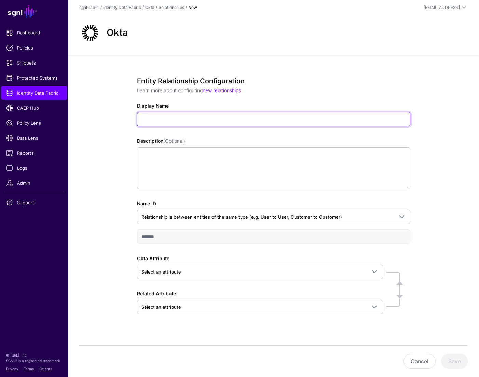
click at [178, 117] on input "Display Name" at bounding box center [273, 119] width 273 height 14
paste input "**********"
type input "**********"
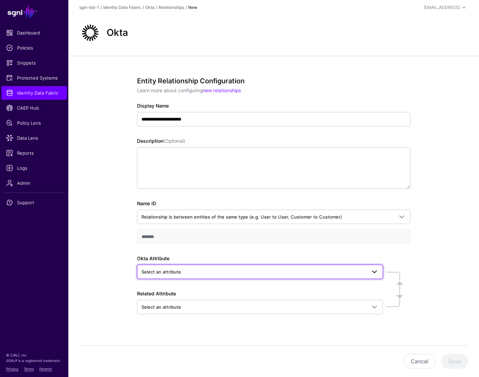
click at [192, 269] on span "Select an attribute" at bounding box center [254, 272] width 225 height 8
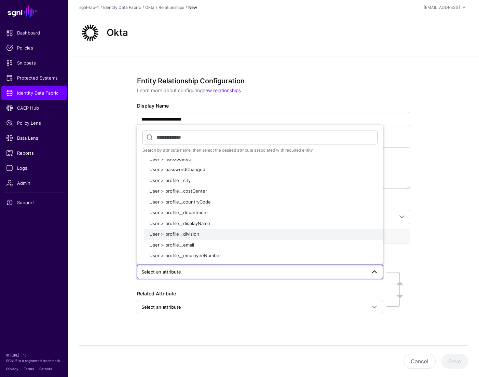
scroll to position [191, 0]
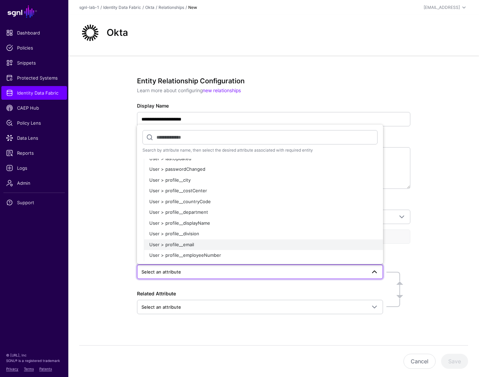
click at [182, 245] on span "User > profile__email" at bounding box center [171, 244] width 45 height 5
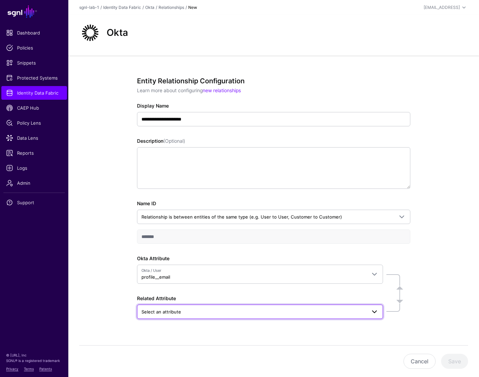
click at [235, 317] on link "Select an attribute" at bounding box center [260, 312] width 246 height 14
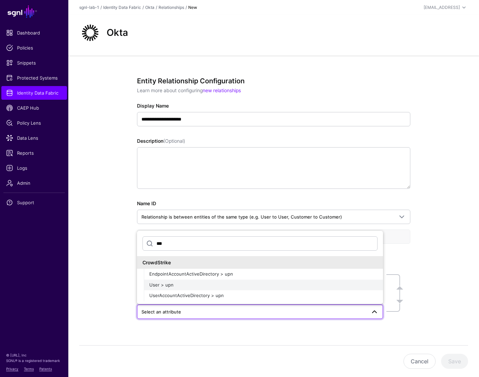
type input "***"
click at [183, 283] on div "User > upn" at bounding box center [263, 285] width 228 height 7
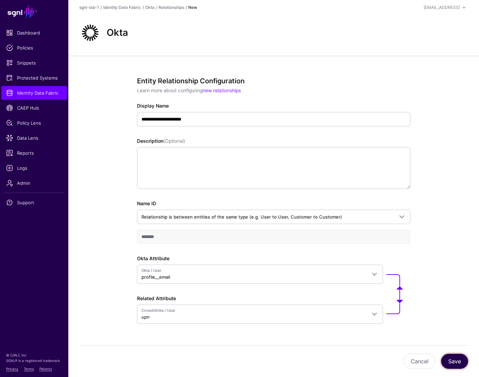
click at [450, 355] on button "Save" at bounding box center [454, 361] width 27 height 15
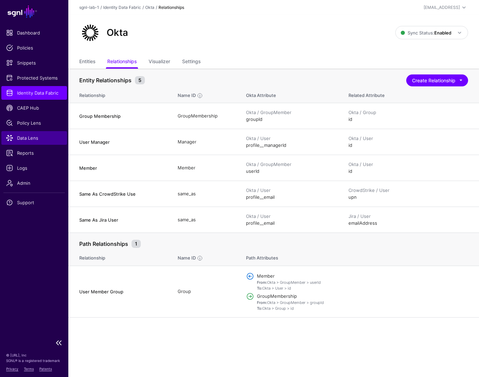
click at [28, 136] on span "Data Lens" at bounding box center [34, 138] width 56 height 7
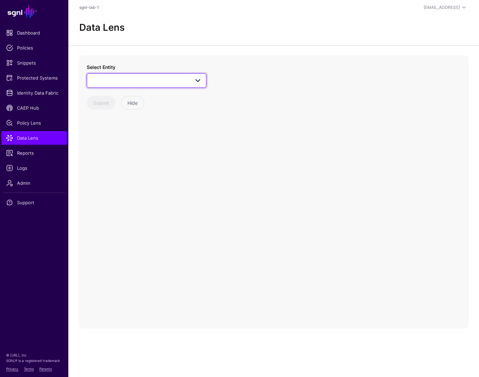
click at [125, 78] on span at bounding box center [146, 81] width 111 height 8
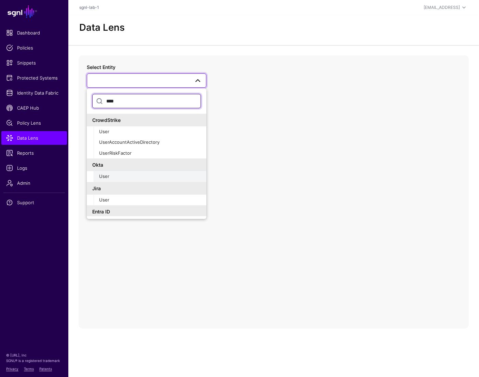
type input "****"
click at [105, 178] on span "User" at bounding box center [104, 176] width 10 height 5
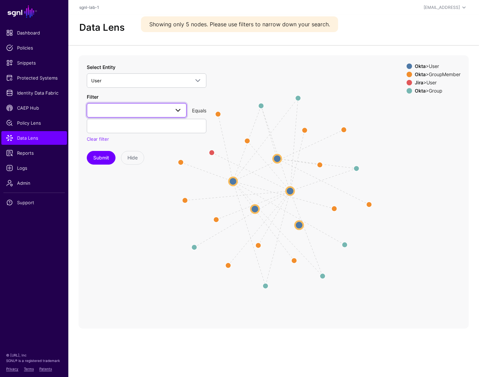
click at [132, 109] on span at bounding box center [136, 110] width 91 height 8
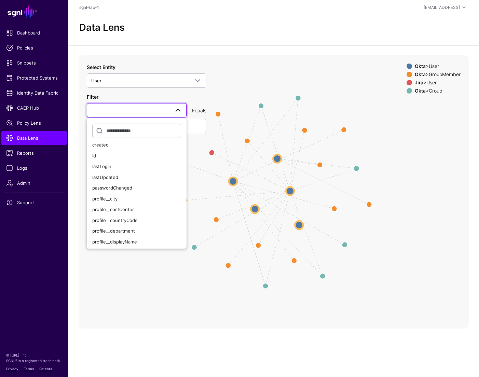
click at [119, 260] on div "profile__email" at bounding box center [136, 263] width 89 height 7
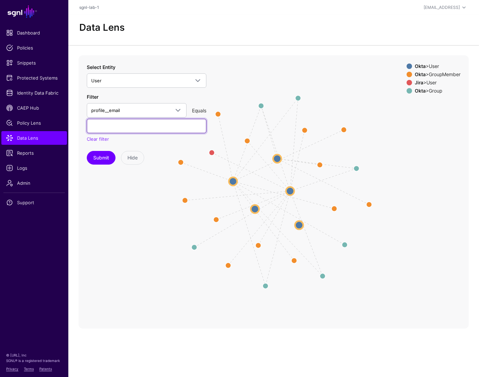
click at [131, 125] on input "text" at bounding box center [147, 126] width 120 height 14
paste input "**********"
type input "**********"
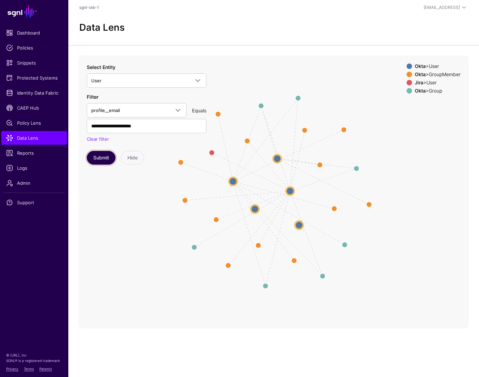
click at [94, 158] on button "Submit" at bounding box center [101, 158] width 29 height 14
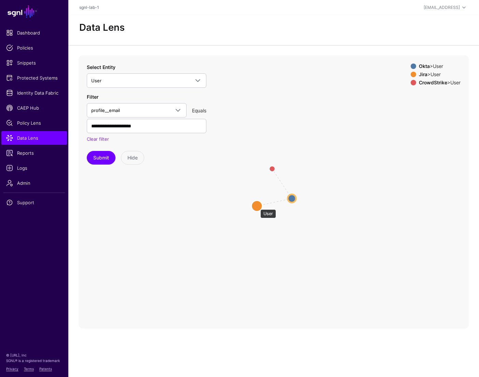
click at [257, 206] on circle at bounding box center [257, 206] width 11 height 11
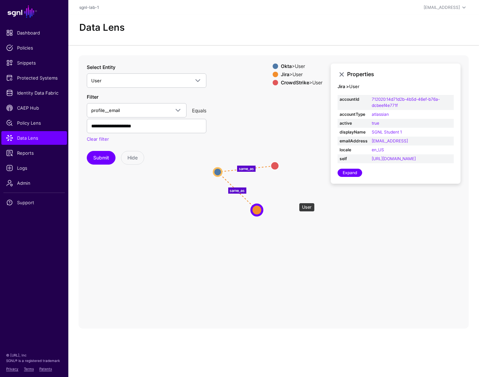
drag, startPoint x: 296, startPoint y: 200, endPoint x: 221, endPoint y: 173, distance: 79.1
click at [221, 173] on circle at bounding box center [218, 172] width 8 height 8
click at [254, 210] on circle at bounding box center [257, 211] width 11 height 11
click at [276, 164] on circle at bounding box center [277, 165] width 8 height 8
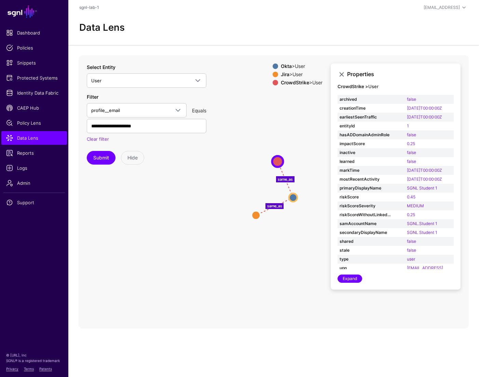
drag, startPoint x: 217, startPoint y: 170, endPoint x: 294, endPoint y: 196, distance: 81.0
click at [294, 196] on circle at bounding box center [293, 197] width 8 height 8
click at [41, 96] on span "Identity Data Fabric" at bounding box center [34, 93] width 56 height 7
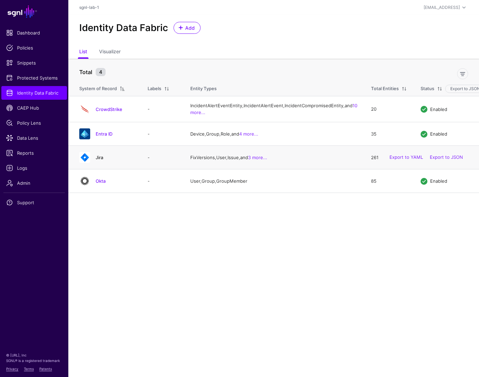
click at [100, 160] on link "Jira" at bounding box center [100, 157] width 8 height 5
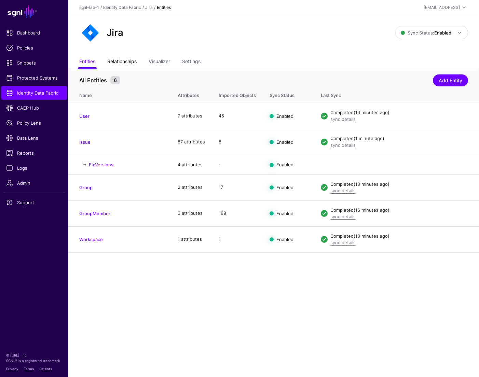
click at [125, 59] on link "Relationships" at bounding box center [121, 62] width 29 height 13
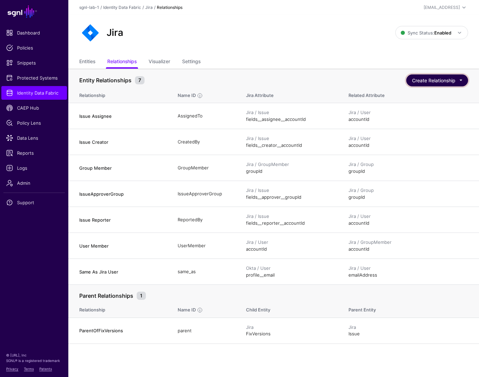
click at [418, 79] on button "Create Relationship" at bounding box center [437, 81] width 62 height 12
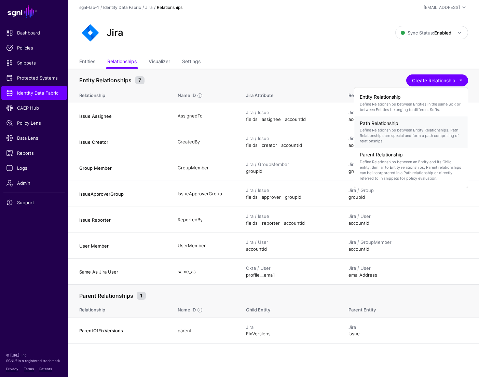
click at [365, 125] on h4 "Path Relationship" at bounding box center [411, 124] width 103 height 6
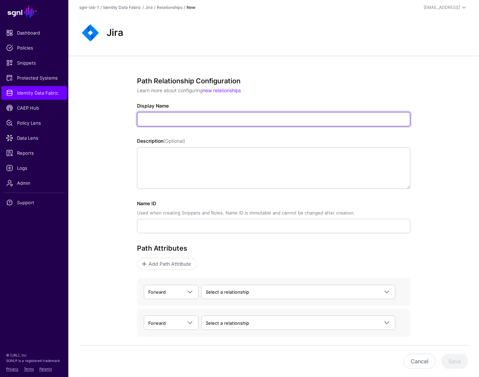
click at [156, 116] on input "Display Name" at bounding box center [273, 119] width 273 height 14
paste input "**********"
type input "**********"
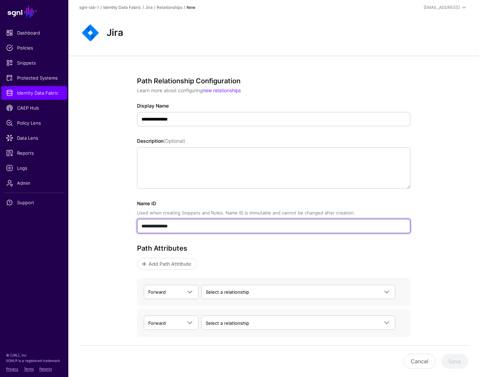
click at [190, 227] on input "**********" at bounding box center [273, 226] width 273 height 14
paste input "text"
type input "**********"
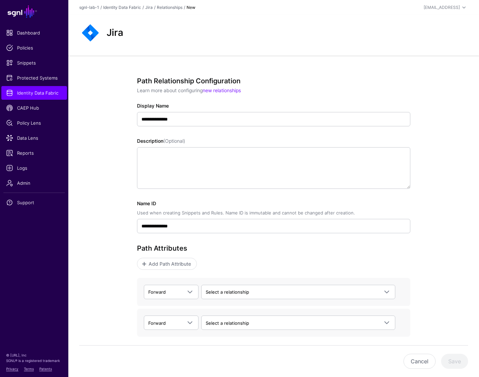
click at [350, 256] on div "Path Attributes Add Path Attribute" at bounding box center [273, 257] width 273 height 26
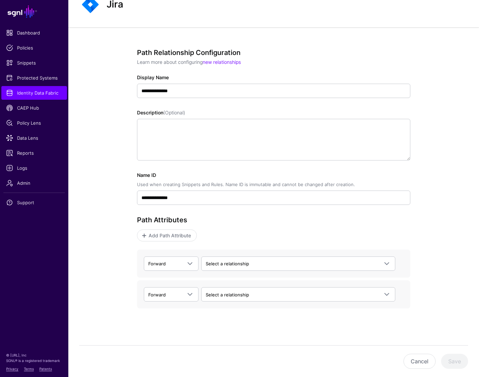
scroll to position [31, 0]
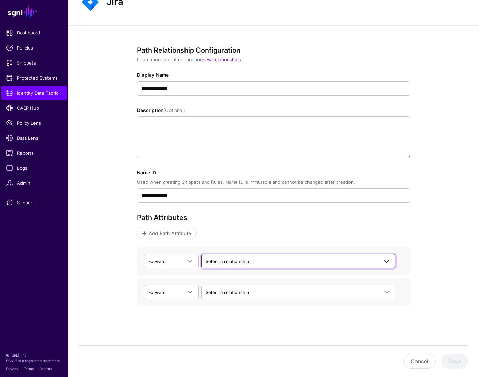
click at [216, 260] on span "Select a relationship" at bounding box center [227, 261] width 43 height 5
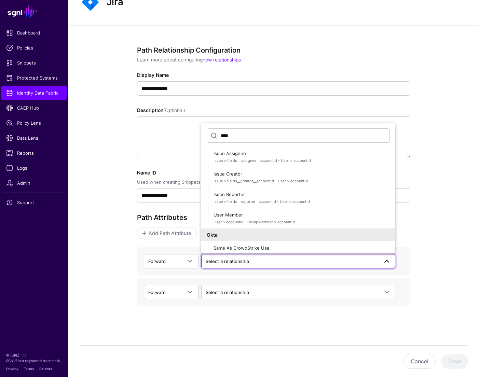
scroll to position [185, 0]
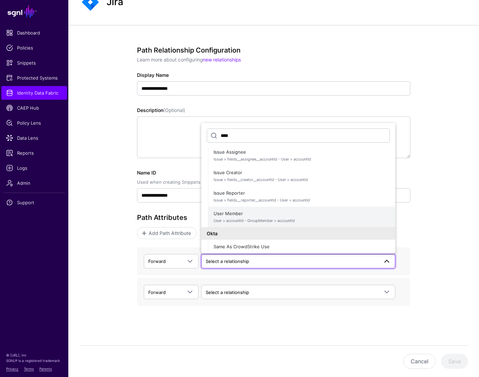
type input "****"
click at [261, 216] on span "User Member User > accountId - GroupMember > accountId" at bounding box center [302, 217] width 176 height 16
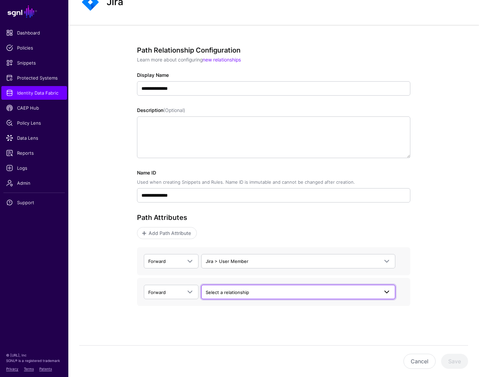
click at [252, 293] on span "Select a relationship" at bounding box center [292, 293] width 173 height 8
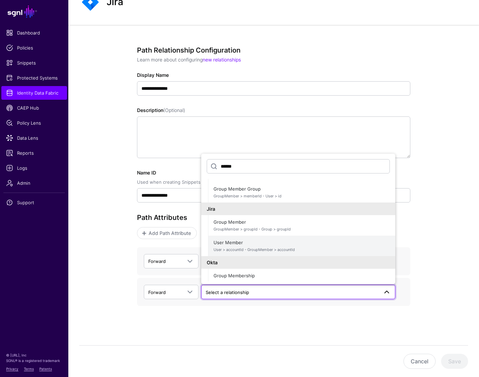
scroll to position [152, 0]
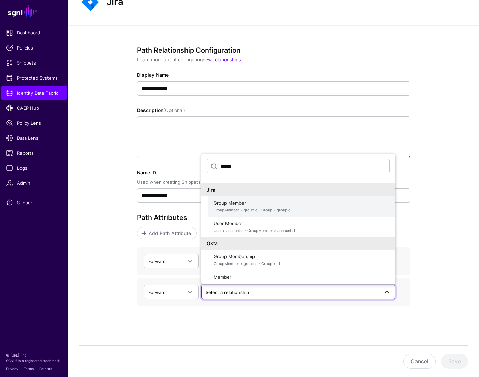
type input "******"
click at [238, 210] on span "GroupMember > groupId - Group > groupId" at bounding box center [302, 210] width 176 height 6
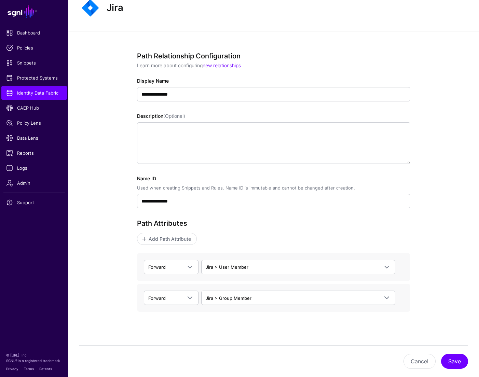
scroll to position [31, 0]
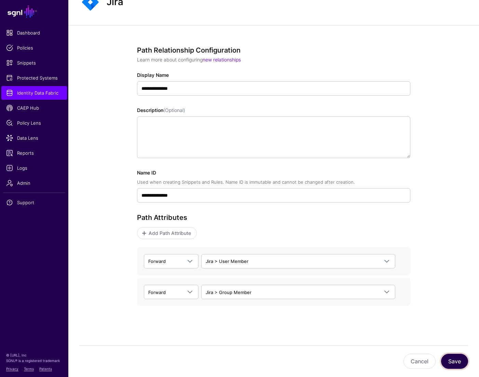
click at [455, 355] on button "Save" at bounding box center [454, 361] width 27 height 15
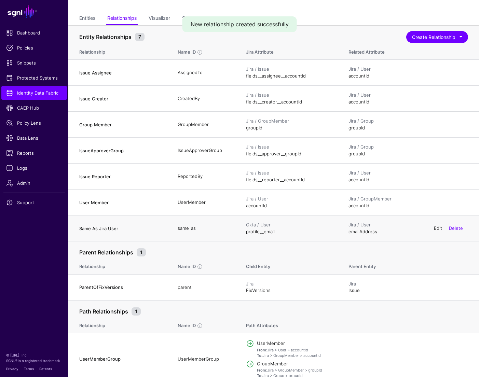
scroll to position [52, 0]
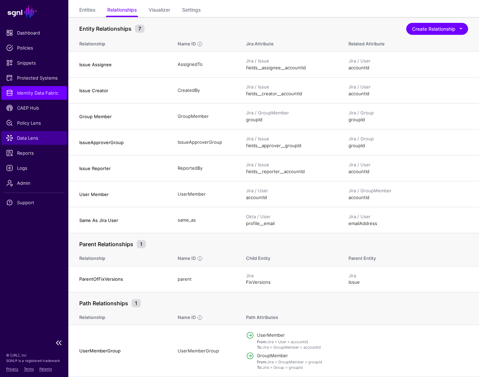
click at [31, 139] on span "Data Lens" at bounding box center [34, 138] width 56 height 7
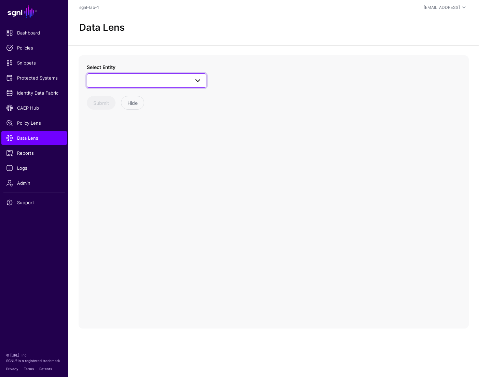
click at [155, 82] on span at bounding box center [146, 81] width 111 height 8
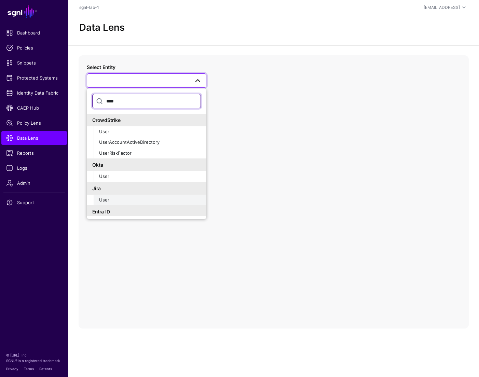
type input "****"
click at [111, 197] on div "User" at bounding box center [150, 200] width 102 height 7
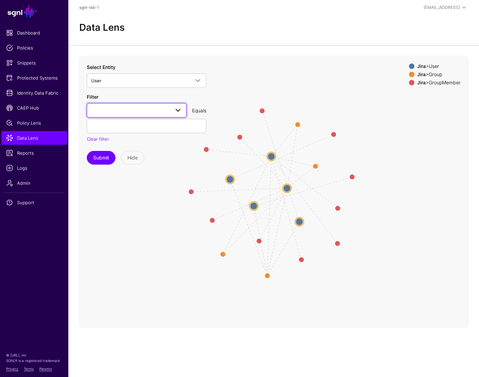
click at [144, 112] on span at bounding box center [136, 110] width 91 height 8
click at [110, 187] on button "emailAddress" at bounding box center [137, 192] width 100 height 11
click at [123, 127] on input "text" at bounding box center [147, 126] width 120 height 14
paste input "**********"
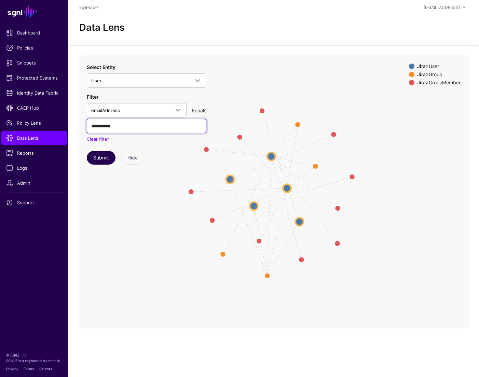
type input "**********"
click at [107, 157] on button "Submit" at bounding box center [101, 158] width 29 height 14
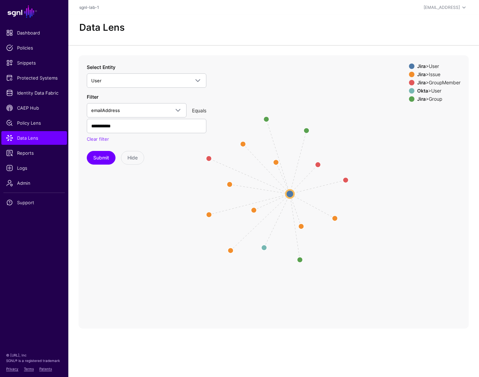
click at [435, 83] on div "Jira > GroupMember" at bounding box center [439, 82] width 46 height 5
click at [434, 76] on div "Jira > Issue" at bounding box center [439, 74] width 46 height 5
click at [436, 91] on div "Okta > User" at bounding box center [439, 90] width 46 height 5
click at [292, 193] on circle at bounding box center [290, 194] width 8 height 8
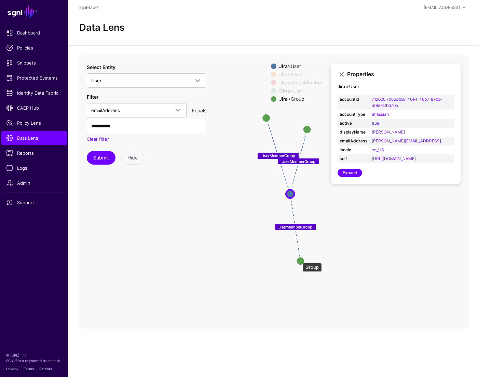
click at [299, 260] on circle at bounding box center [300, 261] width 8 height 8
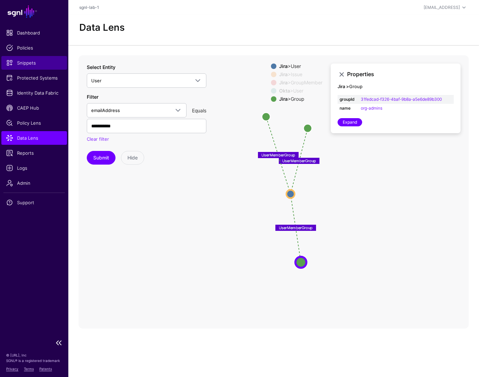
click at [28, 63] on span "Snippets" at bounding box center [34, 62] width 56 height 7
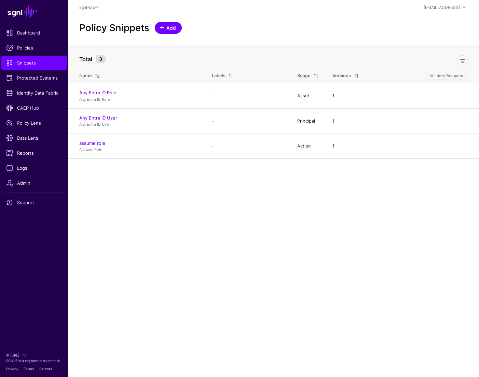
click at [162, 28] on span at bounding box center [161, 27] width 5 height 5
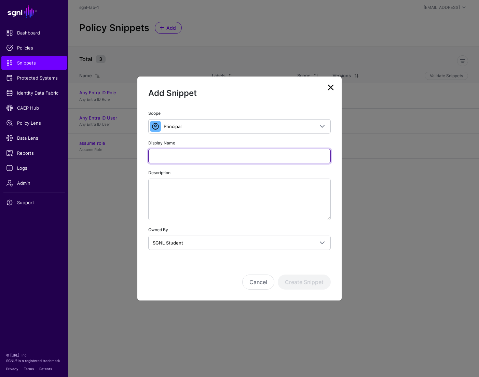
click at [192, 152] on input "Display Name" at bounding box center [239, 156] width 183 height 14
type input "**********"
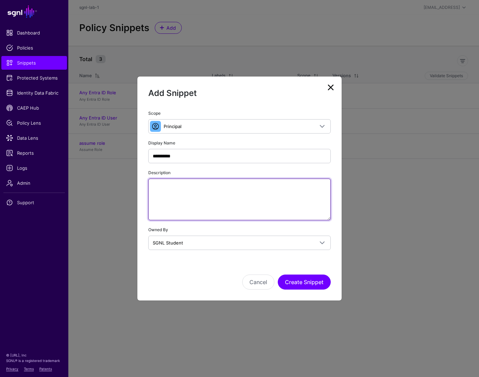
click at [218, 193] on textarea "Description" at bounding box center [239, 200] width 183 height 42
paste textarea "**********"
type textarea "**********"
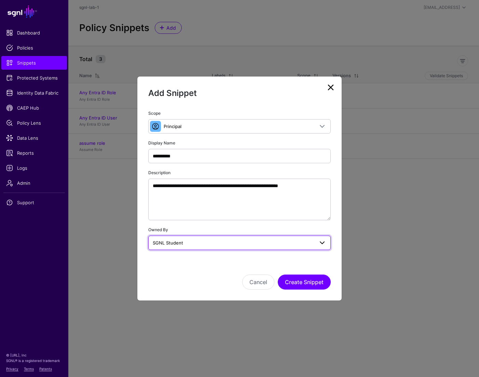
click at [322, 244] on span at bounding box center [322, 243] width 8 height 8
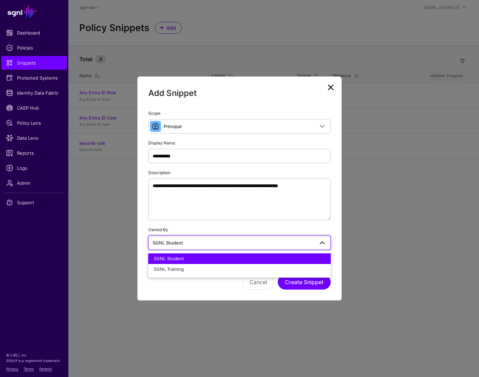
click at [333, 231] on div "**********" at bounding box center [239, 179] width 204 height 141
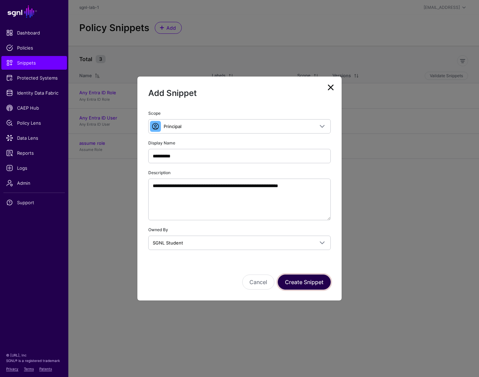
click at [302, 280] on button "Create Snippet" at bounding box center [304, 282] width 53 height 15
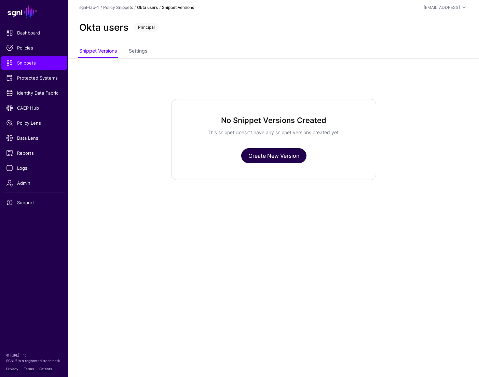
click at [282, 159] on link "Create New Version" at bounding box center [273, 155] width 65 height 15
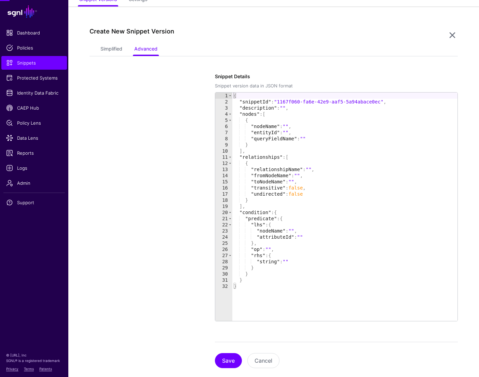
scroll to position [58, 0]
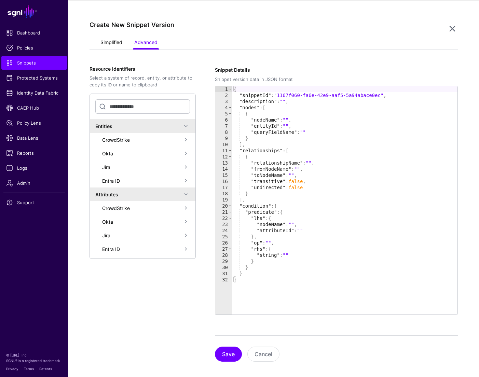
click at [116, 44] on link "Simplified" at bounding box center [111, 43] width 22 height 13
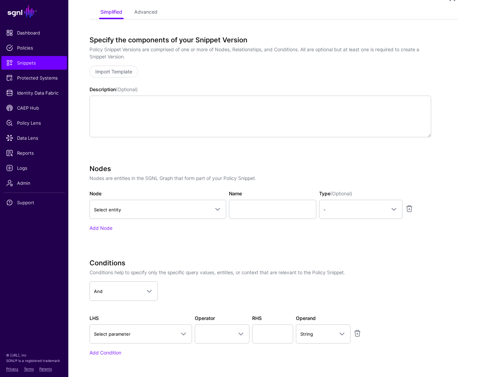
scroll to position [91, 0]
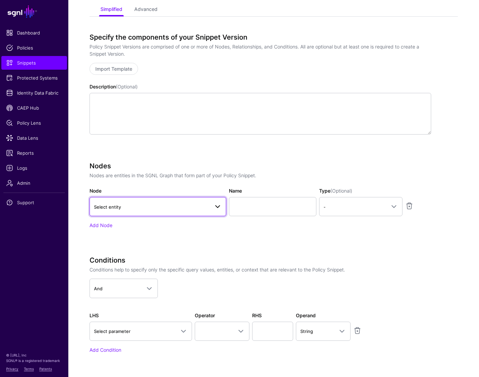
click at [158, 203] on span "Select entity" at bounding box center [152, 207] width 116 height 8
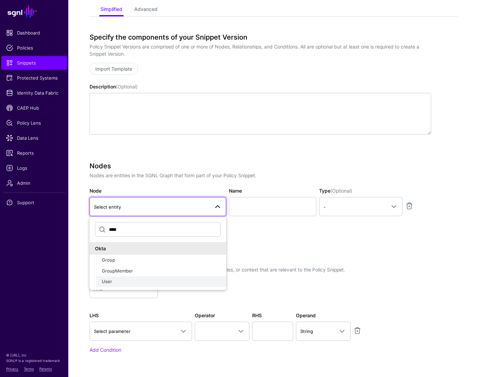
type input "****"
click at [109, 279] on div "User" at bounding box center [161, 282] width 119 height 7
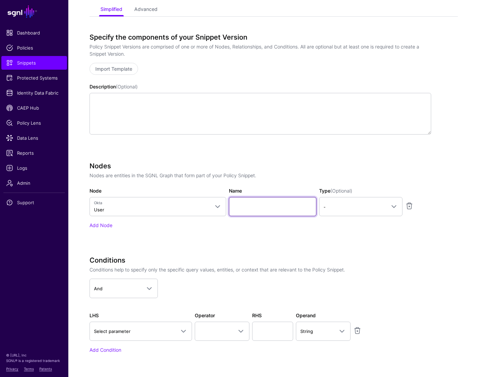
click at [252, 203] on input "Name" at bounding box center [273, 206] width 88 height 19
paste input "********"
type input "********"
click at [394, 203] on span at bounding box center [394, 207] width 8 height 8
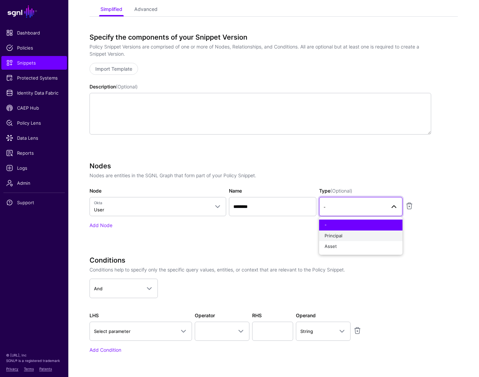
click at [333, 235] on span "Principal" at bounding box center [334, 235] width 18 height 5
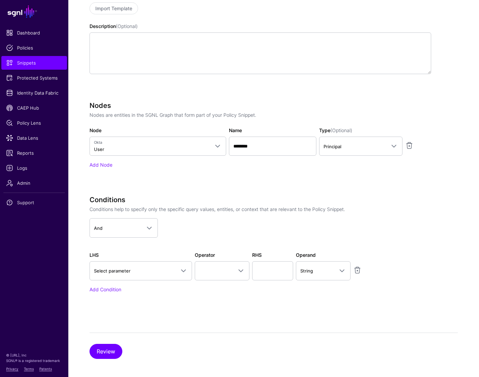
scroll to position [155, 0]
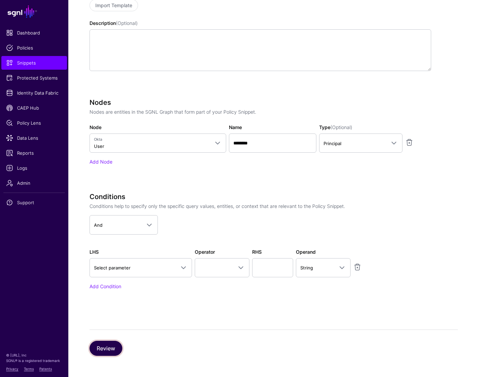
drag, startPoint x: 102, startPoint y: 350, endPoint x: 143, endPoint y: 355, distance: 41.0
click at [114, 351] on button "Review" at bounding box center [106, 348] width 33 height 15
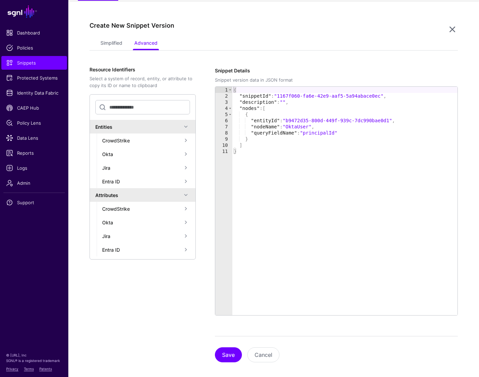
scroll to position [61, 0]
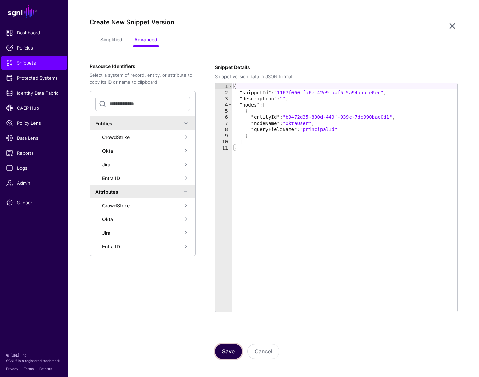
click at [231, 352] on button "Save" at bounding box center [228, 351] width 27 height 15
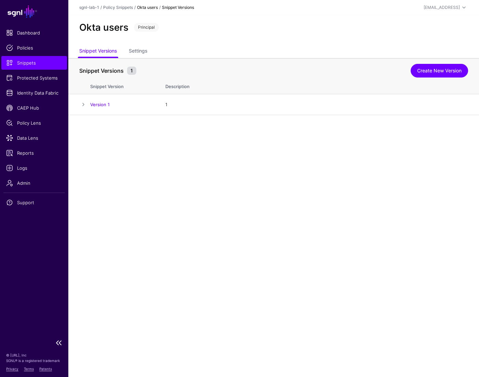
click at [21, 60] on span "Snippets" at bounding box center [34, 62] width 56 height 7
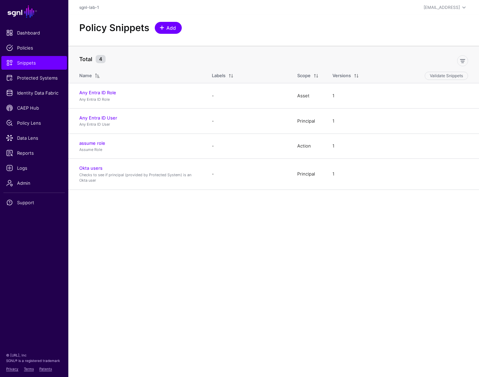
click at [171, 26] on span "Add" at bounding box center [171, 27] width 11 height 7
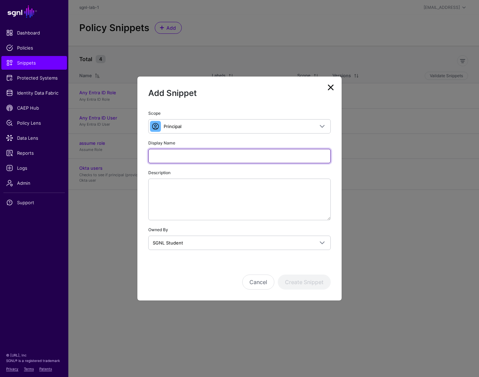
click at [164, 157] on input "Display Name" at bounding box center [239, 156] width 183 height 14
paste input "**********"
type input "**********"
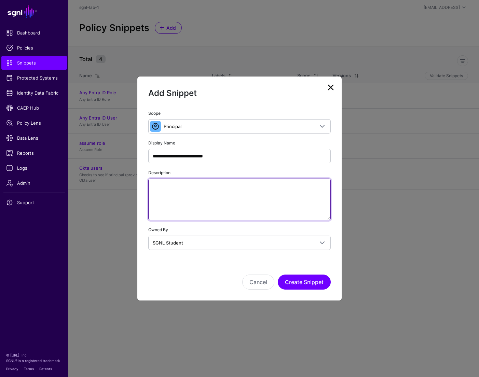
click at [173, 194] on textarea "Description" at bounding box center [239, 200] width 183 height 42
paste textarea "**********"
type textarea "**********"
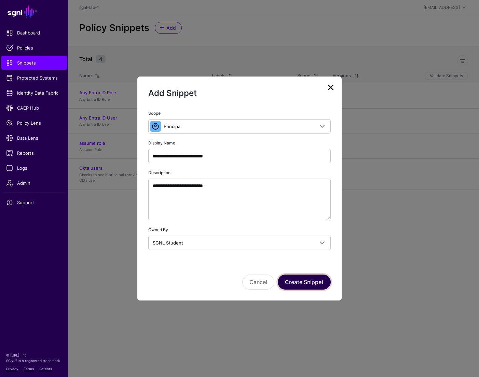
click at [293, 284] on button "Create Snippet" at bounding box center [304, 282] width 53 height 15
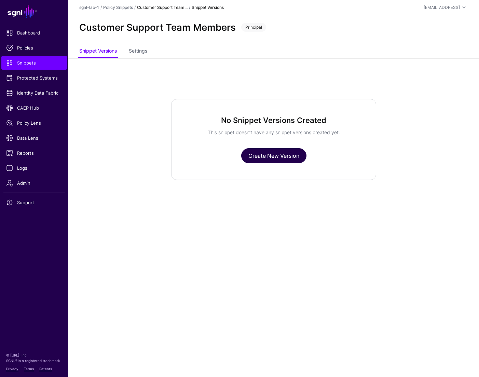
click at [284, 153] on link "Create New Version" at bounding box center [273, 155] width 65 height 15
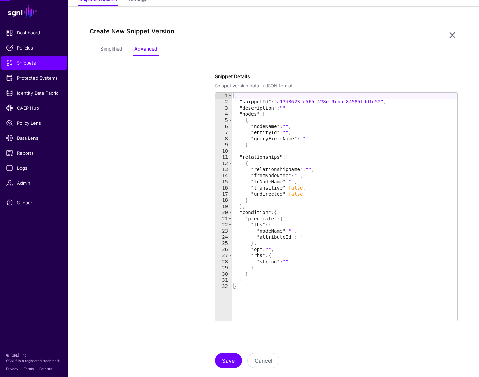
scroll to position [58, 0]
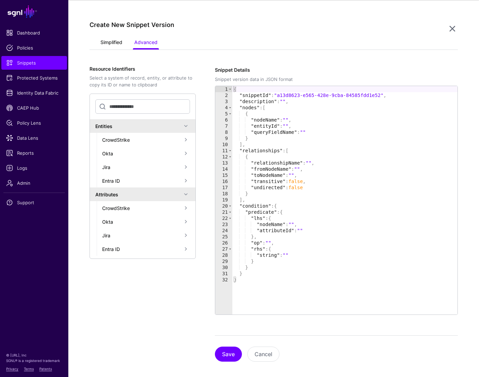
click at [108, 47] on link "Simplified" at bounding box center [111, 43] width 22 height 13
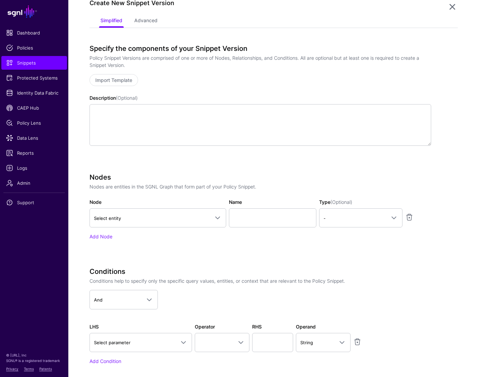
scroll to position [81, 0]
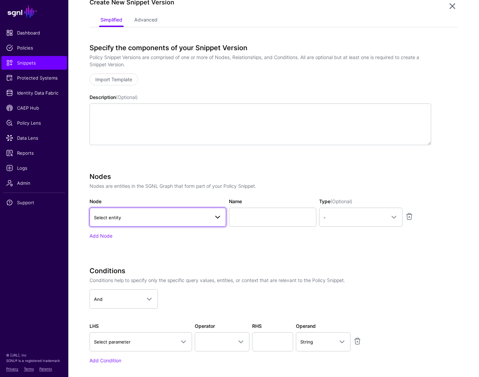
click at [159, 224] on link "Select entity" at bounding box center [158, 217] width 137 height 19
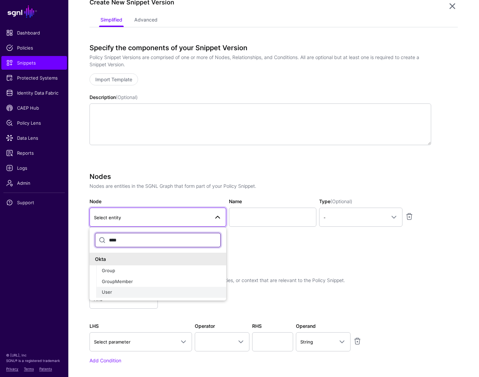
type input "****"
click at [106, 291] on span "User" at bounding box center [107, 292] width 10 height 5
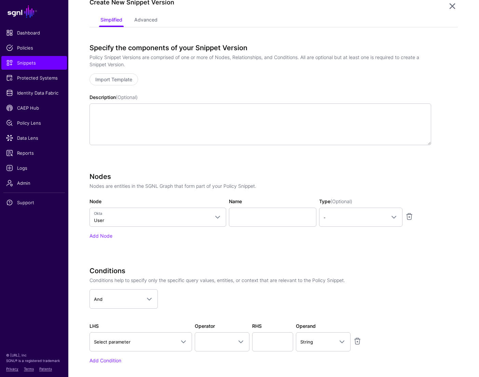
scroll to position [85, 0]
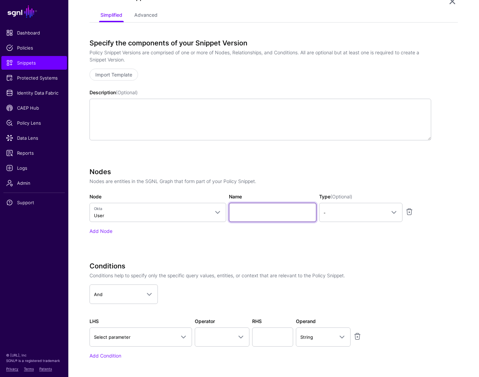
click at [259, 216] on input "Name" at bounding box center [273, 212] width 88 height 19
paste input "********"
type input "********"
click at [338, 212] on span "-" at bounding box center [355, 213] width 62 height 8
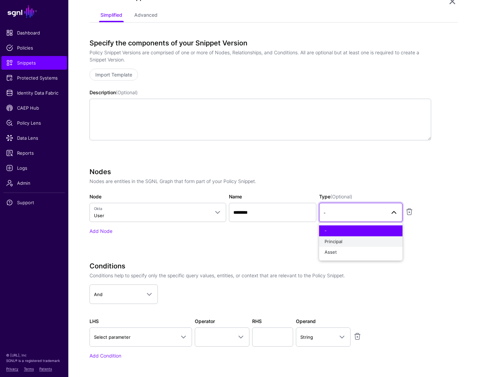
click at [337, 242] on span "Principal" at bounding box center [334, 241] width 18 height 5
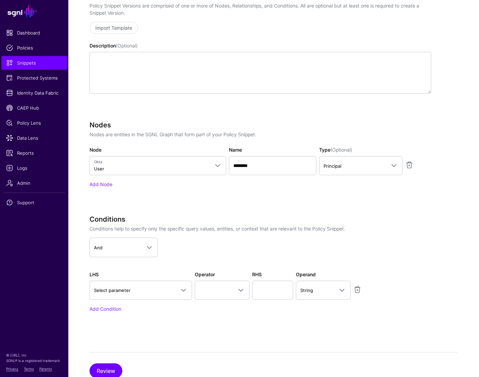
scroll to position [136, 0]
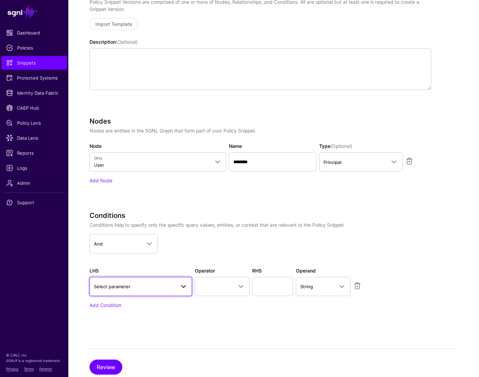
click at [136, 287] on span "Select parameter" at bounding box center [134, 287] width 81 height 8
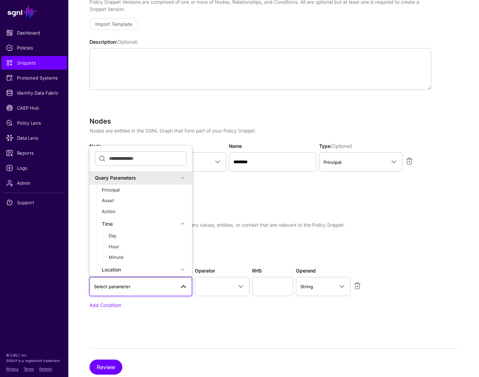
click at [181, 312] on div "Conditions Conditions help to specify only the specific query values, entities,…" at bounding box center [261, 270] width 342 height 116
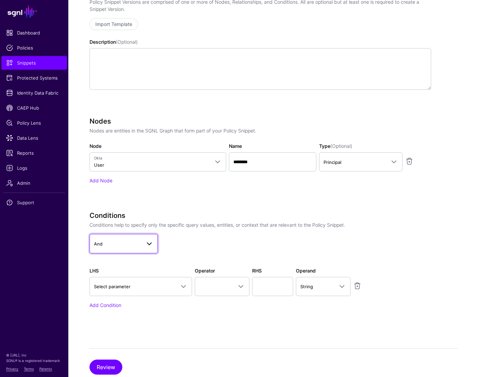
click at [134, 239] on link "And" at bounding box center [124, 243] width 68 height 19
click at [195, 244] on app-dropdown "And And Or Not" at bounding box center [261, 243] width 342 height 19
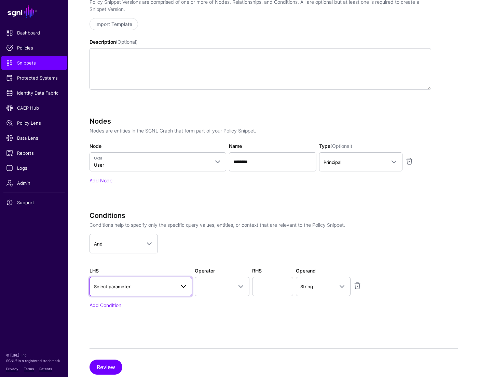
click at [132, 281] on link "Select parameter" at bounding box center [141, 286] width 103 height 19
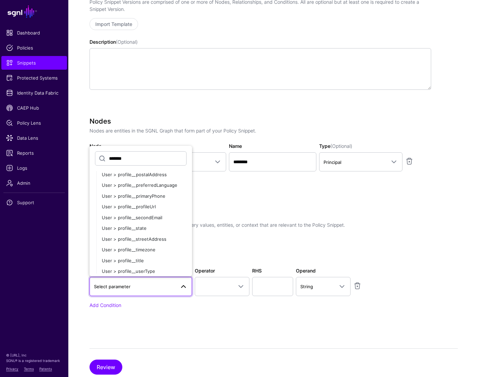
scroll to position [244, 0]
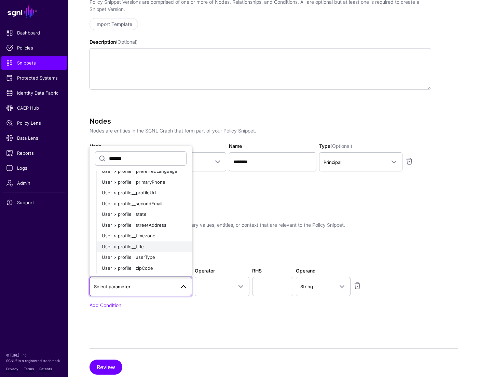
type input "*******"
click at [131, 248] on span "User > profile__title" at bounding box center [123, 246] width 42 height 5
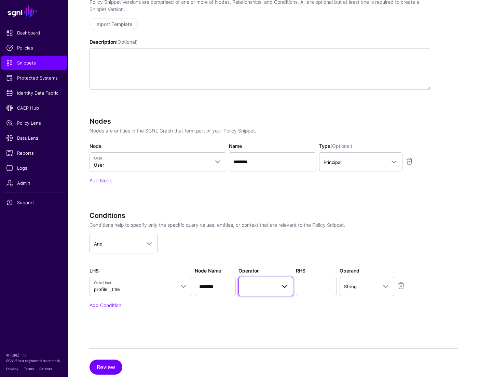
click at [258, 284] on span at bounding box center [266, 287] width 46 height 8
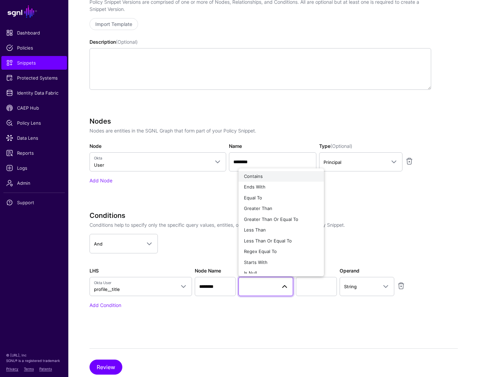
click at [255, 172] on button "Contains" at bounding box center [281, 176] width 85 height 11
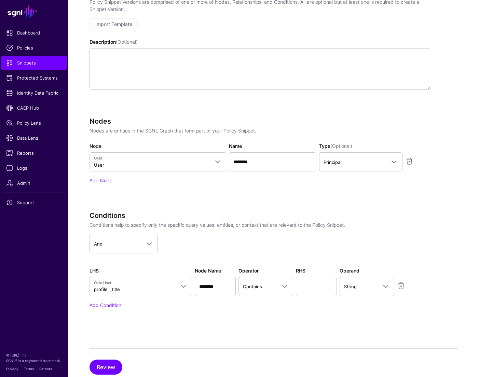
scroll to position [135, 0]
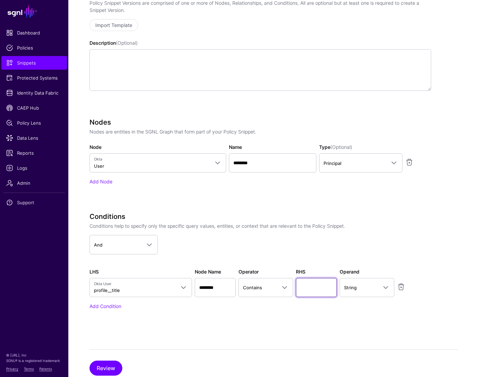
click at [319, 286] on input "text" at bounding box center [316, 287] width 41 height 19
type input "*******"
click at [98, 355] on div "Review" at bounding box center [274, 363] width 369 height 26
click at [100, 355] on button "Review" at bounding box center [106, 368] width 33 height 15
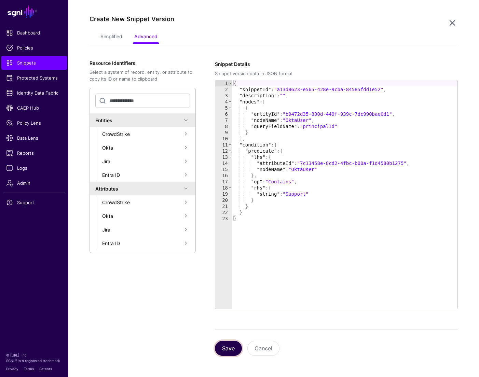
click at [228, 348] on button "Save" at bounding box center [228, 348] width 27 height 15
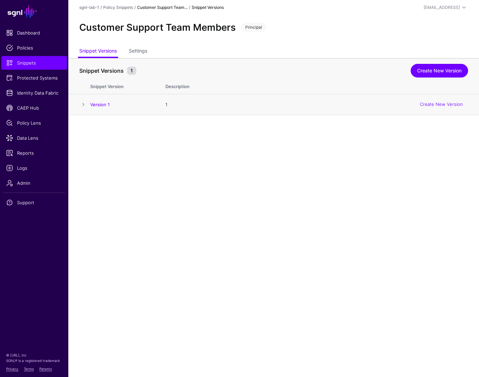
click at [85, 106] on span at bounding box center [83, 104] width 8 height 8
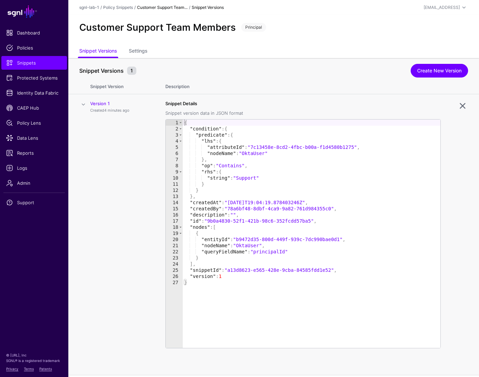
click at [85, 106] on span at bounding box center [83, 104] width 8 height 8
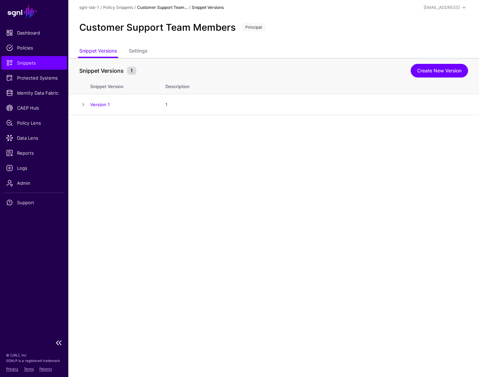
click at [28, 60] on span "Snippets" at bounding box center [34, 62] width 56 height 7
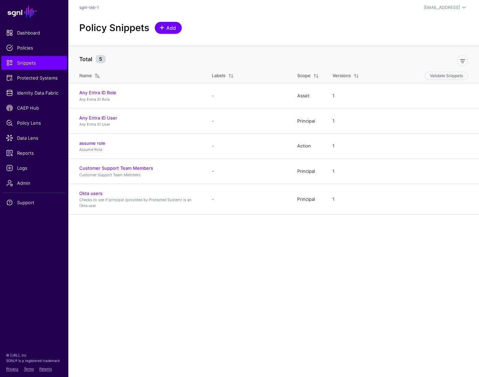
click at [178, 27] on link "Add" at bounding box center [168, 28] width 27 height 12
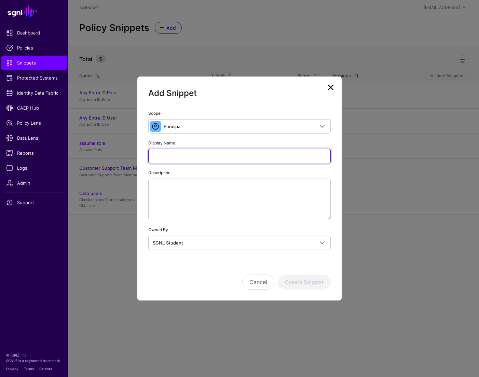
click at [243, 158] on input "Display Name" at bounding box center [239, 156] width 183 height 14
paste input "**********"
type input "**********"
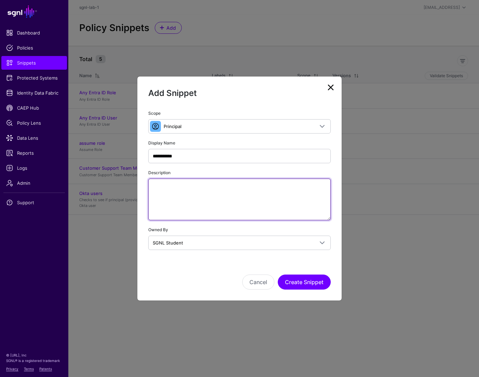
click at [179, 188] on textarea "Description" at bounding box center [239, 200] width 183 height 42
paste textarea "**********"
type textarea "**********"
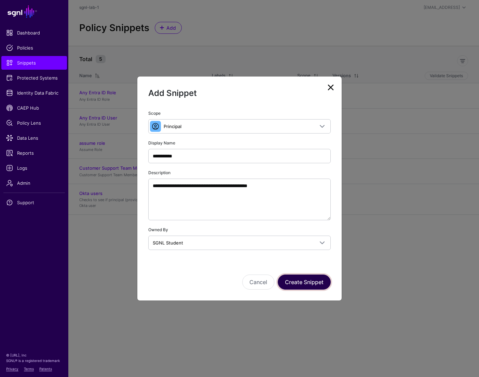
click at [309, 279] on button "Create Snippet" at bounding box center [304, 282] width 53 height 15
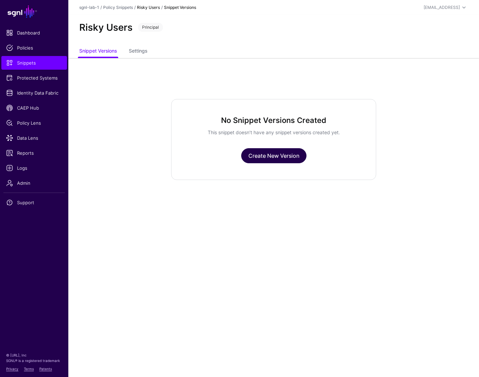
click at [279, 149] on link "Create New Version" at bounding box center [273, 155] width 65 height 15
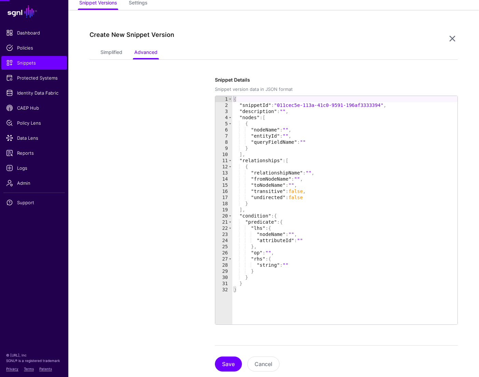
scroll to position [58, 0]
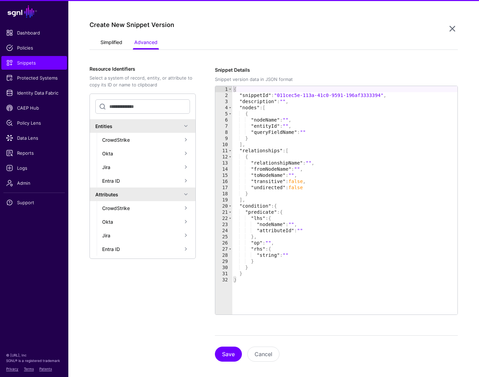
click at [118, 43] on link "Simplified" at bounding box center [111, 43] width 22 height 13
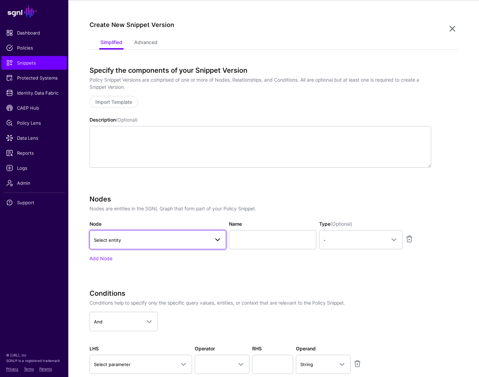
click at [137, 238] on span "Select entity" at bounding box center [152, 241] width 116 height 8
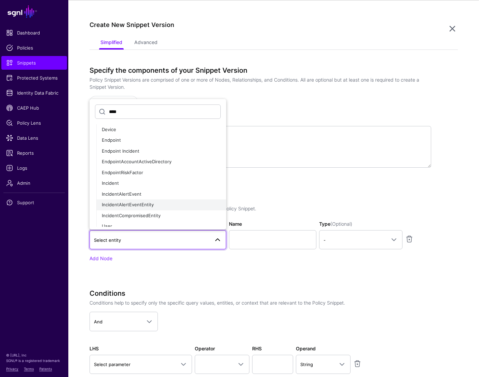
scroll to position [50, 0]
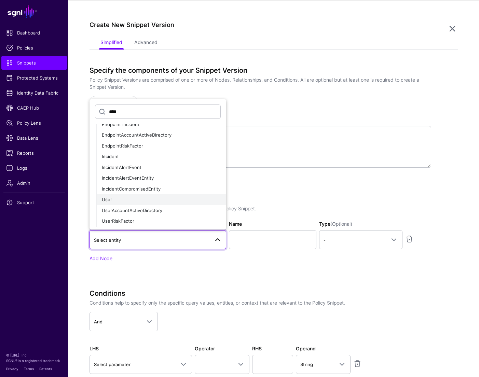
type input "****"
click at [112, 199] on div "User" at bounding box center [161, 200] width 119 height 7
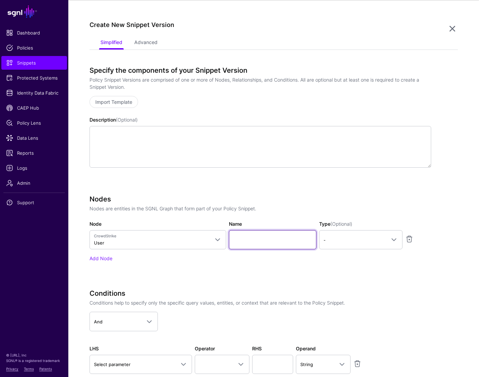
click at [257, 241] on input "Name" at bounding box center [273, 239] width 88 height 19
type input "****"
click at [338, 230] on link "-" at bounding box center [360, 239] width 83 height 19
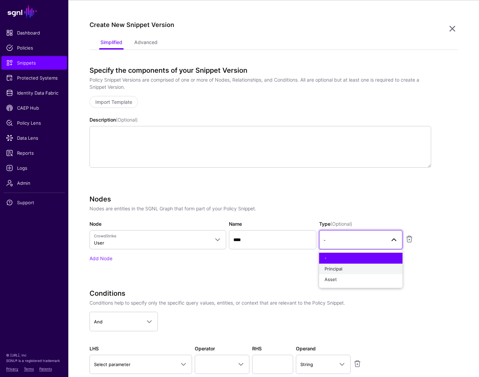
click at [340, 268] on span "Principal" at bounding box center [334, 268] width 18 height 5
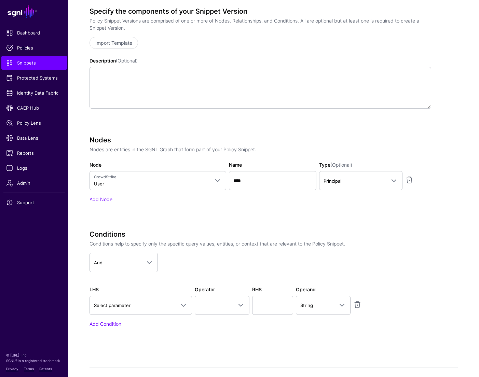
scroll to position [121, 0]
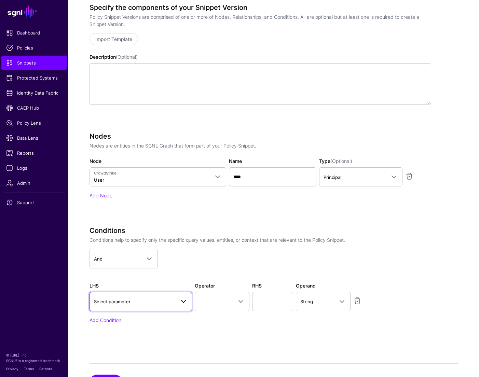
click at [131, 300] on span "Select parameter" at bounding box center [134, 302] width 81 height 8
type input "*"
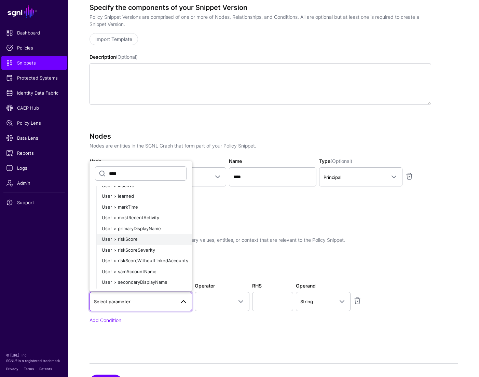
scroll to position [86, 0]
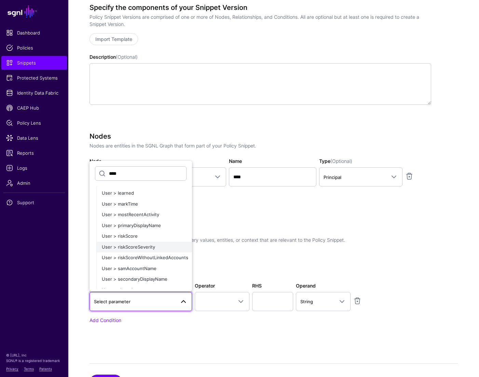
type input "****"
click at [144, 244] on span "User > riskScoreSeverity" at bounding box center [128, 246] width 53 height 5
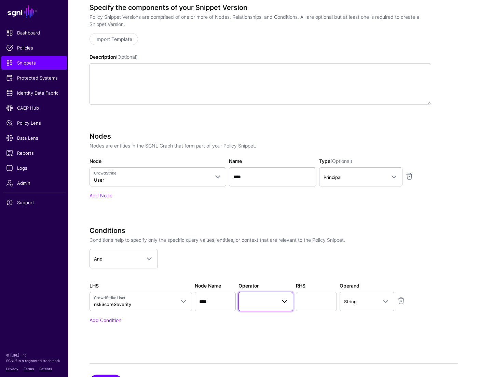
click at [248, 302] on span at bounding box center [266, 302] width 46 height 8
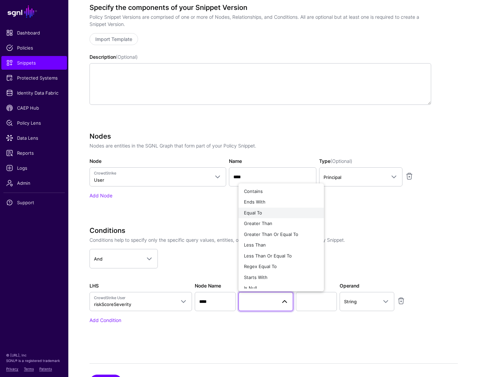
click at [260, 209] on button "Equal To" at bounding box center [281, 213] width 85 height 11
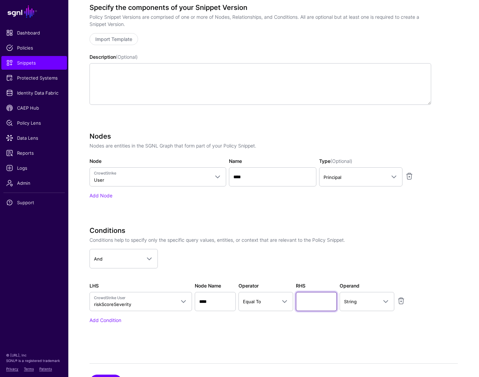
click at [304, 300] on input "text" at bounding box center [316, 301] width 41 height 19
type input "****"
click at [429, 311] on div "Conditions Conditions help to specify only the specific query values, entities,…" at bounding box center [261, 275] width 342 height 97
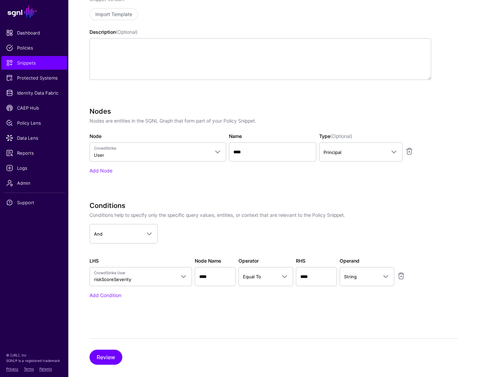
scroll to position [155, 0]
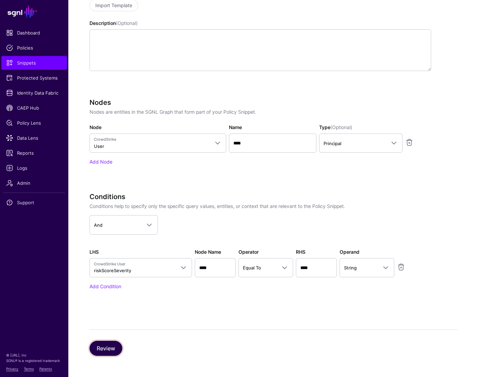
click at [112, 346] on button "Review" at bounding box center [106, 348] width 33 height 15
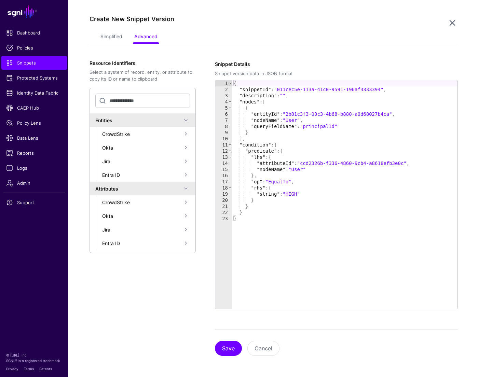
scroll to position [64, 0]
click at [229, 352] on button "Save" at bounding box center [228, 348] width 27 height 15
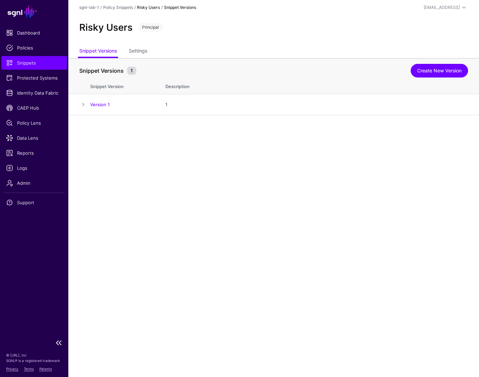
click at [32, 65] on span "Snippets" at bounding box center [34, 62] width 56 height 7
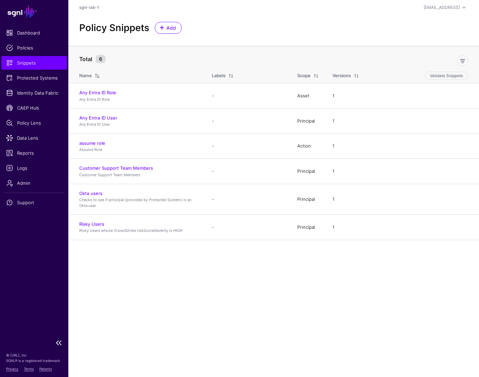
click at [15, 59] on link "Snippets" at bounding box center [34, 63] width 66 height 14
click at [169, 28] on span "Add" at bounding box center [171, 27] width 11 height 7
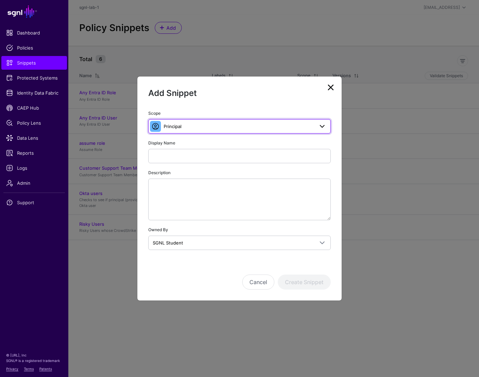
click at [221, 130] on span "Principal" at bounding box center [240, 126] width 174 height 8
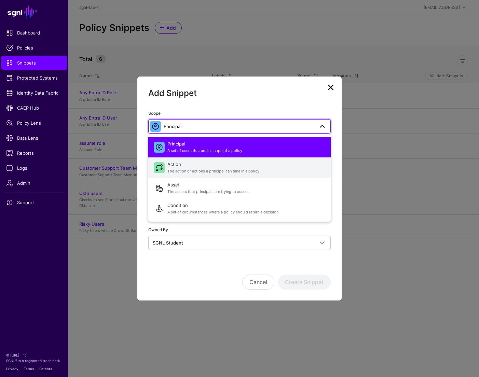
click at [211, 166] on span "Action The action or actions a principal can take in a policy" at bounding box center [246, 168] width 158 height 16
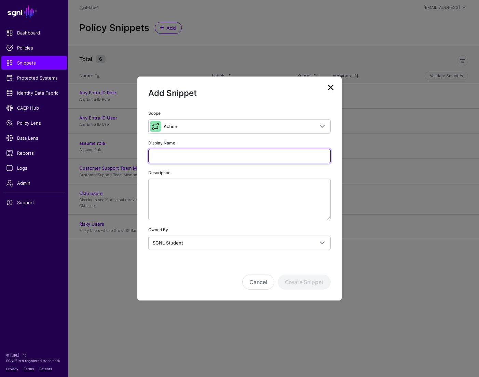
click at [203, 157] on input "Display Name" at bounding box center [239, 156] width 183 height 14
type input "**********"
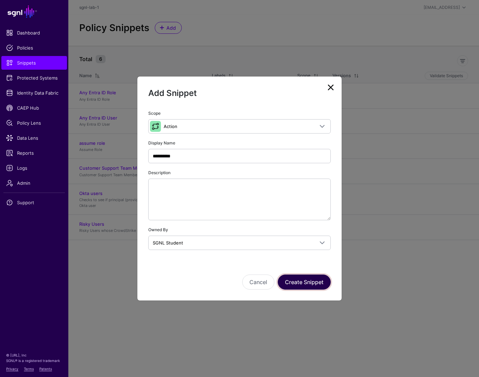
click at [302, 281] on button "Create Snippet" at bounding box center [304, 282] width 53 height 15
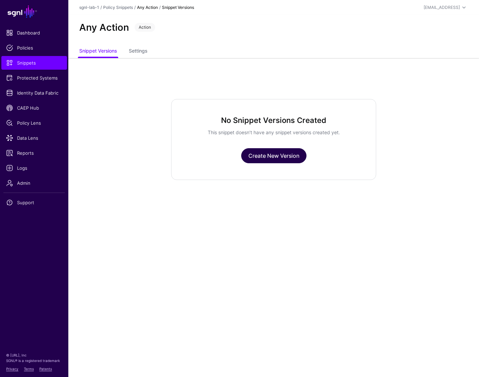
click at [274, 159] on link "Create New Version" at bounding box center [273, 155] width 65 height 15
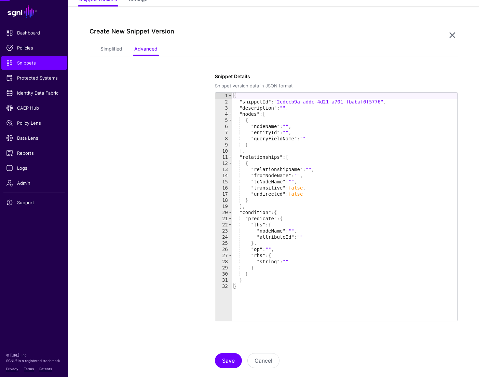
scroll to position [58, 0]
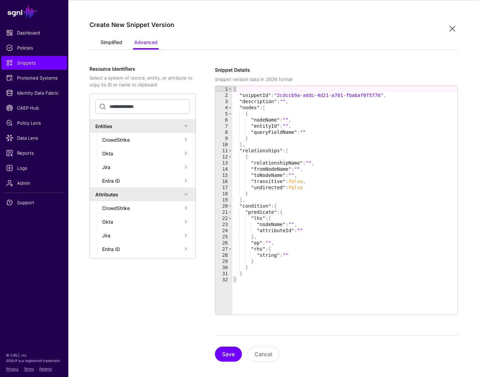
click at [103, 41] on link "Simplified" at bounding box center [111, 43] width 22 height 13
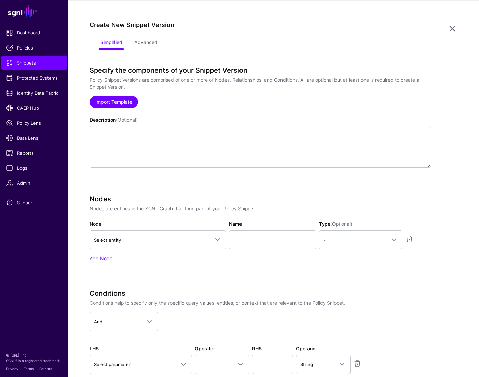
click at [118, 104] on link "Import Template" at bounding box center [114, 102] width 49 height 12
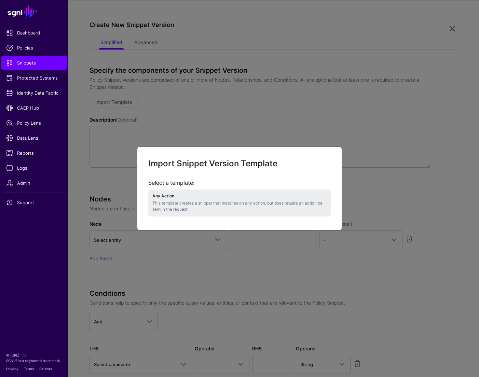
click at [196, 203] on p "This template creates a snippet that matches on any action, but does require an…" at bounding box center [239, 206] width 174 height 12
type textarea "**********"
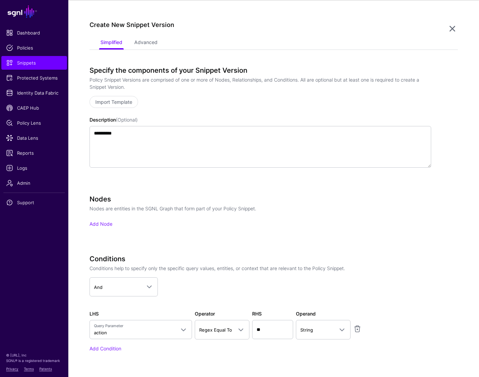
scroll to position [120, 0]
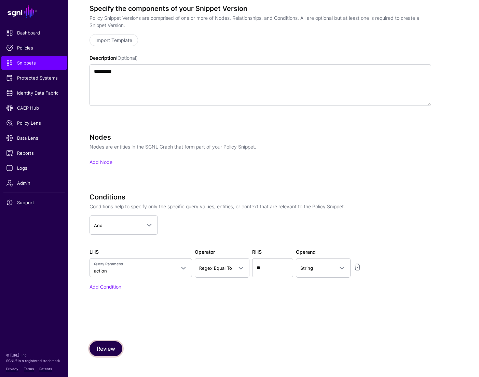
click at [102, 345] on button "Review" at bounding box center [106, 348] width 33 height 15
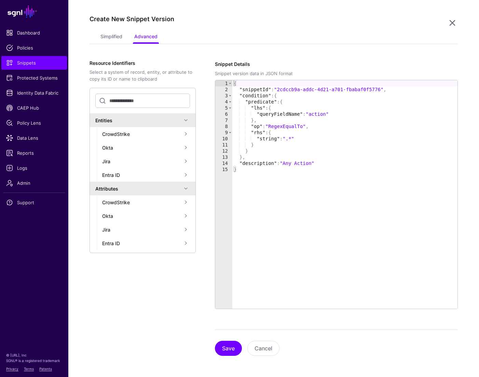
scroll to position [64, 0]
click at [230, 351] on button "Save" at bounding box center [228, 348] width 27 height 15
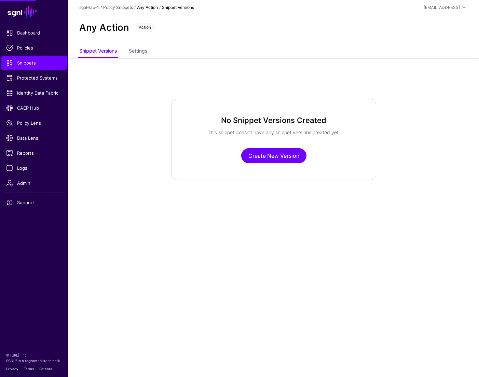
scroll to position [0, 0]
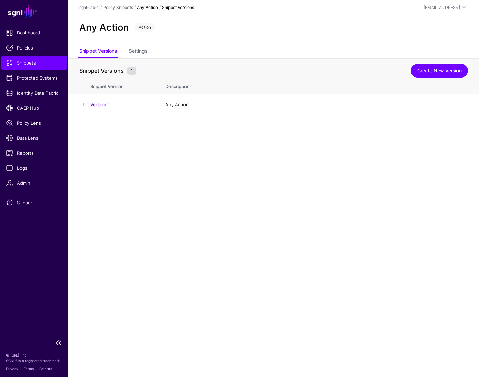
click at [29, 65] on span "Snippets" at bounding box center [34, 62] width 56 height 7
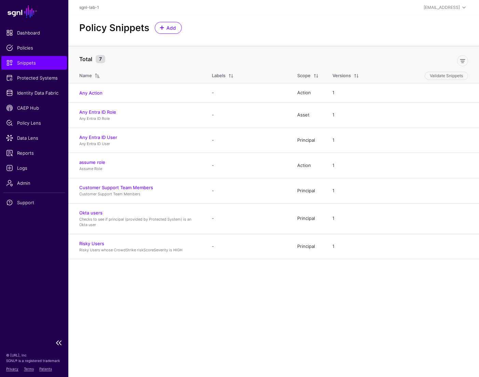
click at [30, 62] on span "Snippets" at bounding box center [34, 62] width 56 height 7
click at [171, 28] on span "Add" at bounding box center [171, 27] width 11 height 7
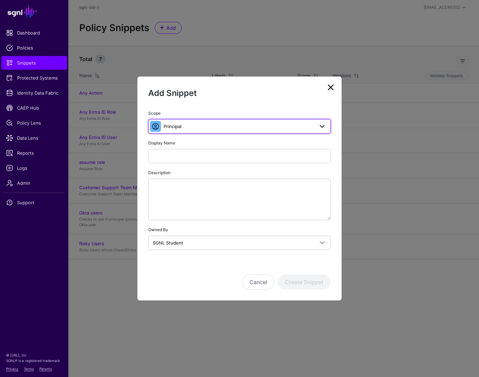
click at [224, 126] on span "Principal" at bounding box center [239, 127] width 150 height 8
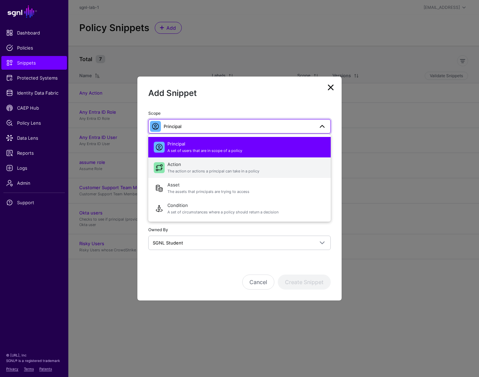
click at [207, 165] on span "Action The action or actions a principal can take in a policy" at bounding box center [246, 168] width 158 height 16
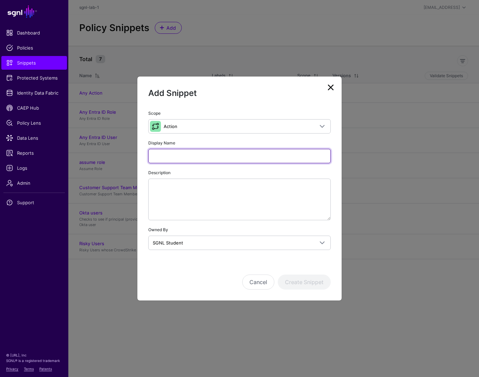
click at [199, 162] on input "Display Name" at bounding box center [239, 156] width 183 height 14
type input "******"
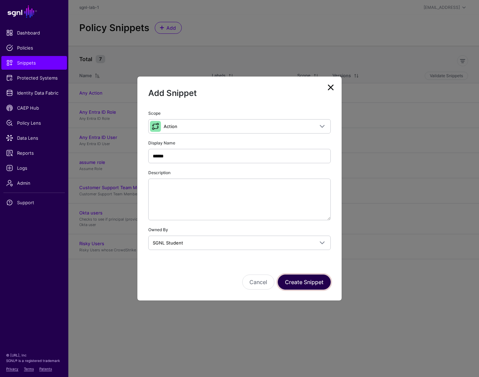
click at [302, 284] on button "Create Snippet" at bounding box center [304, 282] width 53 height 15
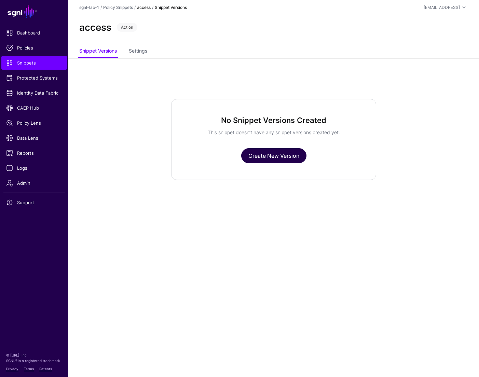
click at [277, 156] on link "Create New Version" at bounding box center [273, 155] width 65 height 15
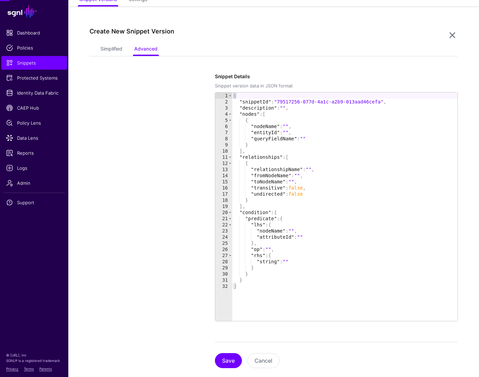
scroll to position [58, 0]
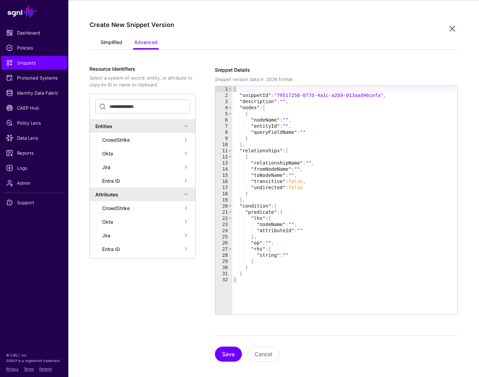
click at [111, 43] on link "Simplified" at bounding box center [111, 43] width 22 height 13
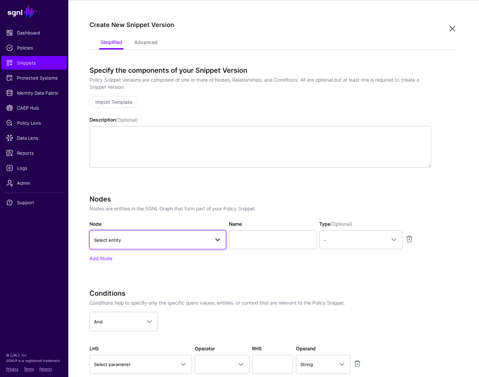
click at [124, 235] on link "Select entity" at bounding box center [158, 239] width 137 height 19
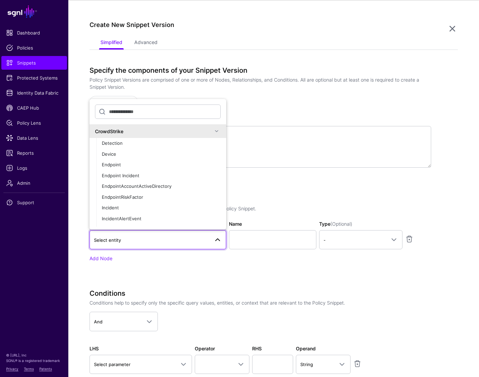
click at [293, 193] on div "Specify the components of your Snippet Version Policy Snippet Versions are comp…" at bounding box center [261, 236] width 342 height 340
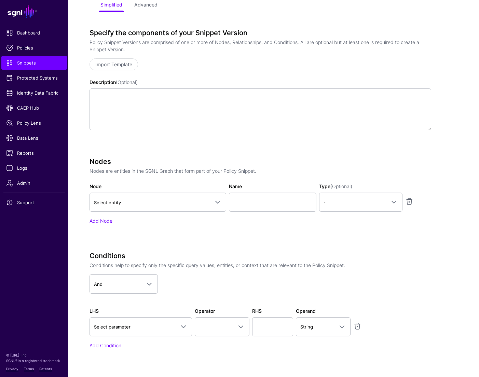
scroll to position [97, 0]
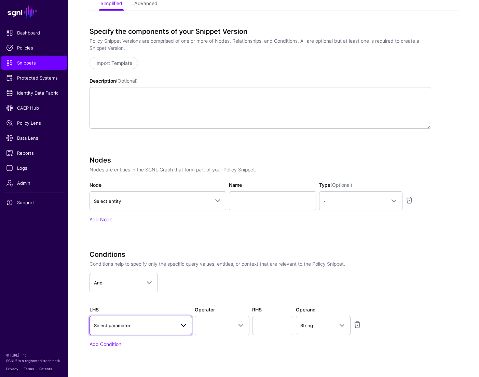
click at [120, 331] on link "Select parameter" at bounding box center [141, 325] width 103 height 19
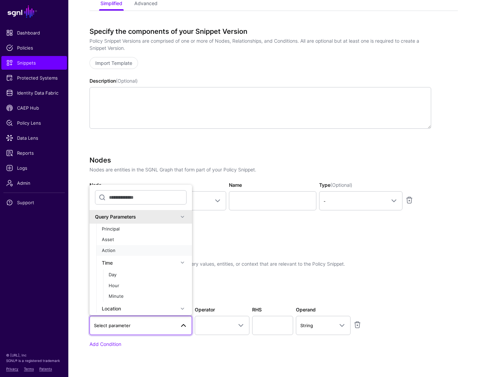
click at [116, 247] on div "Action" at bounding box center [144, 250] width 85 height 7
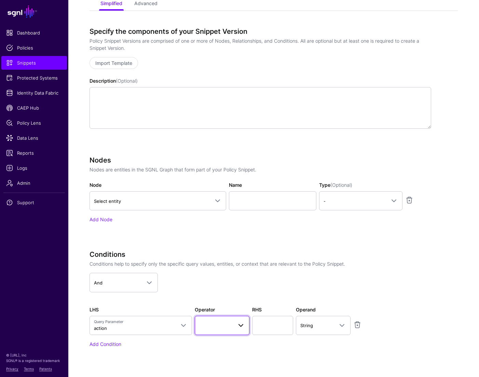
click at [211, 324] on span at bounding box center [222, 326] width 46 height 8
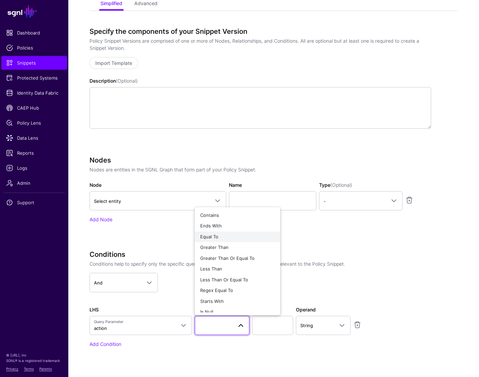
click at [211, 235] on span "Equal To" at bounding box center [209, 236] width 18 height 5
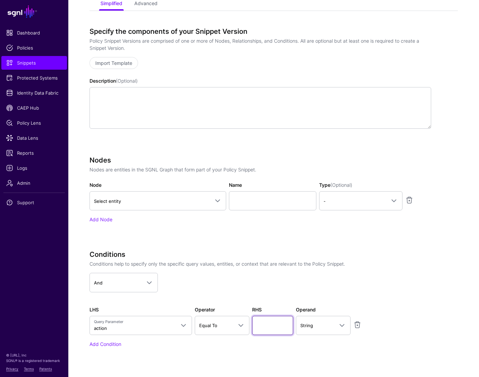
click at [266, 326] on input "text" at bounding box center [272, 325] width 41 height 19
type input "******"
click at [397, 334] on div "LHS Query Parameter action Query Parameters Principal Asset Action Time Day Hou…" at bounding box center [260, 320] width 345 height 29
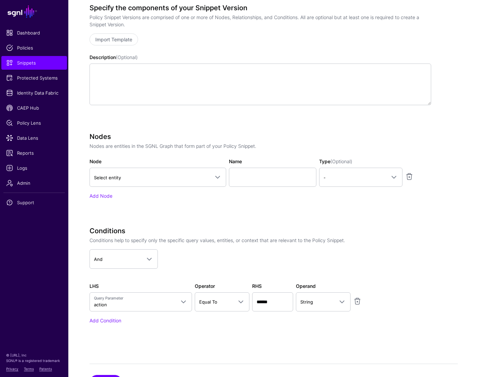
scroll to position [155, 0]
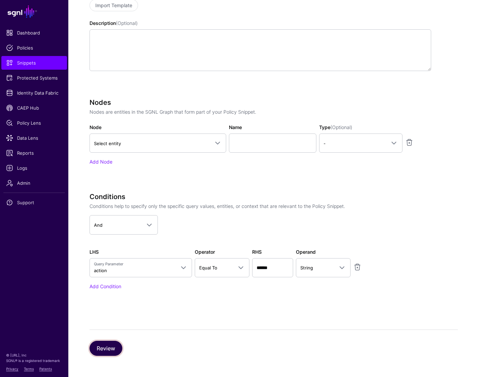
click at [96, 350] on button "Review" at bounding box center [106, 348] width 33 height 15
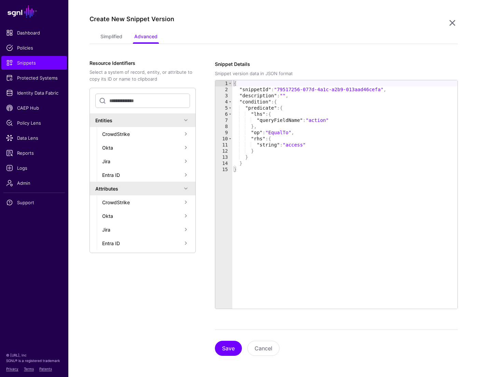
scroll to position [64, 0]
click at [232, 354] on button "Save" at bounding box center [228, 348] width 27 height 15
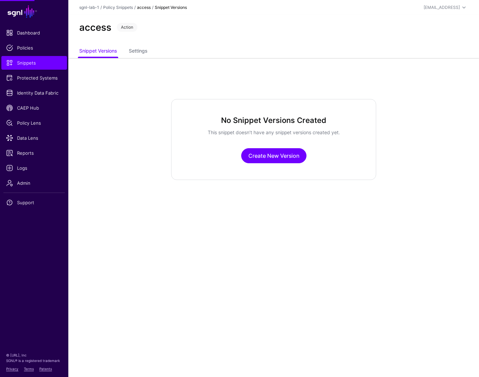
scroll to position [0, 0]
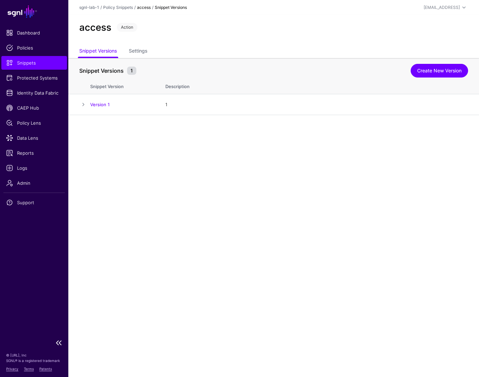
drag, startPoint x: 23, startPoint y: 59, endPoint x: 26, endPoint y: 62, distance: 4.6
click at [23, 59] on span "Snippets" at bounding box center [34, 62] width 56 height 7
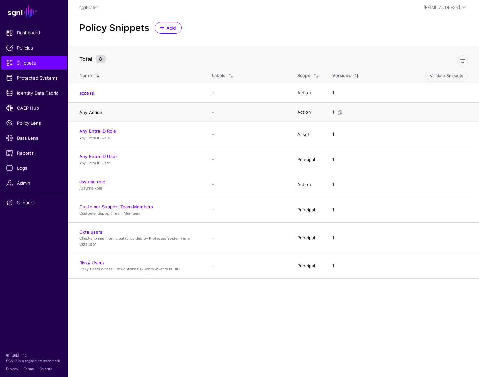
click at [85, 110] on link "Any Action" at bounding box center [90, 112] width 23 height 5
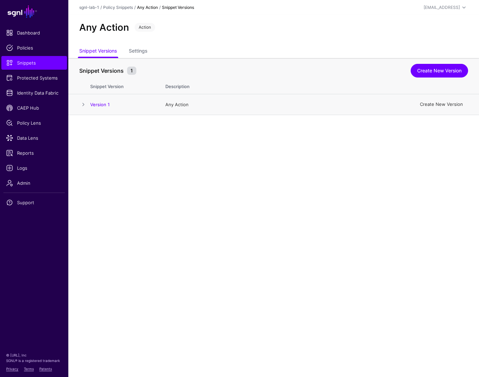
click at [433, 103] on link "Create New Version" at bounding box center [441, 104] width 43 height 5
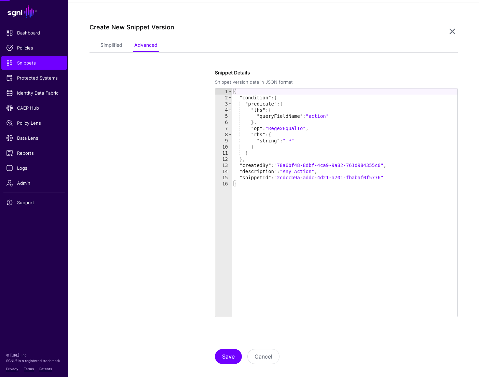
scroll to position [115, 0]
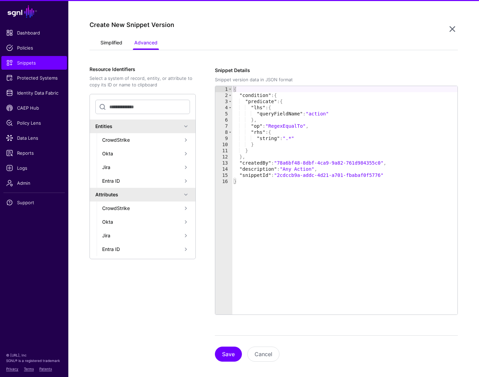
click at [112, 42] on link "Simplified" at bounding box center [111, 43] width 22 height 13
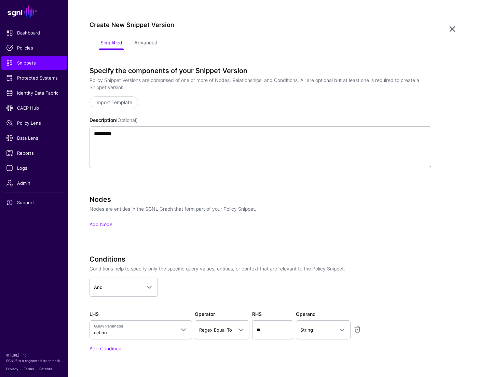
scroll to position [118, 0]
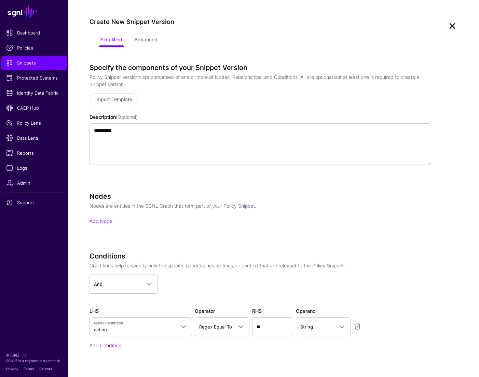
click at [455, 26] on link at bounding box center [452, 26] width 11 height 11
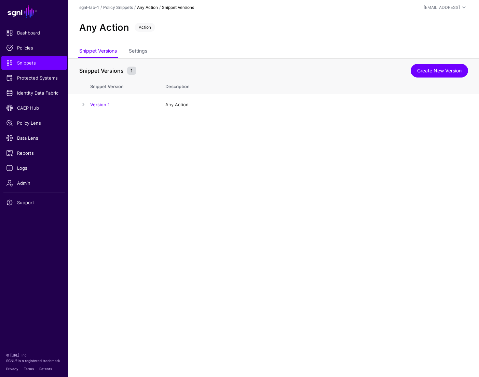
scroll to position [0, 0]
click at [14, 64] on span "Snippets" at bounding box center [34, 62] width 56 height 7
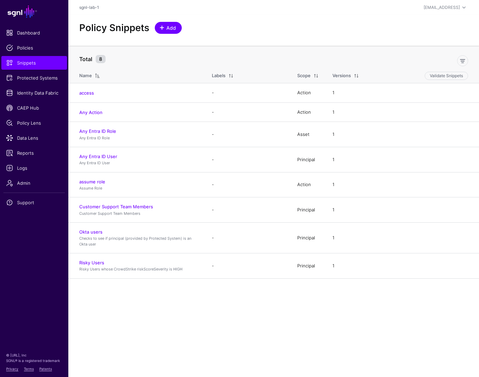
click at [174, 32] on link "Add" at bounding box center [168, 28] width 27 height 12
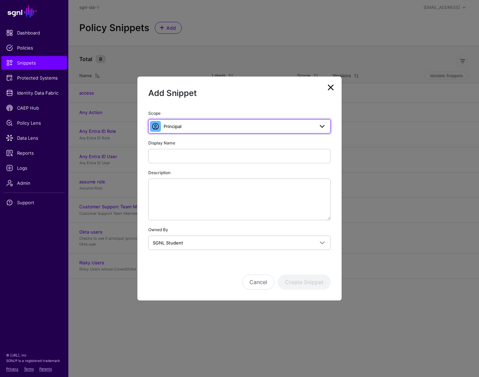
click at [208, 130] on span "Principal" at bounding box center [240, 126] width 174 height 8
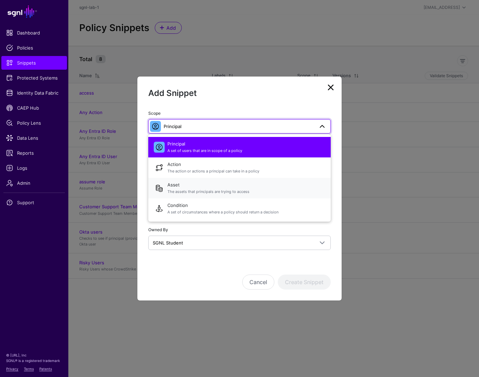
click at [211, 183] on span "Asset The assets that principals are trying to access" at bounding box center [246, 188] width 158 height 16
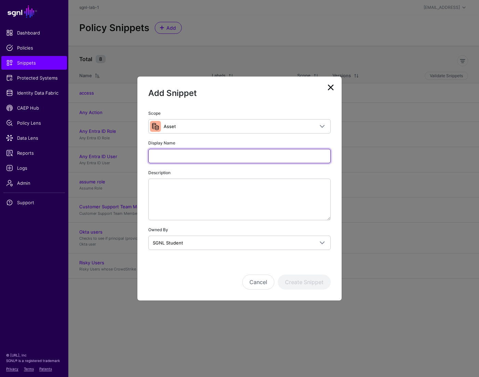
click at [190, 159] on input "Display Name" at bounding box center [239, 156] width 183 height 14
type input "*********"
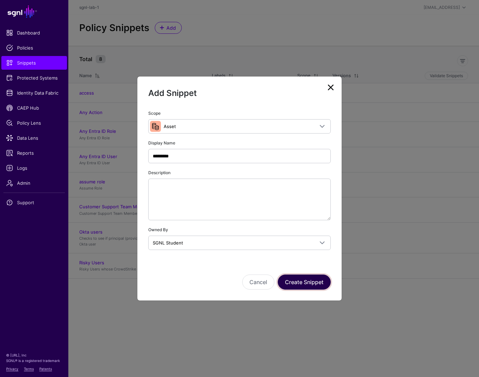
click at [305, 284] on button "Create Snippet" at bounding box center [304, 282] width 53 height 15
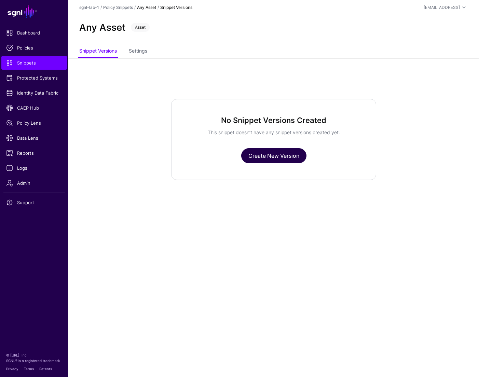
click at [295, 161] on link "Create New Version" at bounding box center [273, 155] width 65 height 15
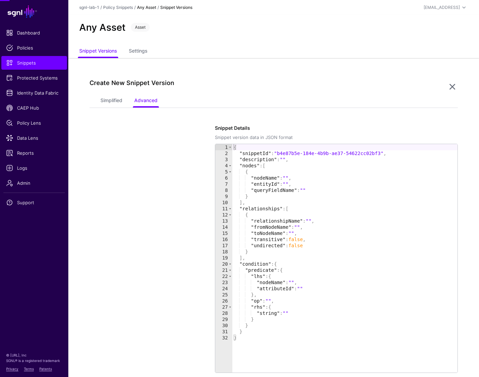
scroll to position [58, 0]
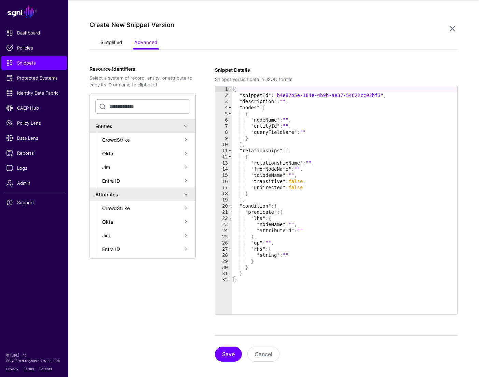
click at [112, 43] on link "Simplified" at bounding box center [111, 43] width 22 height 13
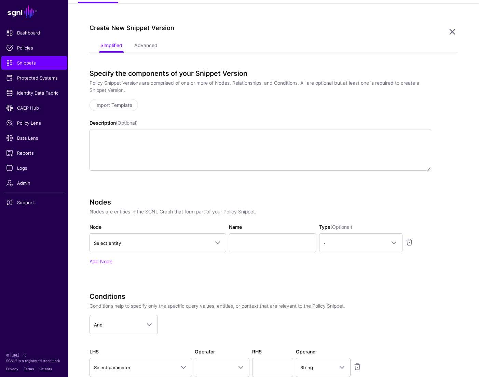
scroll to position [54, 0]
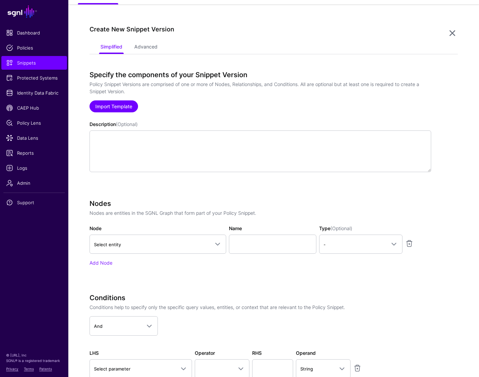
click at [122, 110] on link "Import Template" at bounding box center [114, 106] width 49 height 12
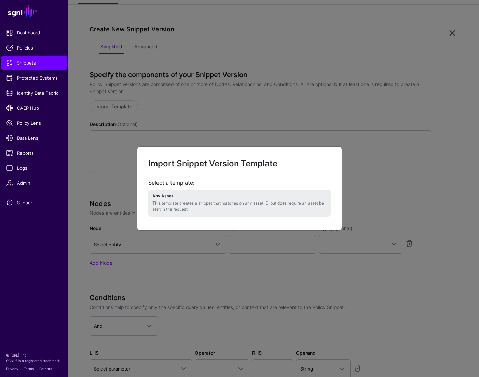
click at [185, 202] on p "This template creates a snippet that matches on any asset ID, but does require …" at bounding box center [239, 206] width 174 height 12
type textarea "**********"
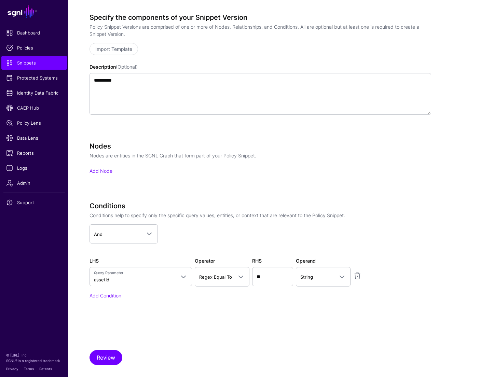
scroll to position [120, 0]
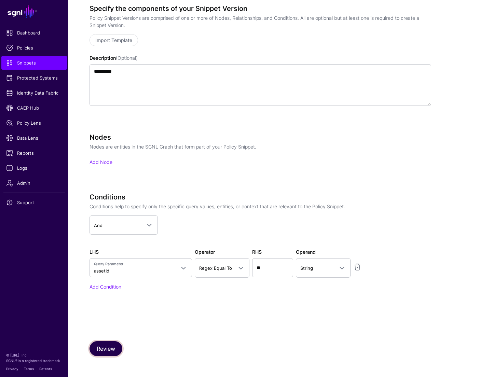
click at [119, 346] on button "Review" at bounding box center [106, 348] width 33 height 15
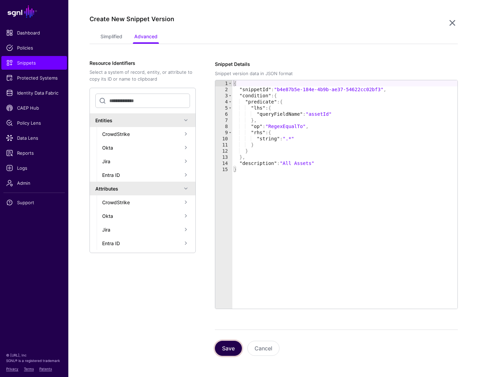
click at [229, 349] on button "Save" at bounding box center [228, 348] width 27 height 15
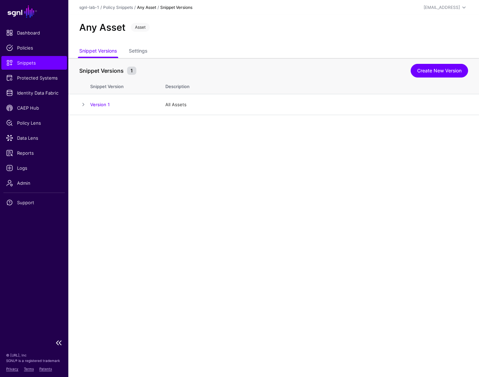
click at [26, 62] on span "Snippets" at bounding box center [34, 62] width 56 height 7
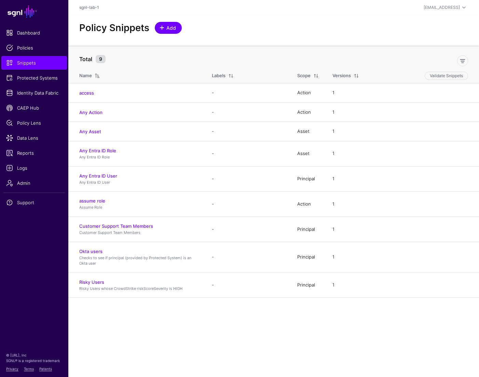
click at [169, 27] on span "Add" at bounding box center [171, 27] width 11 height 7
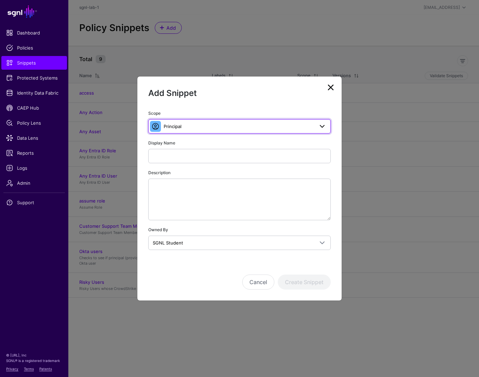
click at [196, 127] on span "Principal" at bounding box center [239, 127] width 150 height 8
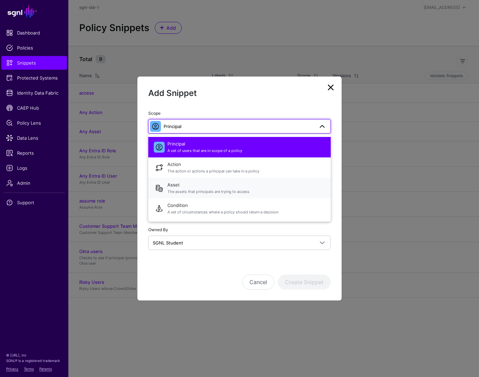
click at [193, 182] on span "Asset The assets that principals are trying to access" at bounding box center [246, 188] width 158 height 16
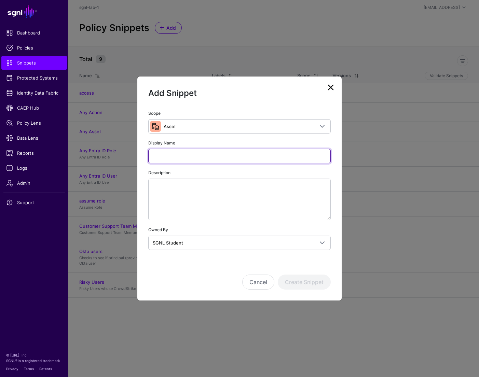
click at [232, 152] on input "Display Name" at bounding box center [239, 156] width 183 height 14
type input "*"
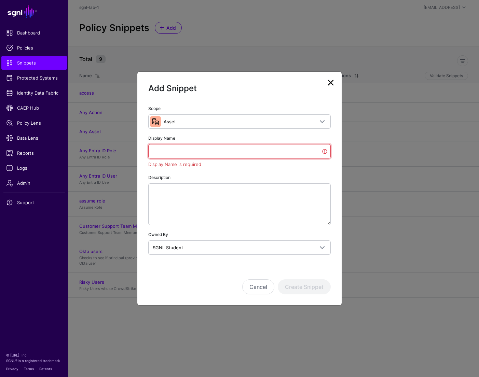
paste input "**********"
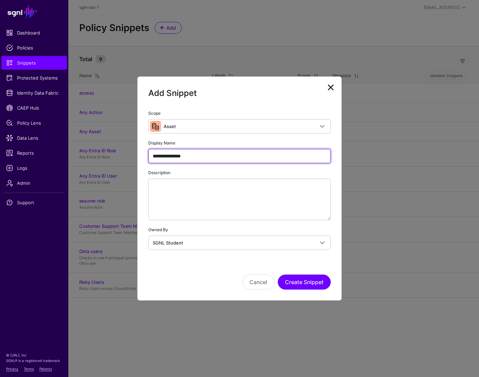
type input "**********"
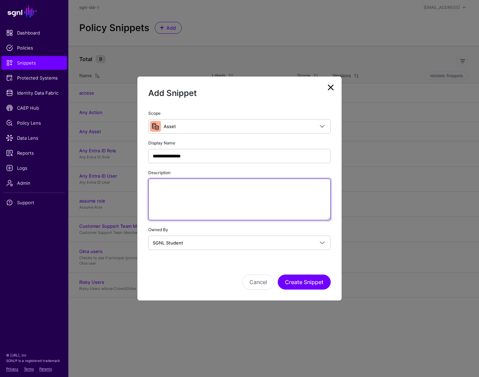
click at [191, 189] on textarea "Description" at bounding box center [239, 200] width 183 height 42
paste textarea "**********"
type textarea "**********"
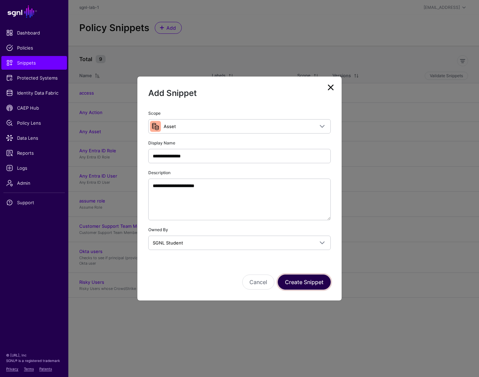
click at [300, 279] on button "Create Snippet" at bounding box center [304, 282] width 53 height 15
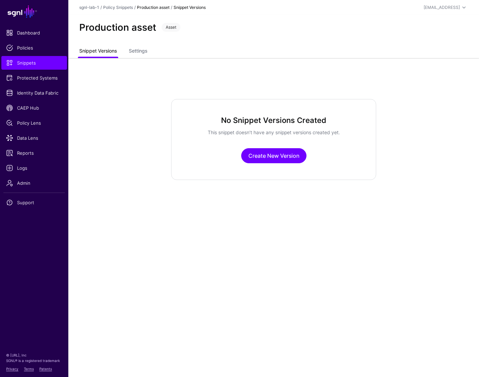
click at [99, 51] on link "Snippet Versions" at bounding box center [98, 51] width 38 height 13
click at [259, 158] on link "Create New Version" at bounding box center [273, 155] width 65 height 15
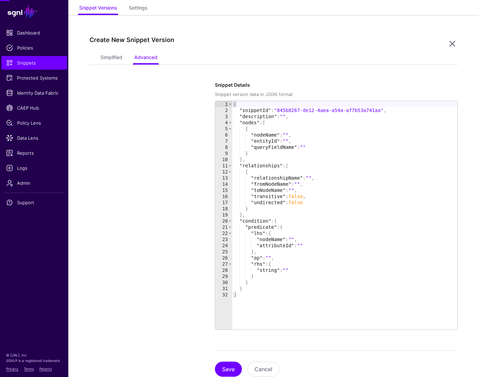
scroll to position [58, 0]
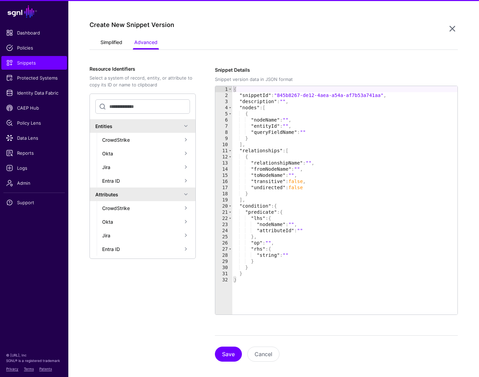
click at [121, 43] on link "Simplified" at bounding box center [111, 43] width 22 height 13
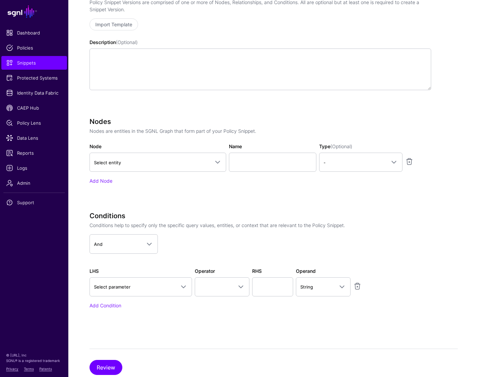
scroll to position [155, 0]
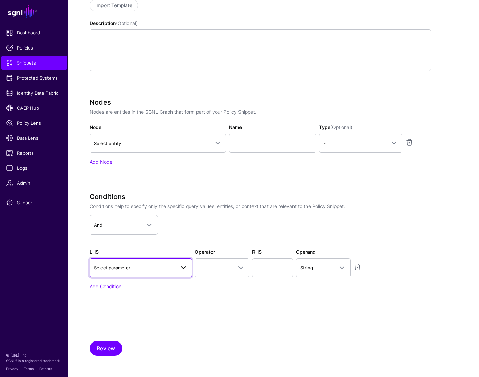
click at [156, 269] on span "Select parameter" at bounding box center [134, 268] width 81 height 8
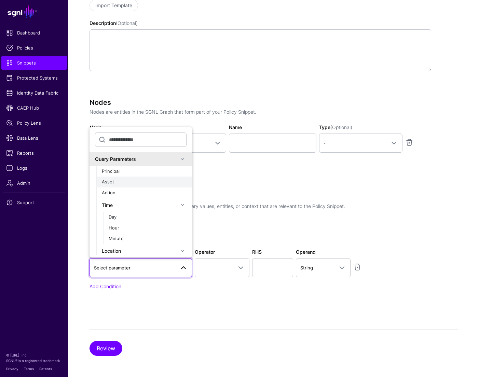
click at [129, 182] on div "Asset" at bounding box center [144, 182] width 85 height 7
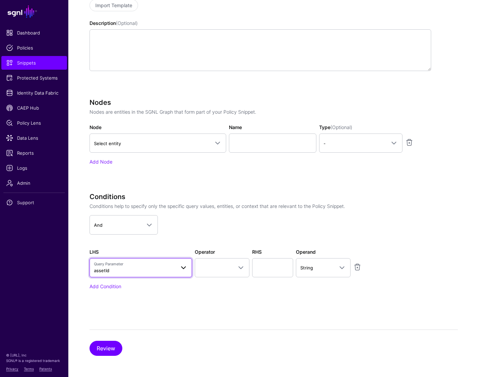
click at [176, 267] on span at bounding box center [181, 268] width 12 height 8
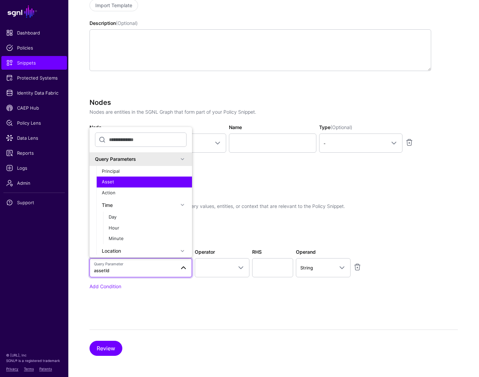
click at [212, 296] on div "Conditions Conditions help to specify only the specific query values, entities,…" at bounding box center [261, 251] width 342 height 116
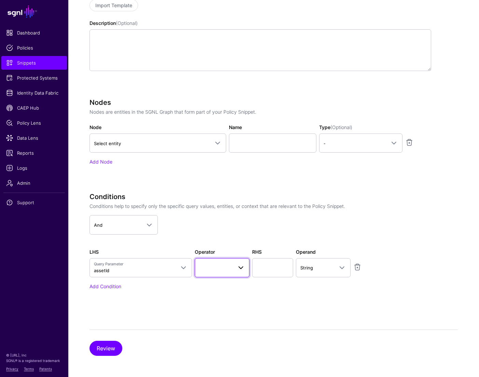
click at [233, 272] on link at bounding box center [222, 267] width 55 height 19
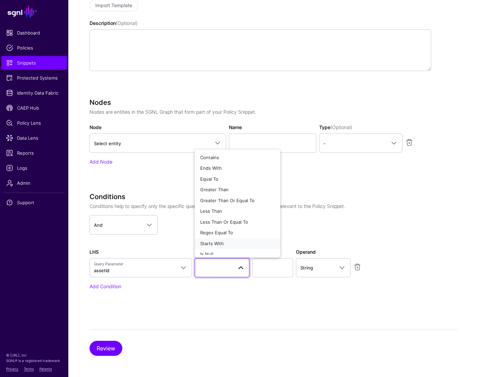
click at [218, 241] on span "Starts With" at bounding box center [212, 243] width 24 height 5
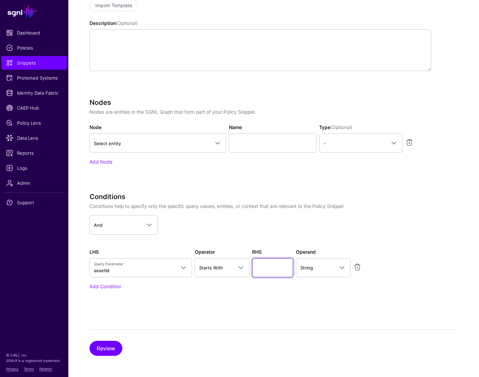
click at [265, 271] on input "text" at bounding box center [272, 267] width 41 height 19
type input "**********"
click at [344, 296] on div "**********" at bounding box center [261, 251] width 342 height 116
click at [100, 346] on button "Review" at bounding box center [106, 348] width 33 height 15
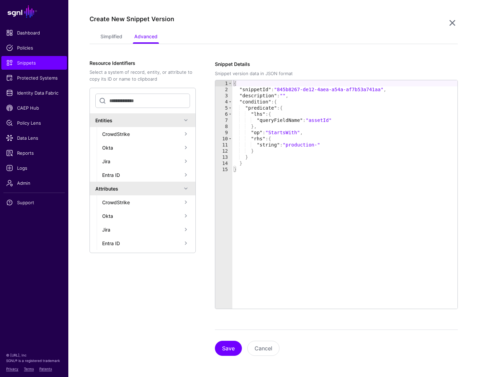
scroll to position [64, 0]
click at [225, 343] on button "Save" at bounding box center [228, 348] width 27 height 15
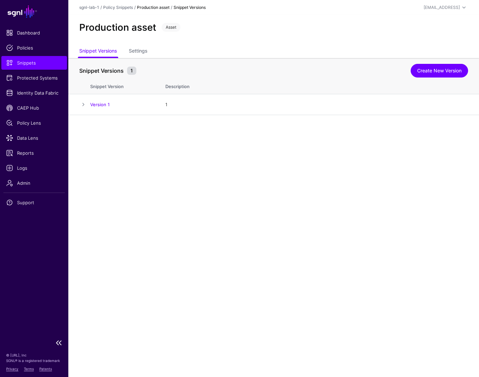
click at [26, 65] on span "Snippets" at bounding box center [34, 62] width 56 height 7
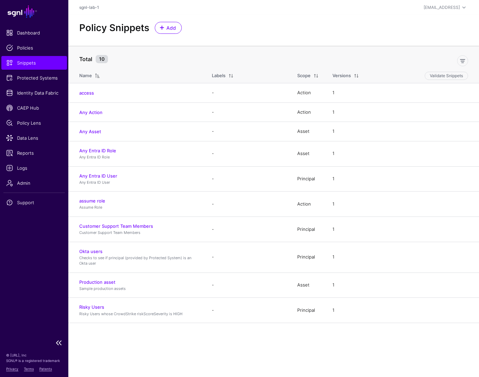
click at [19, 61] on span "Snippets" at bounding box center [34, 62] width 56 height 7
click at [177, 30] on link "Add" at bounding box center [168, 28] width 27 height 12
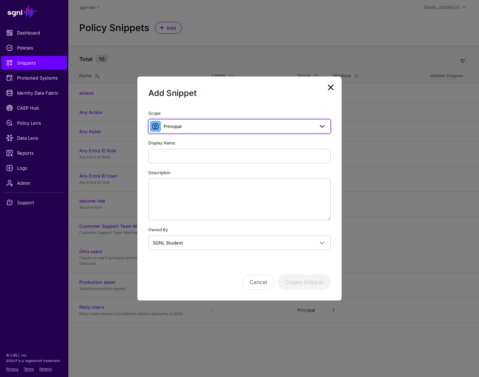
click at [178, 126] on span "Principal" at bounding box center [173, 126] width 18 height 5
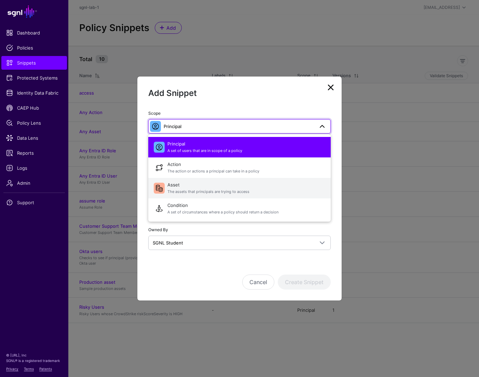
click at [195, 193] on span "The assets that principals are trying to access" at bounding box center [246, 192] width 158 height 6
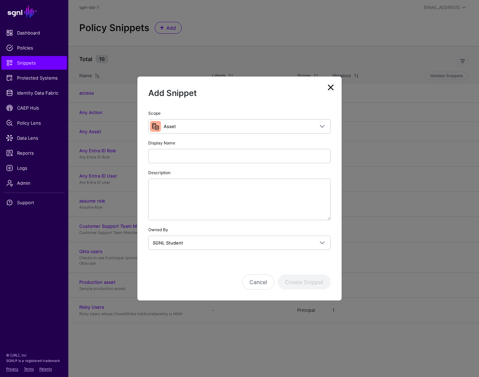
click at [176, 148] on div "Display Name" at bounding box center [239, 151] width 183 height 24
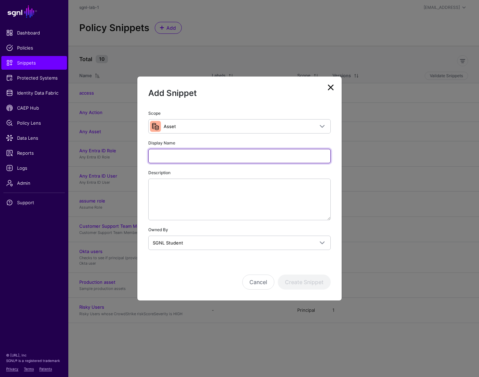
click at [175, 153] on input "Display Name" at bounding box center [239, 156] width 183 height 14
type input "*"
type input "******"
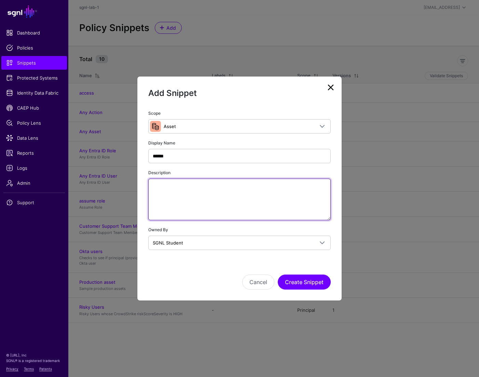
click at [156, 195] on textarea "Description" at bounding box center [239, 200] width 183 height 42
paste textarea "**********"
type textarea "**********"
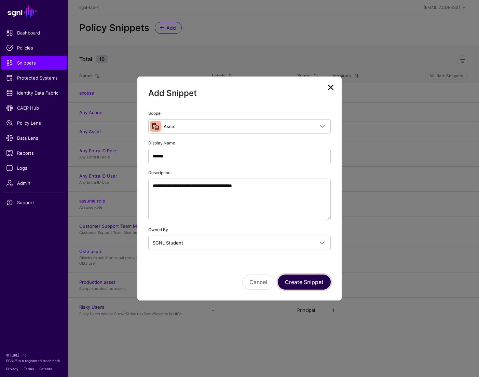
click at [303, 285] on button "Create Snippet" at bounding box center [304, 282] width 53 height 15
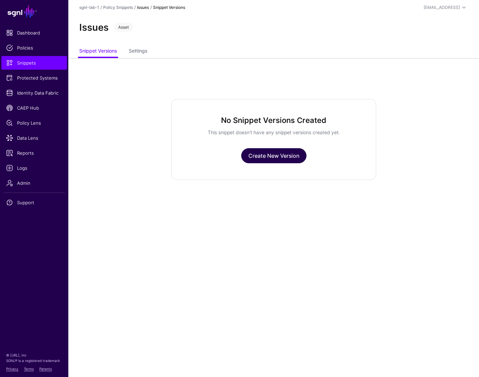
click at [287, 155] on link "Create New Version" at bounding box center [273, 155] width 65 height 15
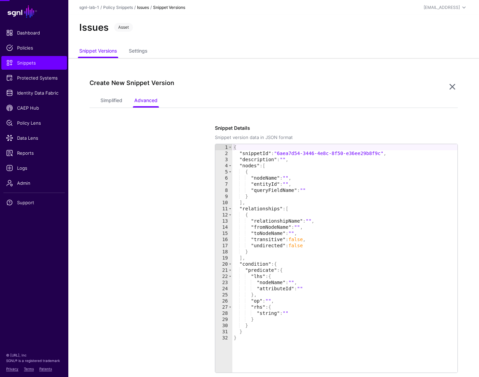
scroll to position [58, 0]
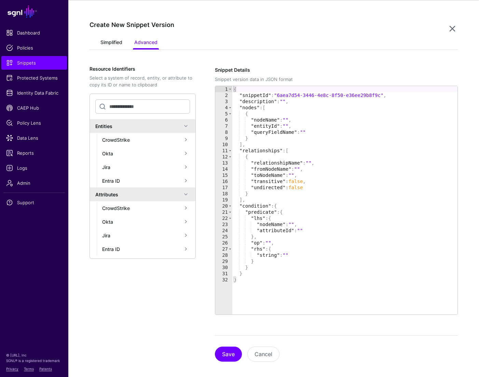
click at [109, 43] on link "Simplified" at bounding box center [111, 43] width 22 height 13
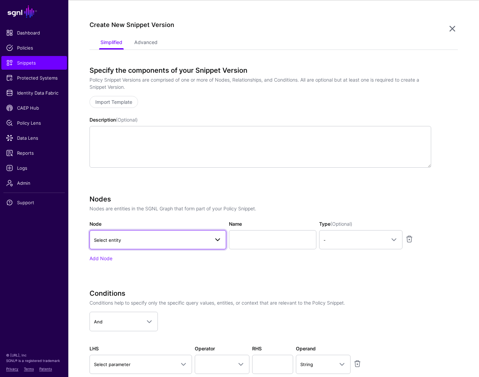
click at [155, 245] on link "Select entity" at bounding box center [158, 239] width 137 height 19
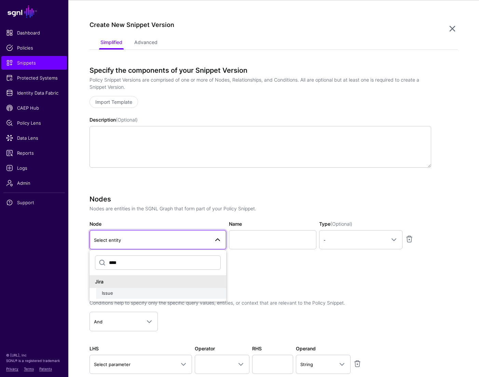
type input "****"
click at [116, 296] on div "Issue" at bounding box center [161, 293] width 119 height 7
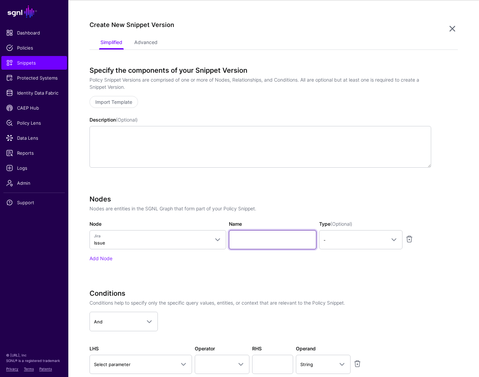
click at [269, 236] on input "Name" at bounding box center [273, 239] width 88 height 19
type input "*********"
click at [344, 237] on span "-" at bounding box center [355, 241] width 62 height 8
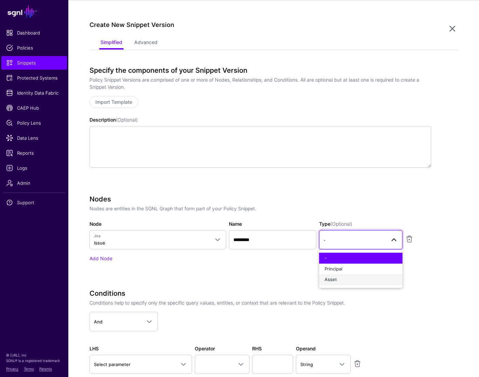
click at [336, 277] on div "Asset" at bounding box center [361, 280] width 72 height 7
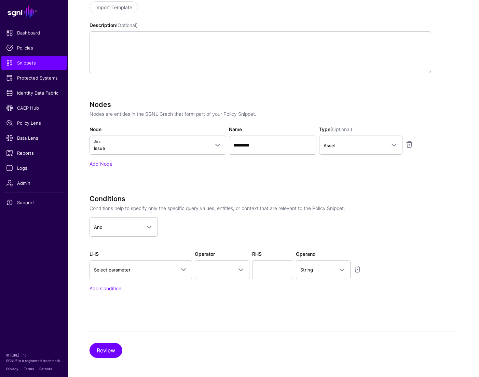
scroll to position [155, 0]
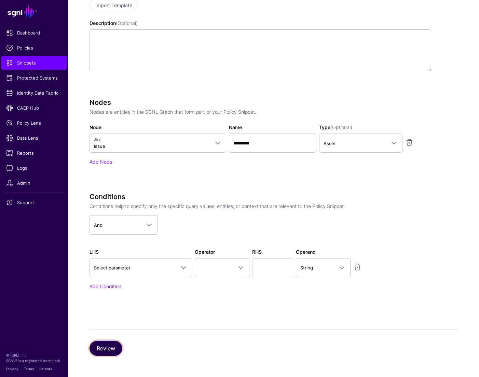
click at [110, 353] on button "Review" at bounding box center [106, 348] width 33 height 15
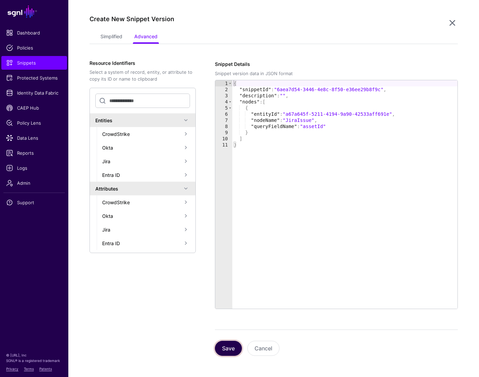
click at [231, 351] on button "Save" at bounding box center [228, 348] width 27 height 15
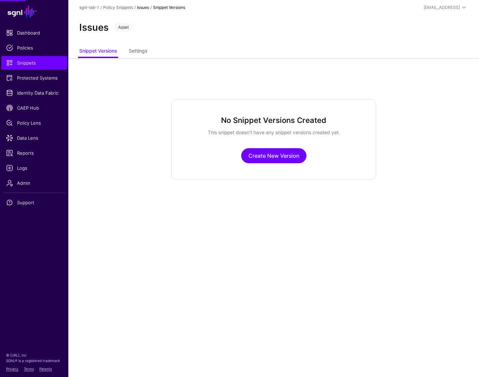
scroll to position [0, 0]
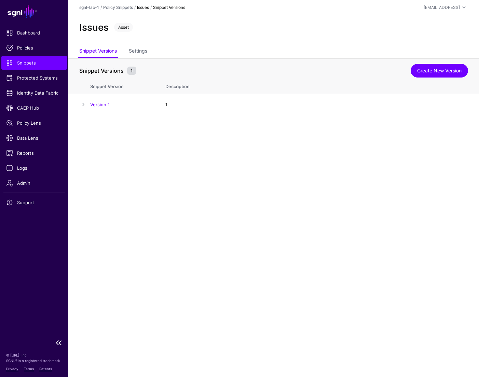
click at [33, 63] on span "Snippets" at bounding box center [34, 62] width 56 height 7
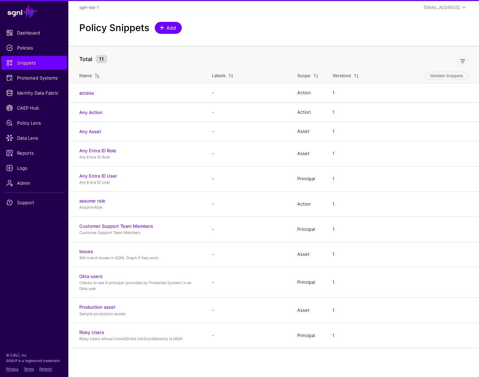
click at [168, 30] on span "Add" at bounding box center [171, 27] width 11 height 7
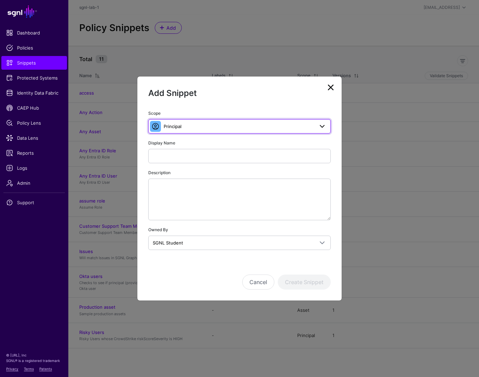
click at [217, 129] on span "Principal" at bounding box center [239, 127] width 150 height 8
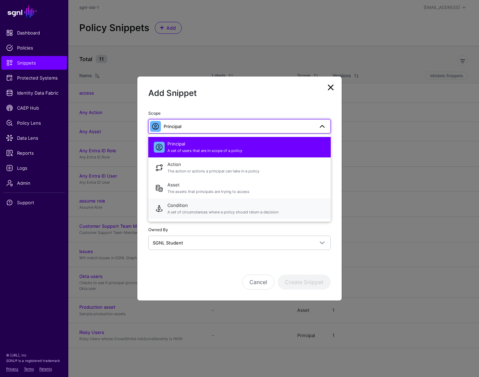
click at [201, 210] on span "A set of circumstances where a policy should return a decision" at bounding box center [246, 213] width 158 height 6
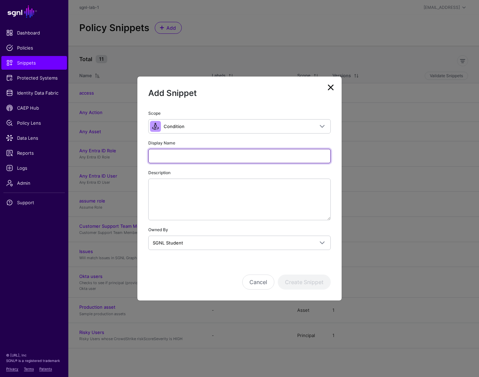
click at [229, 157] on input "Display Name" at bounding box center [239, 156] width 183 height 14
paste input "**********"
type input "**********"
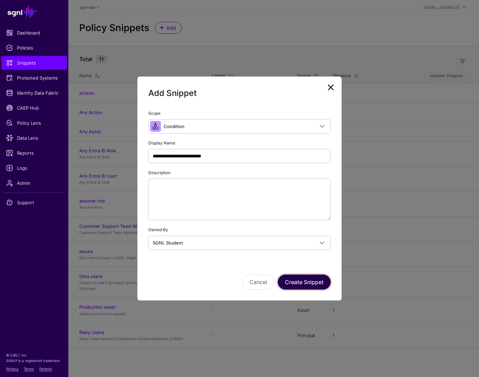
click at [308, 281] on button "Create Snippet" at bounding box center [304, 282] width 53 height 15
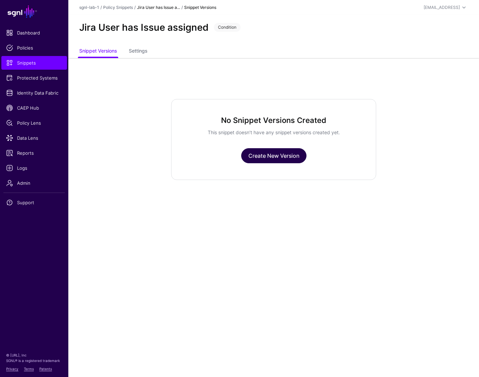
click at [272, 160] on link "Create New Version" at bounding box center [273, 155] width 65 height 15
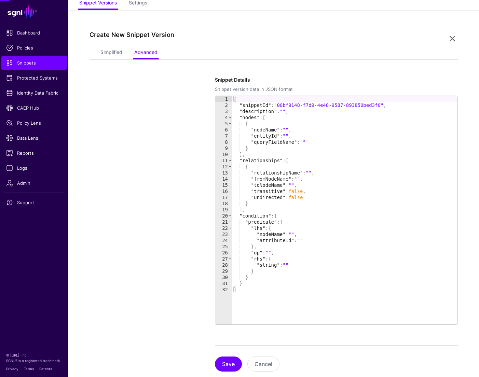
scroll to position [58, 0]
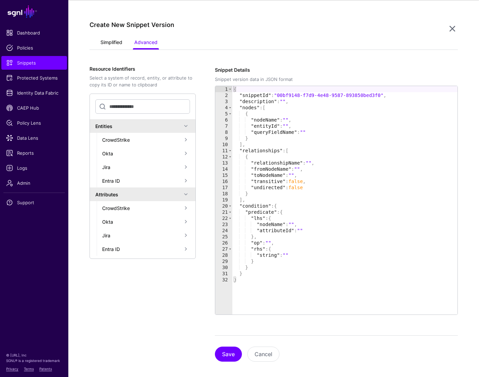
click at [110, 43] on link "Simplified" at bounding box center [111, 43] width 22 height 13
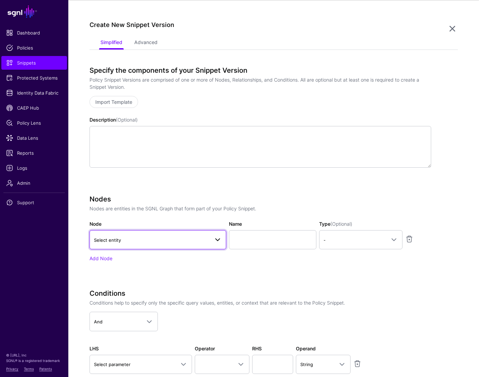
click at [158, 240] on span "Select entity" at bounding box center [152, 241] width 116 height 8
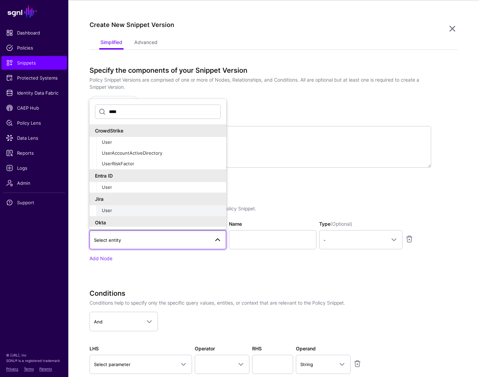
type input "****"
click at [116, 209] on div "User" at bounding box center [161, 210] width 119 height 7
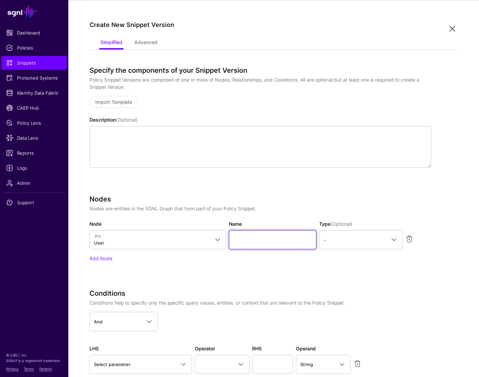
click at [294, 242] on input "Name" at bounding box center [273, 239] width 88 height 19
paste input "********"
type input "********"
click at [343, 243] on span "-" at bounding box center [355, 241] width 62 height 8
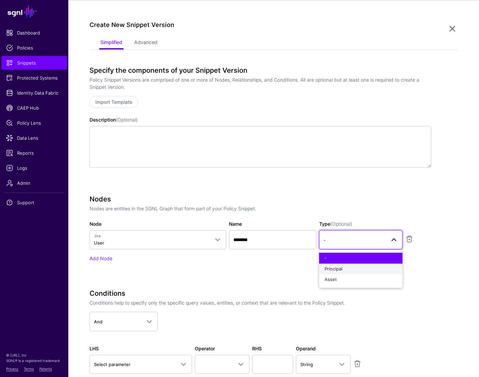
click at [338, 272] on button "Principal" at bounding box center [360, 269] width 83 height 11
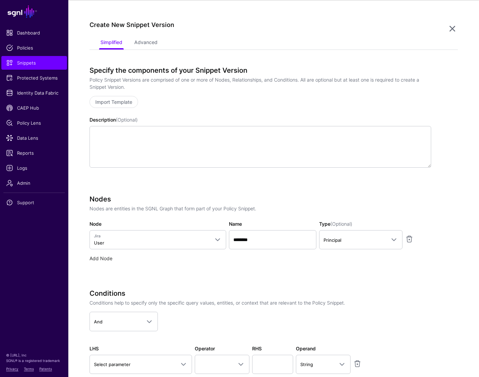
click at [106, 258] on link "Add Node" at bounding box center [101, 259] width 23 height 6
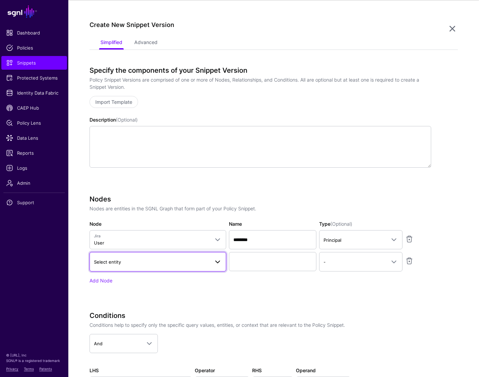
click at [138, 258] on span "Select entity" at bounding box center [152, 262] width 116 height 8
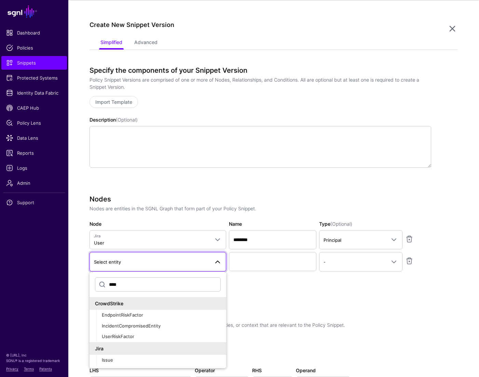
scroll to position [0, 0]
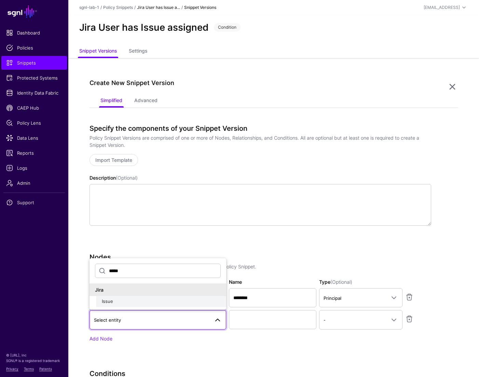
type input "*****"
click at [107, 304] on span "Issue" at bounding box center [107, 301] width 11 height 5
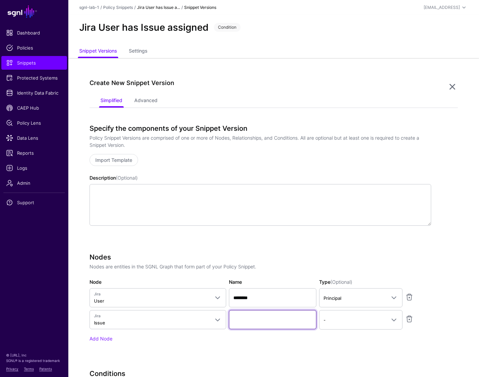
click at [267, 323] on input "Name" at bounding box center [273, 319] width 88 height 19
paste input "*********"
type input "*********"
click at [356, 313] on link "-" at bounding box center [360, 319] width 83 height 19
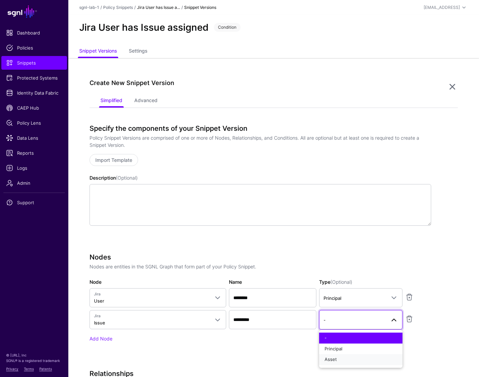
drag, startPoint x: 334, startPoint y: 358, endPoint x: 361, endPoint y: 350, distance: 28.0
click at [335, 355] on span "Asset" at bounding box center [331, 359] width 12 height 5
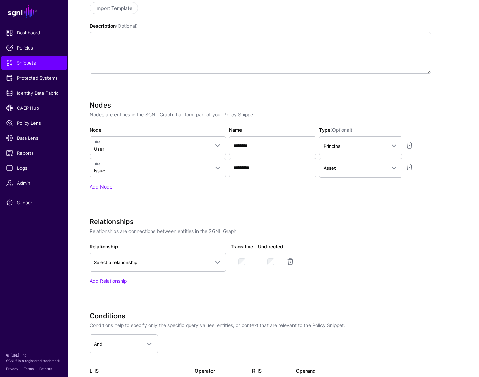
scroll to position [153, 0]
click at [173, 265] on span "Select a relationship" at bounding box center [152, 262] width 116 height 8
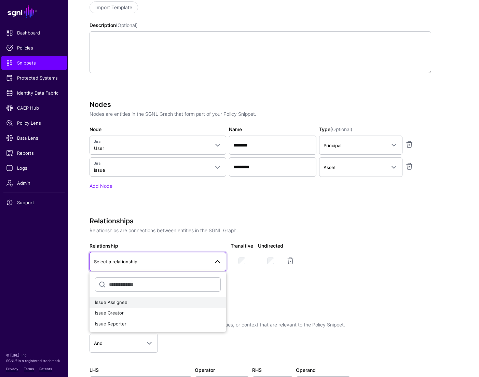
click at [118, 305] on div "Issue Assignee" at bounding box center [158, 302] width 126 height 7
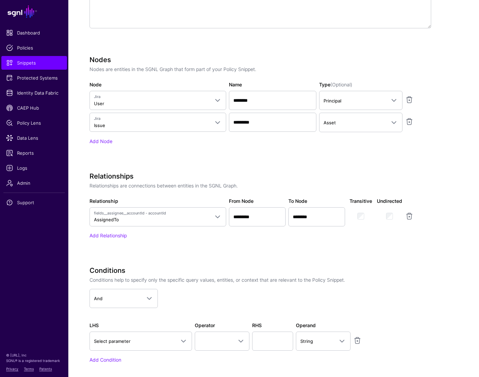
scroll to position [200, 0]
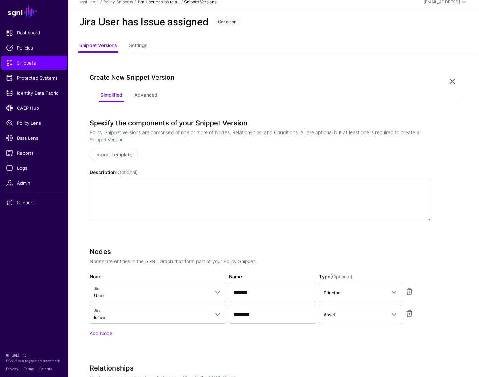
scroll to position [5, 0]
click at [449, 78] on link at bounding box center [452, 82] width 11 height 11
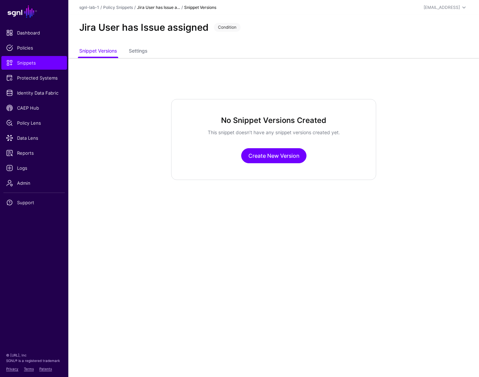
scroll to position [0, 0]
click at [287, 159] on link "Create New Version" at bounding box center [273, 155] width 65 height 15
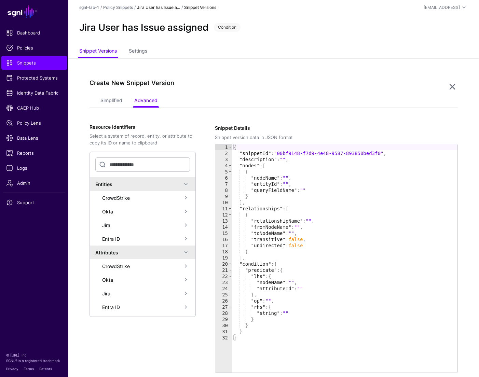
scroll to position [58, 0]
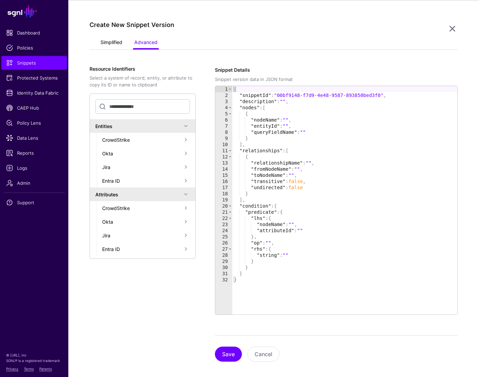
click at [113, 43] on link "Simplified" at bounding box center [111, 43] width 22 height 13
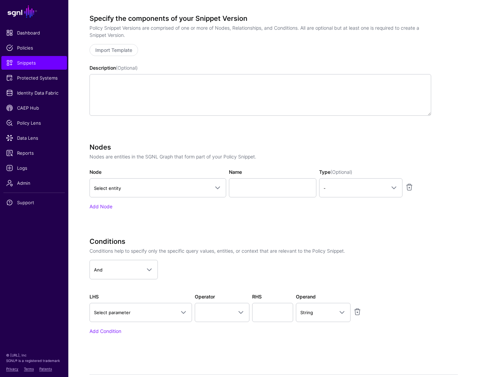
scroll to position [112, 0]
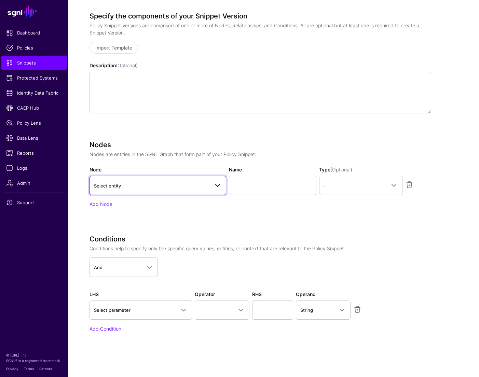
click at [131, 188] on span "Select entity" at bounding box center [152, 186] width 116 height 8
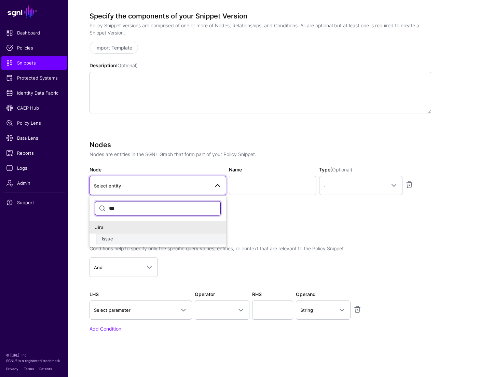
type input "***"
click at [116, 240] on div "Issue" at bounding box center [161, 239] width 119 height 7
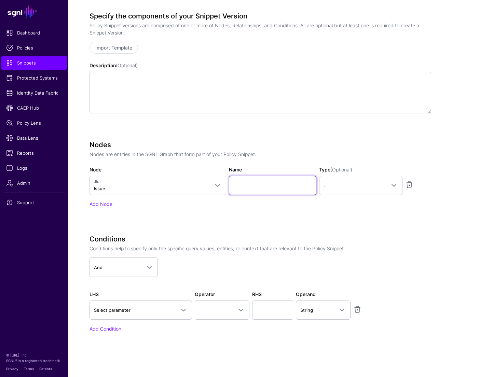
click at [270, 187] on input "Name" at bounding box center [273, 185] width 88 height 19
paste input "********"
type input "********"
click at [360, 194] on link "-" at bounding box center [360, 185] width 83 height 19
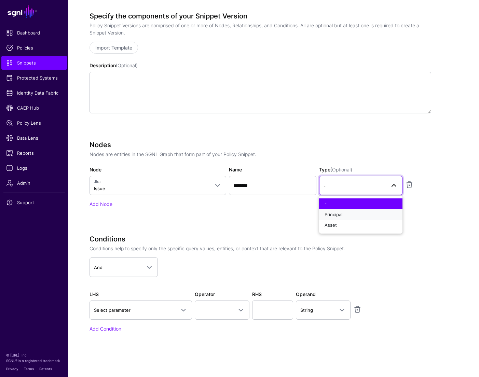
click at [346, 214] on div "Principal" at bounding box center [361, 215] width 72 height 7
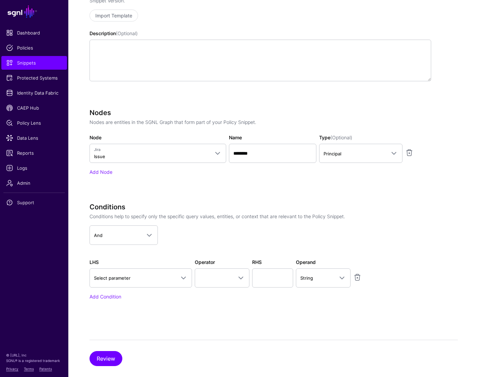
scroll to position [146, 0]
click at [202, 217] on p "Conditions help to specify only the specific query values, entities, or context…" at bounding box center [261, 215] width 342 height 7
click at [93, 175] on div "Nodes Nodes are entities in the SGNL Graph that form part of your Policy Snippe…" at bounding box center [261, 151] width 342 height 86
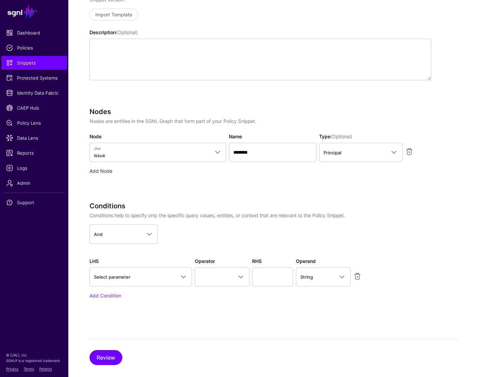
click at [97, 173] on link "Add Node" at bounding box center [101, 171] width 23 height 6
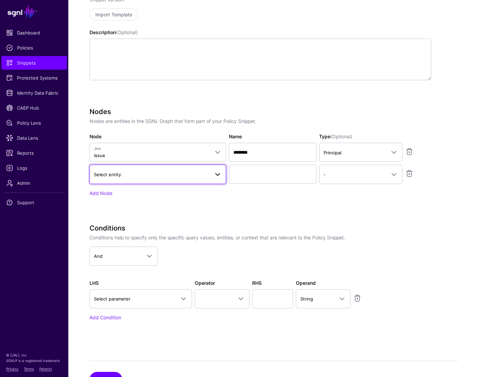
click at [133, 179] on link "Select entity" at bounding box center [158, 174] width 137 height 19
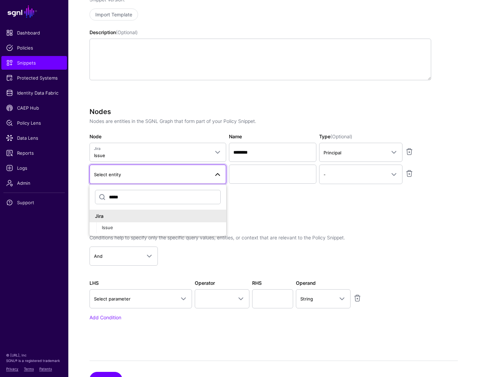
type input "*****"
click at [116, 227] on div "Issue" at bounding box center [161, 228] width 119 height 7
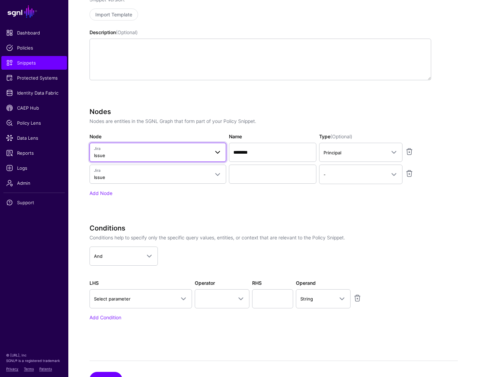
click at [139, 158] on span "Jira Issue" at bounding box center [152, 152] width 116 height 13
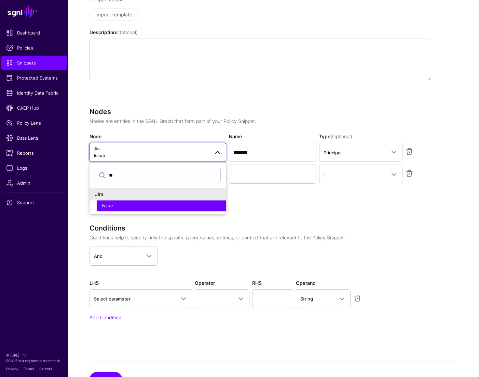
type input "*"
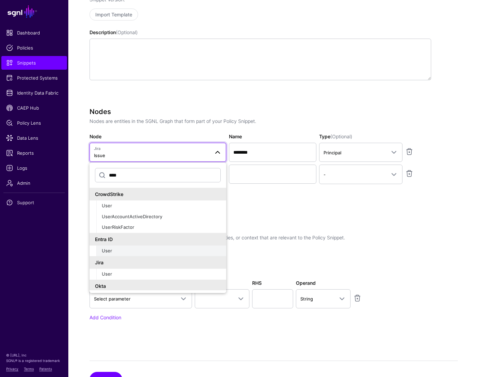
type input "****"
click at [115, 252] on div "User" at bounding box center [161, 251] width 119 height 7
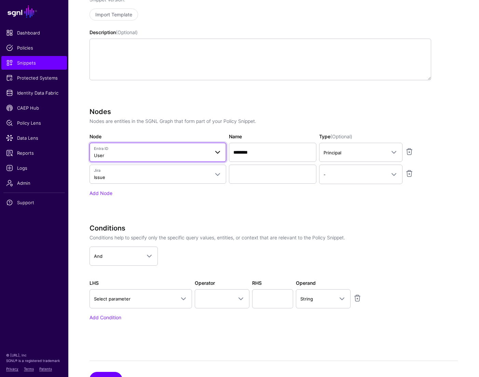
click at [137, 159] on span "Entra ID User" at bounding box center [152, 152] width 116 height 13
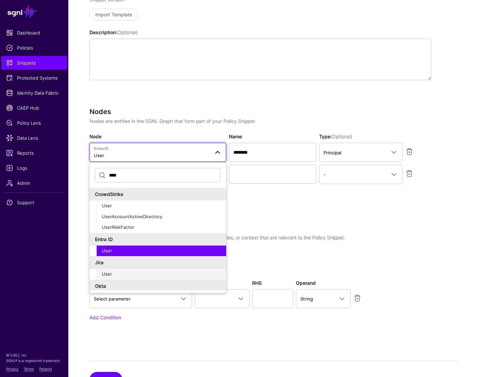
click at [125, 273] on div "User" at bounding box center [161, 274] width 119 height 7
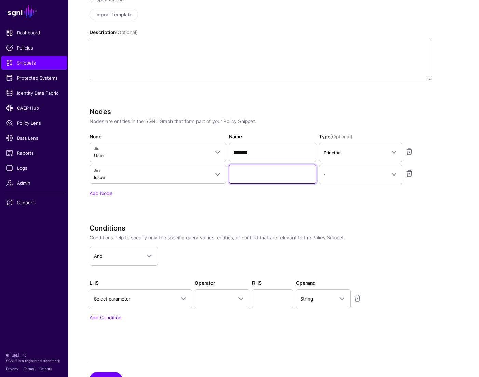
click at [266, 171] on input "Name" at bounding box center [273, 174] width 88 height 19
paste input "*********"
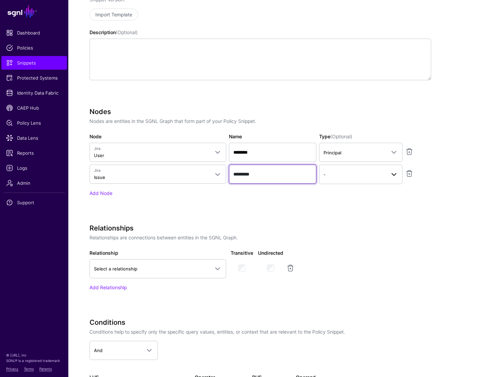
type input "*********"
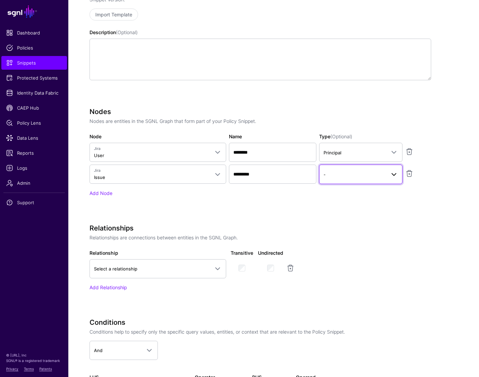
click at [341, 175] on span "-" at bounding box center [355, 175] width 62 height 8
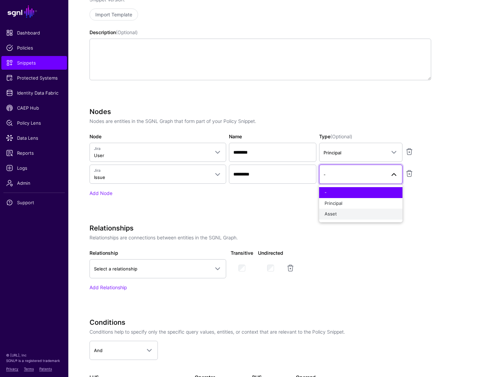
scroll to position [147, 0]
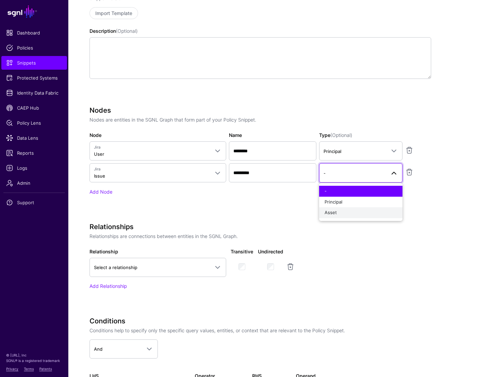
click at [338, 209] on button "Asset" at bounding box center [360, 212] width 83 height 11
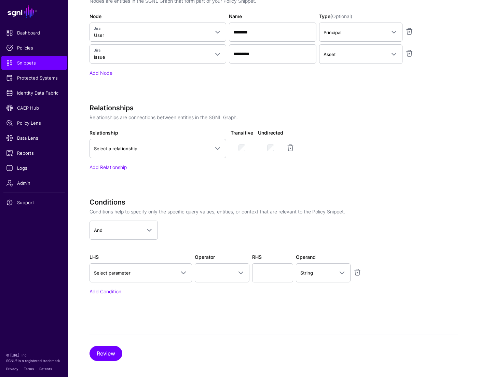
scroll to position [270, 0]
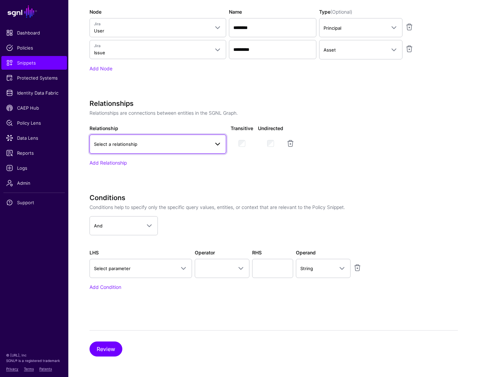
click at [137, 148] on span "Select a relationship" at bounding box center [158, 144] width 128 height 8
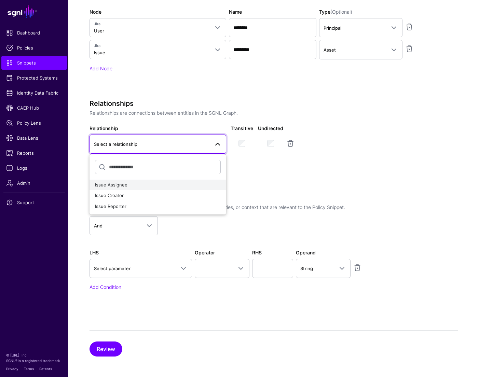
click at [112, 183] on span "Issue Assignee" at bounding box center [111, 184] width 32 height 5
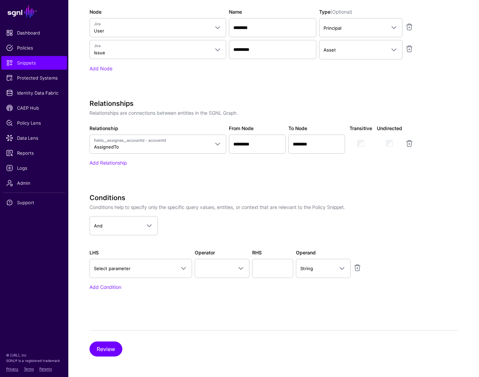
scroll to position [271, 0]
click at [106, 347] on button "Review" at bounding box center [106, 348] width 33 height 15
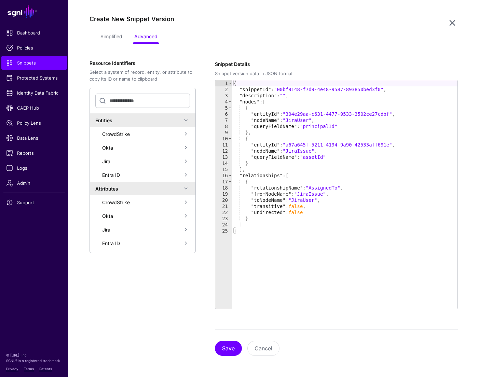
scroll to position [64, 0]
click at [224, 347] on button "Save" at bounding box center [228, 348] width 27 height 15
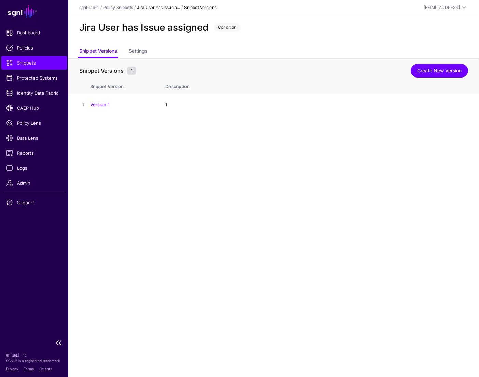
click at [18, 61] on span "Snippets" at bounding box center [34, 62] width 56 height 7
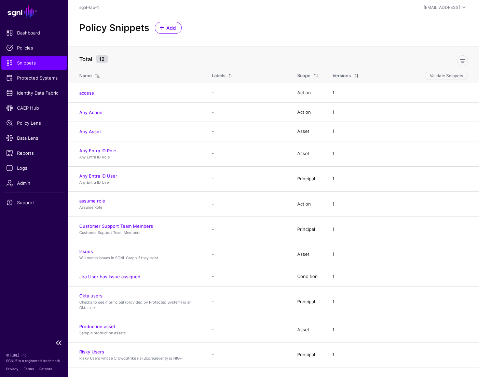
click at [36, 67] on link "Snippets" at bounding box center [34, 63] width 66 height 14
click at [171, 27] on span "Add" at bounding box center [171, 27] width 11 height 7
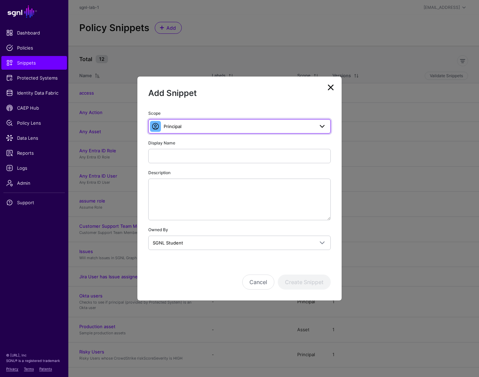
click at [166, 124] on span "Principal" at bounding box center [173, 126] width 18 height 5
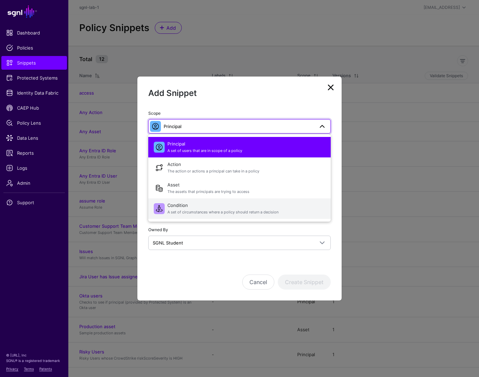
click at [178, 207] on span "Condition A set of circumstances where a policy should return a decision" at bounding box center [246, 209] width 158 height 16
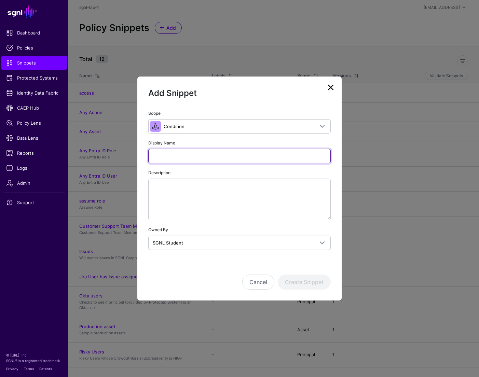
click at [179, 156] on input "Display Name" at bounding box center [239, 156] width 183 height 14
paste input "**********"
type input "**********"
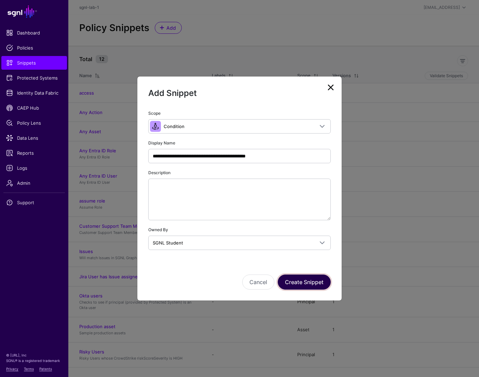
click at [311, 287] on button "Create Snippet" at bounding box center [304, 282] width 53 height 15
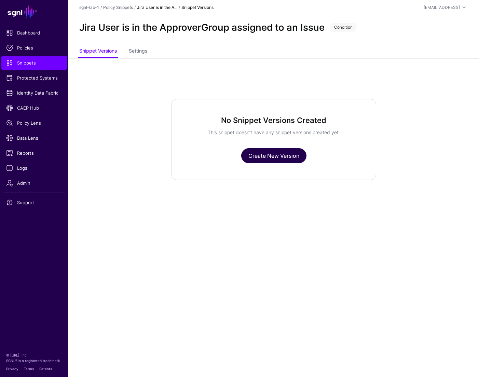
click at [258, 154] on link "Create New Version" at bounding box center [273, 155] width 65 height 15
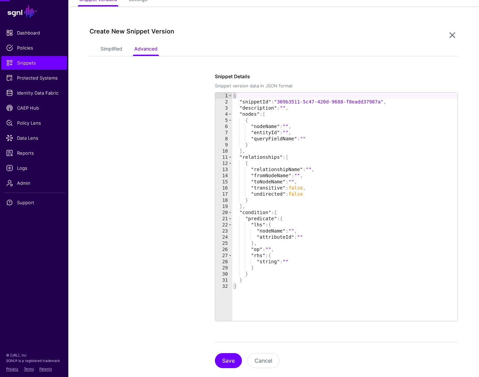
scroll to position [58, 0]
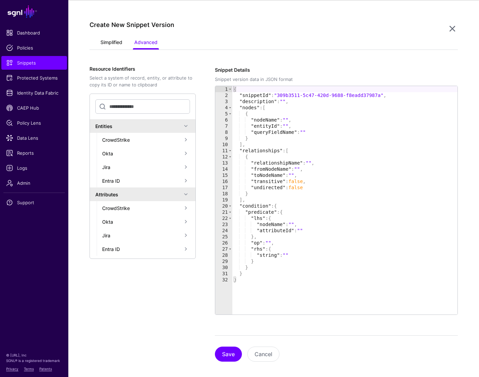
click at [114, 39] on link "Simplified" at bounding box center [111, 43] width 22 height 13
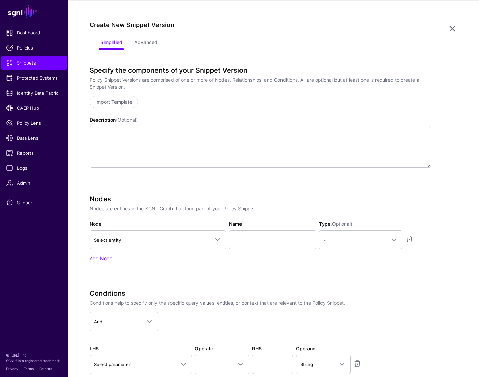
scroll to position [57, 0]
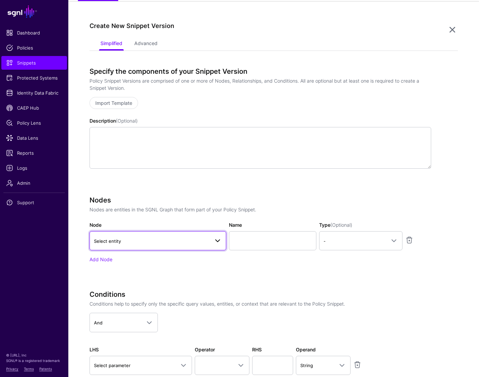
click at [127, 241] on span "Select entity" at bounding box center [152, 242] width 116 height 8
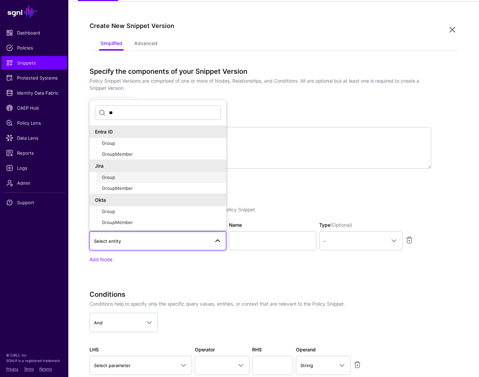
type input "**"
click at [119, 176] on div "Group" at bounding box center [161, 177] width 119 height 7
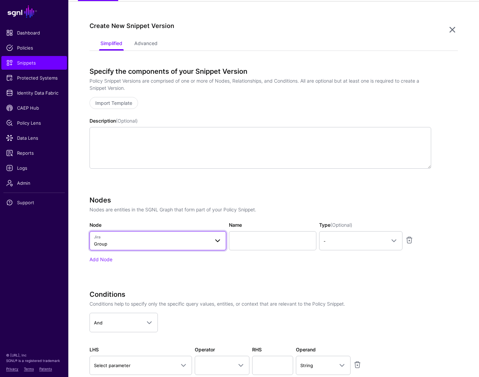
click at [113, 241] on span "Jira Group" at bounding box center [152, 240] width 116 height 13
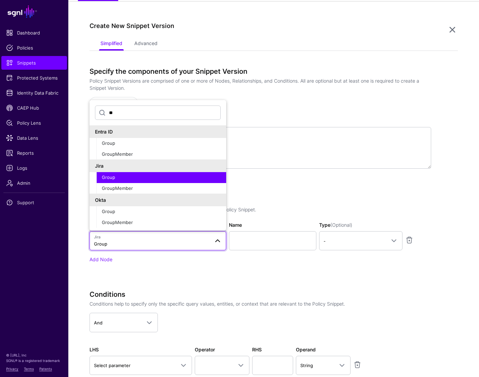
type input "*"
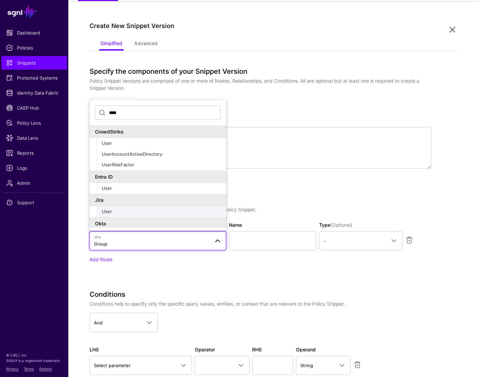
type input "****"
click at [112, 211] on div "User" at bounding box center [161, 211] width 119 height 7
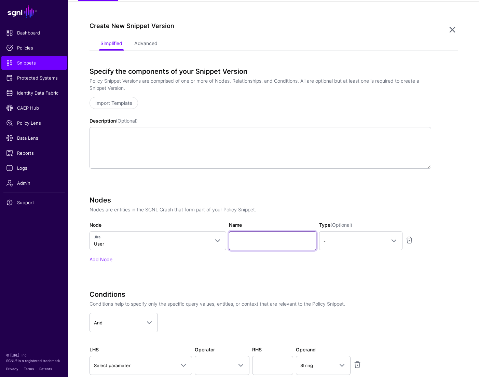
click at [254, 240] on input "Name" at bounding box center [273, 240] width 88 height 19
paste input "********"
type input "********"
drag, startPoint x: 365, startPoint y: 236, endPoint x: 358, endPoint y: 243, distance: 9.9
click at [365, 236] on link "-" at bounding box center [360, 240] width 83 height 19
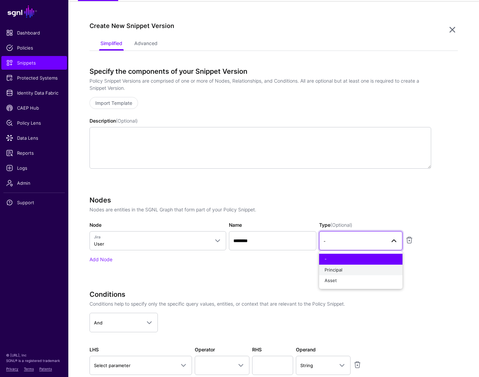
click at [339, 270] on span "Principal" at bounding box center [334, 269] width 18 height 5
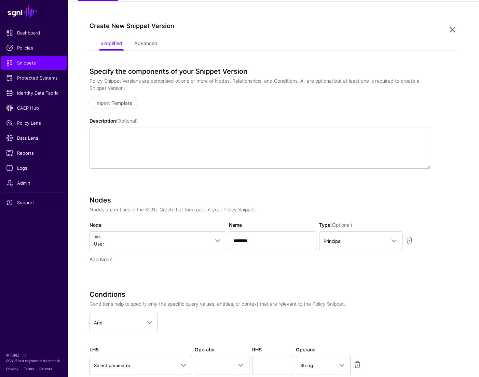
click at [103, 259] on link "Add Node" at bounding box center [101, 260] width 23 height 6
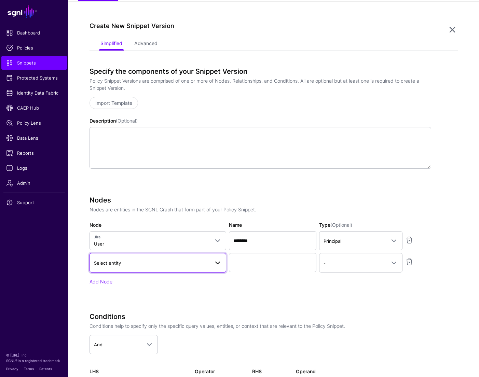
click at [147, 268] on link "Select entity" at bounding box center [158, 262] width 137 height 19
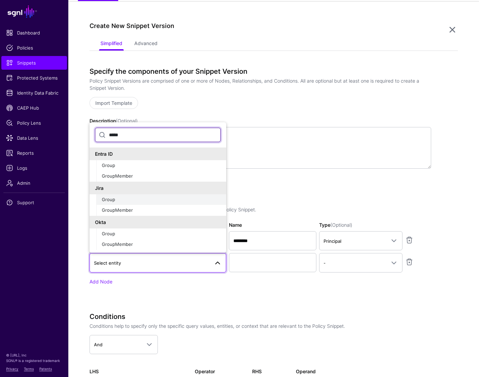
type input "*****"
click at [117, 202] on div "Group" at bounding box center [161, 200] width 119 height 7
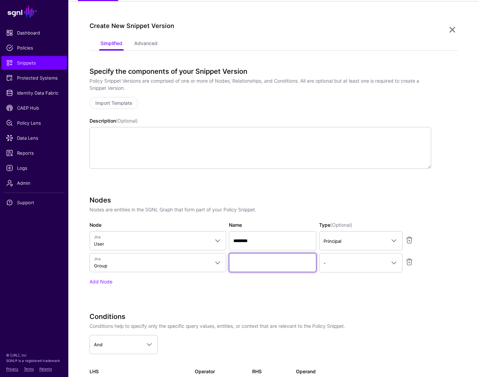
click at [277, 263] on input "Name" at bounding box center [273, 262] width 88 height 19
paste input "*********"
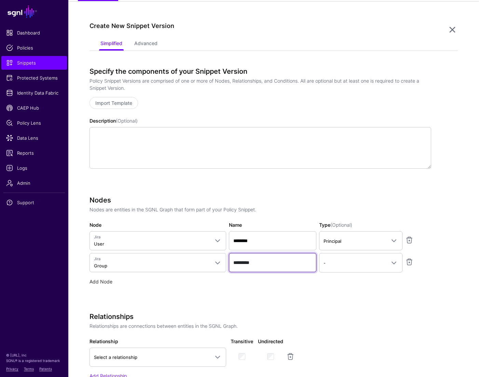
type input "*********"
click at [108, 279] on link "Add Node" at bounding box center [101, 282] width 23 height 6
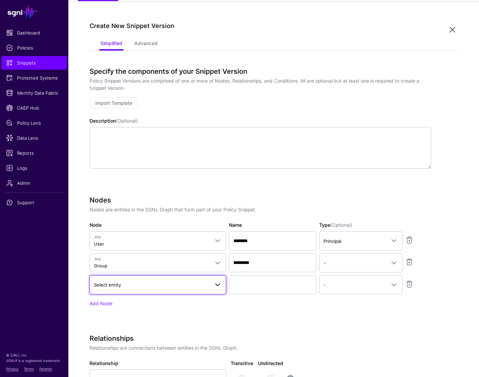
click at [163, 289] on span "Select entity" at bounding box center [158, 285] width 128 height 8
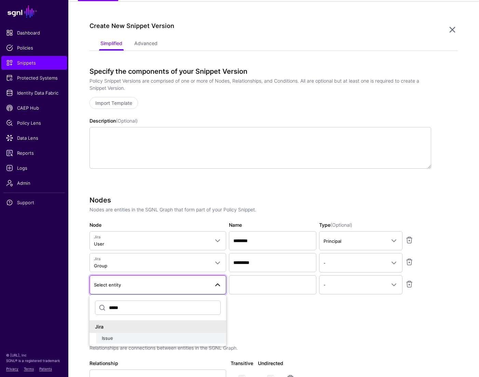
type input "*****"
click at [106, 337] on span "Issue" at bounding box center [107, 338] width 11 height 5
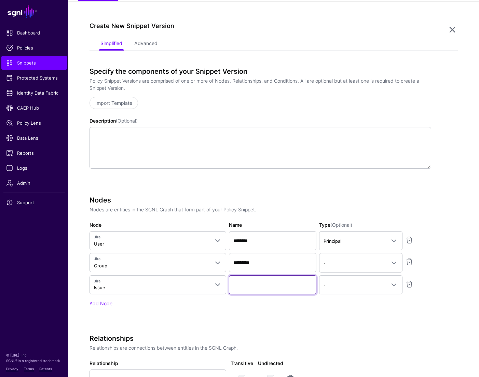
click at [264, 287] on input "Name" at bounding box center [273, 284] width 88 height 19
paste input "*********"
type input "*********"
click at [363, 288] on span "-" at bounding box center [361, 285] width 75 height 8
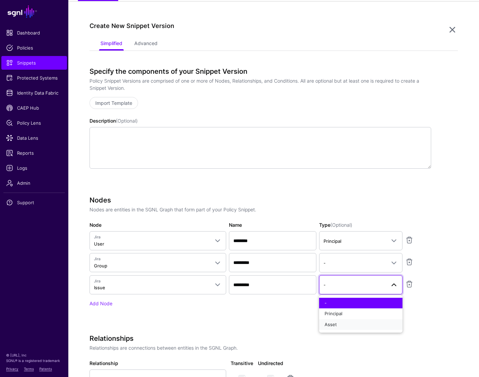
click at [342, 320] on button "Asset" at bounding box center [360, 325] width 83 height 11
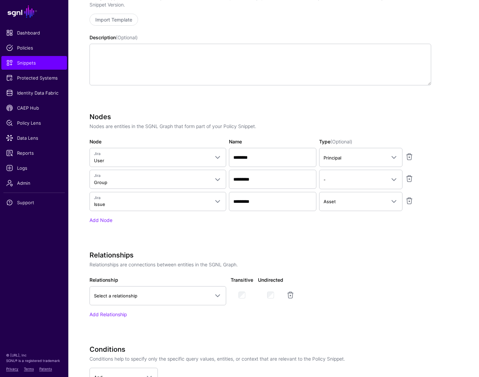
scroll to position [144, 0]
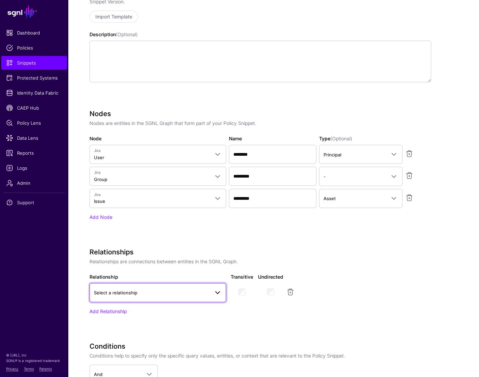
click at [186, 298] on link "Select a relationship" at bounding box center [158, 292] width 137 height 19
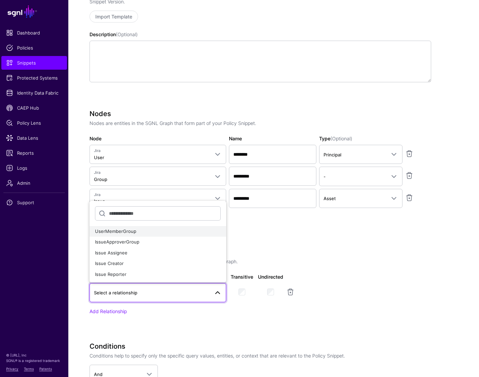
click at [140, 232] on div "UserMemberGroup" at bounding box center [158, 231] width 126 height 7
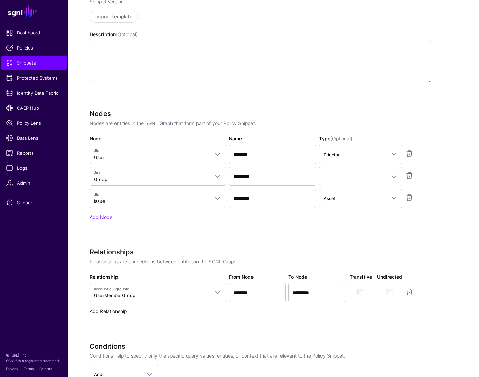
click at [126, 311] on link "Add Relationship" at bounding box center [108, 312] width 37 height 6
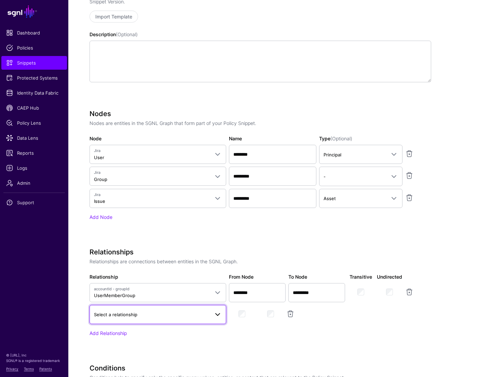
click at [120, 313] on span "Select a relationship" at bounding box center [115, 314] width 43 height 5
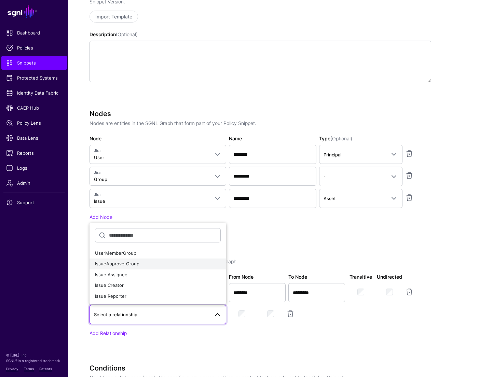
click at [127, 264] on span "IssueApproverGroup" at bounding box center [117, 263] width 44 height 5
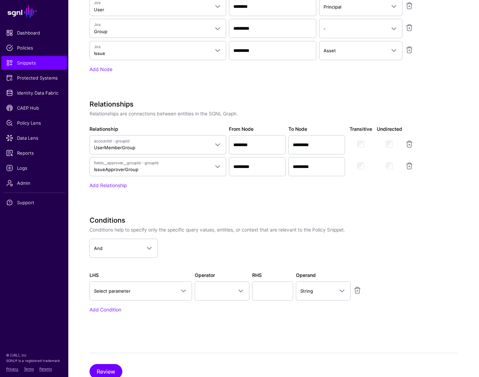
scroll to position [315, 0]
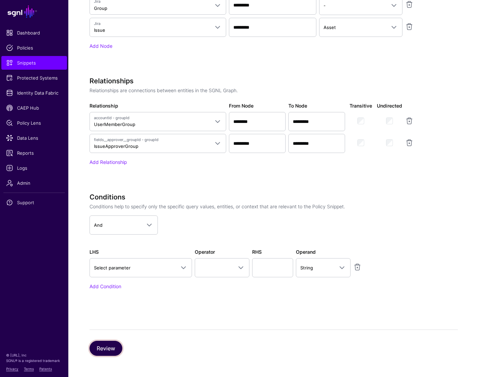
click at [100, 350] on button "Review" at bounding box center [106, 348] width 33 height 15
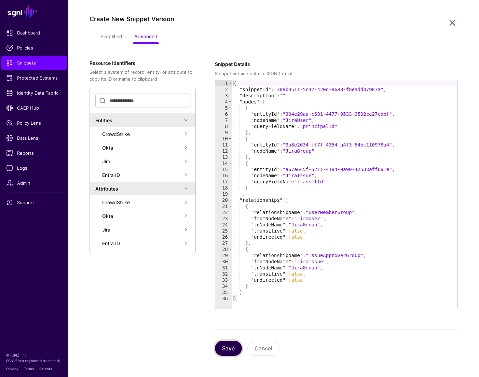
click at [234, 345] on button "Save" at bounding box center [228, 348] width 27 height 15
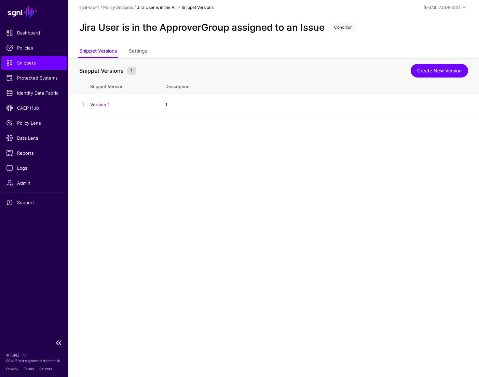
click at [39, 63] on span "Snippets" at bounding box center [34, 62] width 56 height 7
